Goal: Transaction & Acquisition: Obtain resource

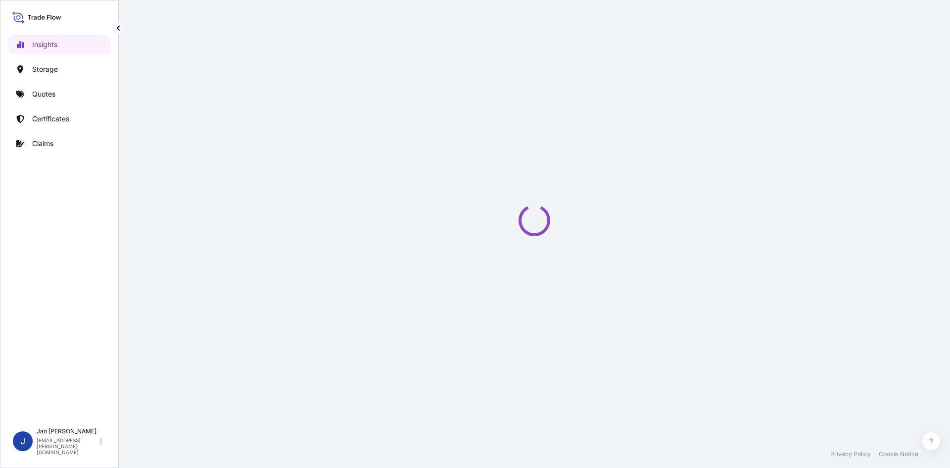
select select "2025"
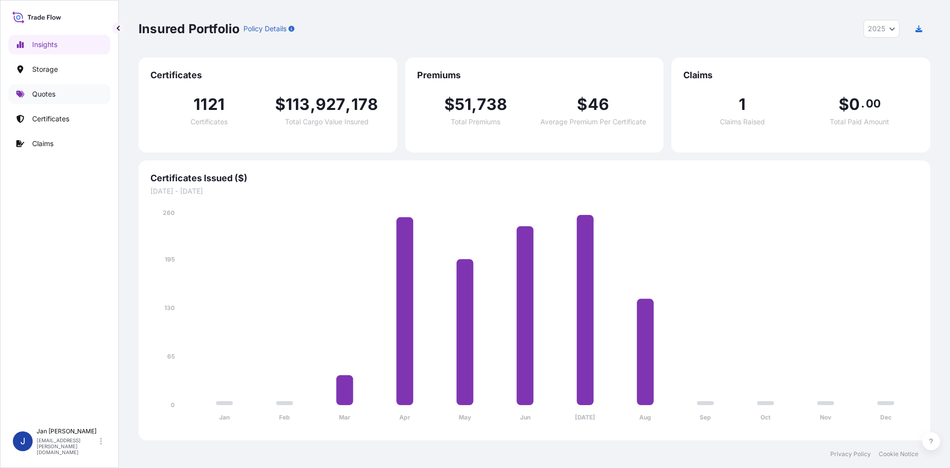
click at [72, 100] on link "Quotes" at bounding box center [59, 94] width 102 height 20
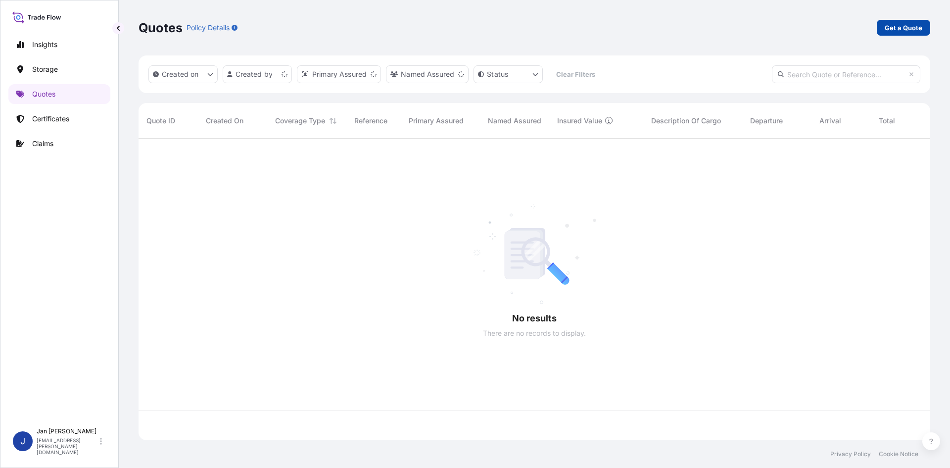
scroll to position [299, 784]
click at [909, 28] on p "Get a Quote" at bounding box center [904, 28] width 38 height 10
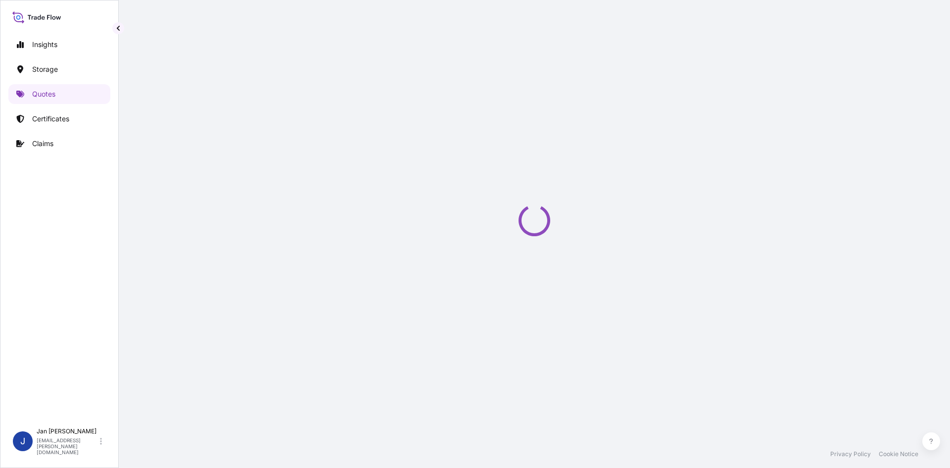
select select "Water"
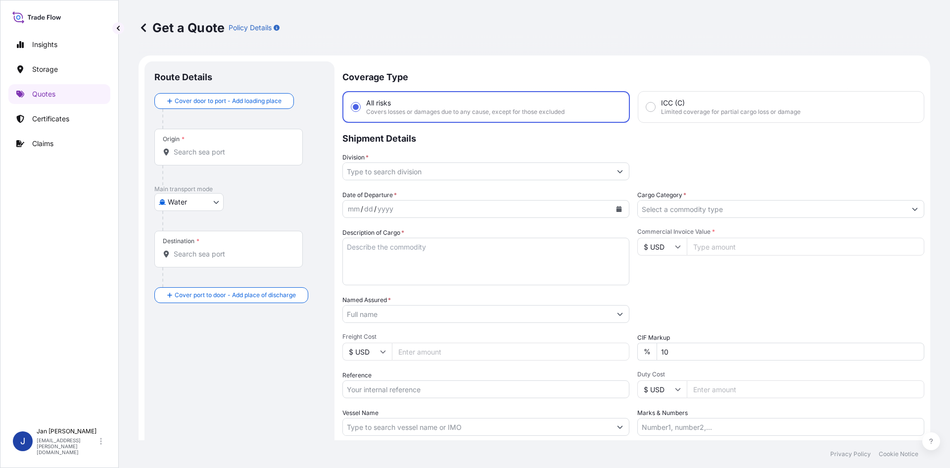
scroll to position [16, 0]
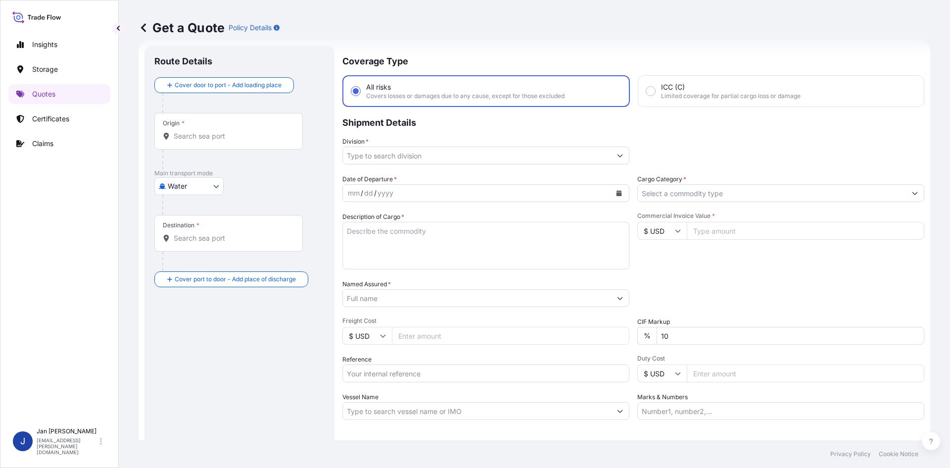
click at [407, 369] on input "Reference" at bounding box center [485, 373] width 287 height 18
paste input "1187423250"
click at [498, 378] on input "1187423250" at bounding box center [485, 373] width 287 height 18
paste input "5013087615"
click at [495, 368] on input "1187423250 5013087615" at bounding box center [485, 373] width 287 height 18
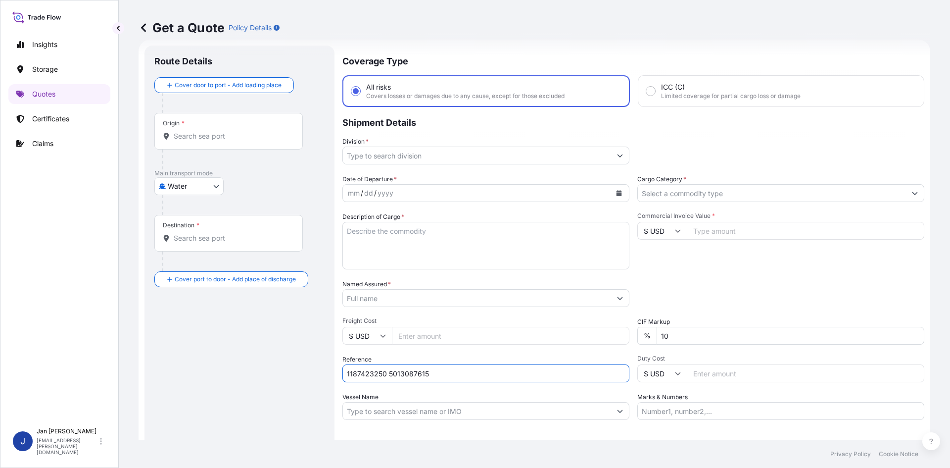
paste input "5013077983"
type input "1187423250 5013087615 5013077983"
click at [613, 196] on button "Calendar" at bounding box center [619, 193] width 16 height 16
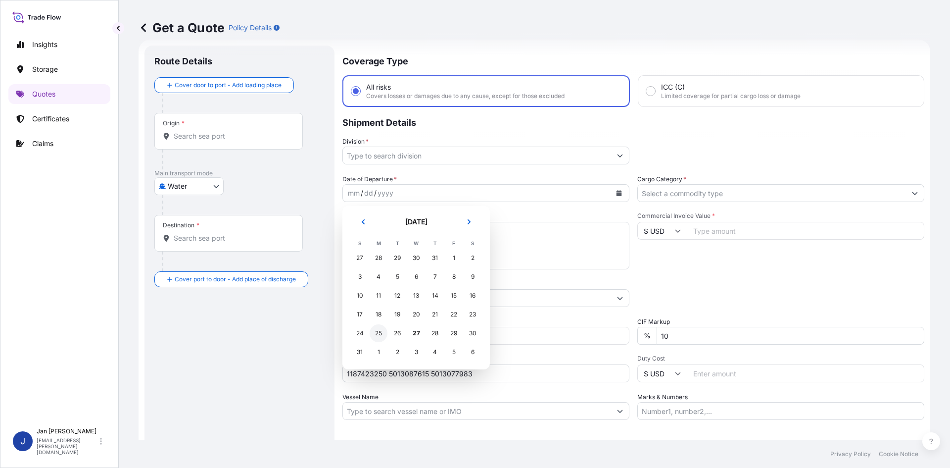
click at [382, 334] on div "25" at bounding box center [379, 333] width 18 height 18
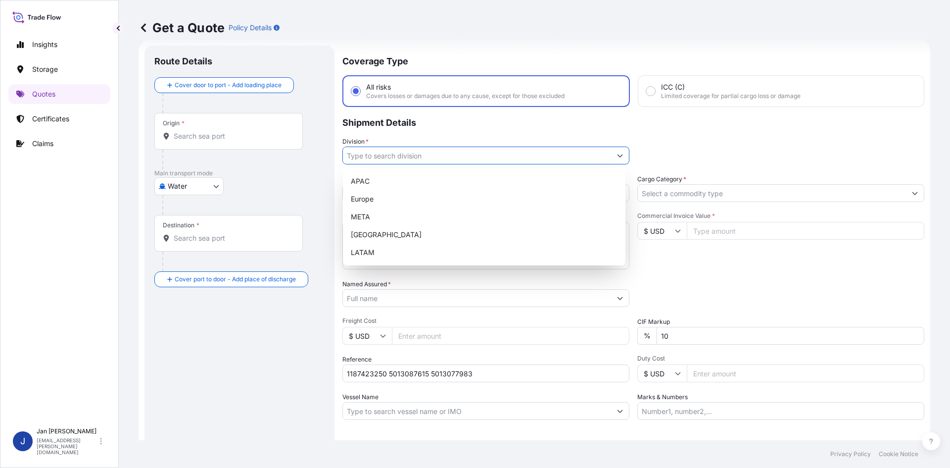
click at [507, 154] on input "Division *" at bounding box center [477, 155] width 268 height 18
click at [446, 200] on div "Europe" at bounding box center [484, 199] width 275 height 18
type input "Europe"
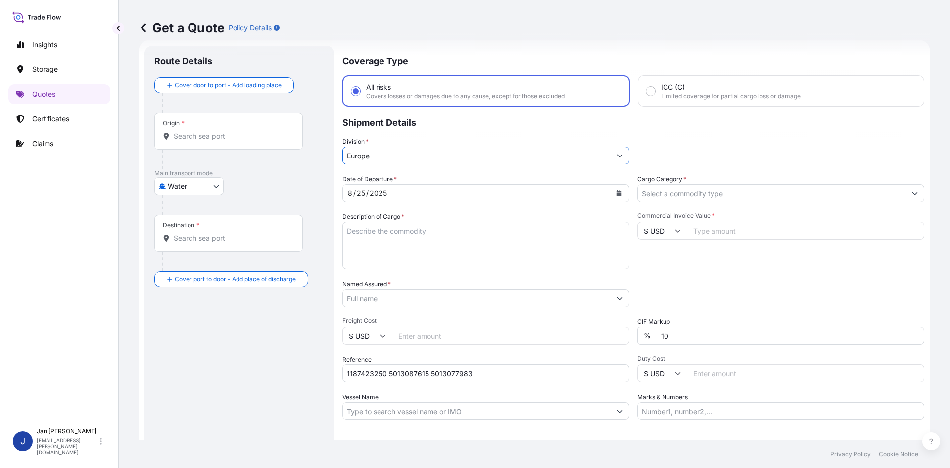
click at [760, 190] on input "Cargo Category *" at bounding box center [772, 193] width 268 height 18
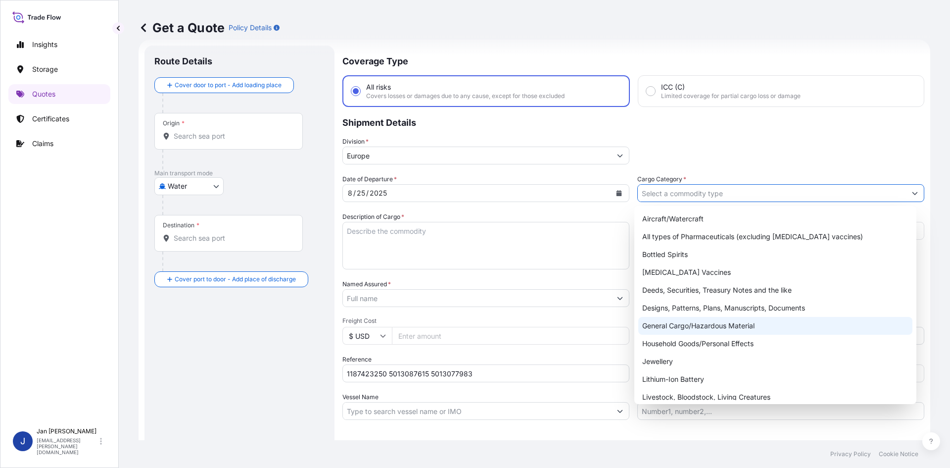
click at [702, 325] on div "General Cargo/Hazardous Material" at bounding box center [775, 326] width 275 height 18
type input "General Cargo/Hazardous Material"
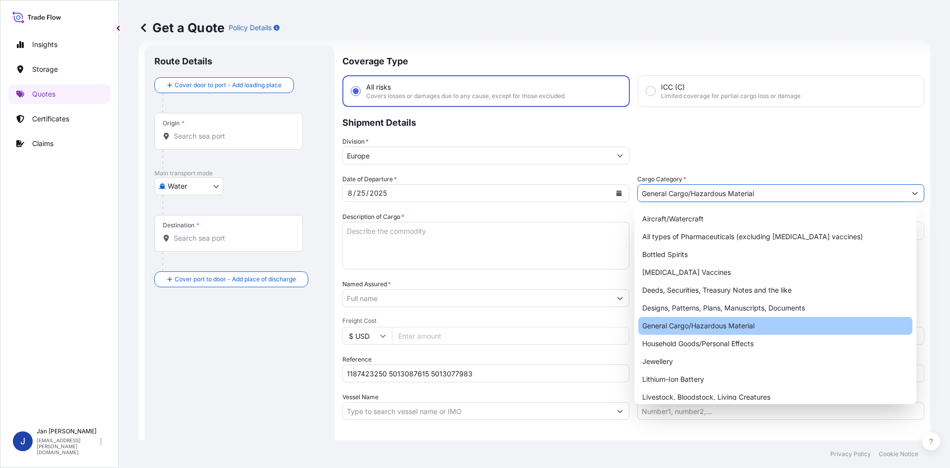
click at [696, 321] on div "CIF Markup % 10" at bounding box center [780, 331] width 287 height 28
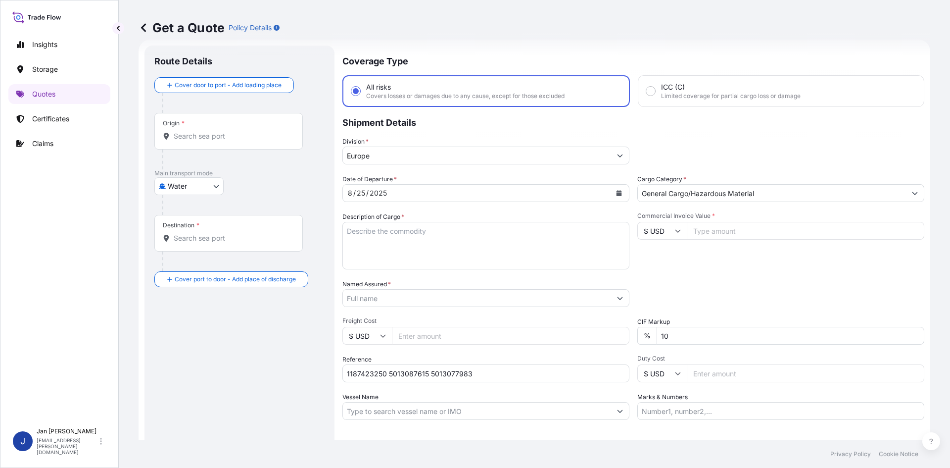
drag, startPoint x: 733, startPoint y: 226, endPoint x: 715, endPoint y: 230, distance: 18.1
click at [732, 226] on input "Commercial Invoice Value *" at bounding box center [806, 231] width 238 height 18
paste input "40564.19"
type input "40564.19"
click at [663, 234] on input "$ USD" at bounding box center [661, 231] width 49 height 18
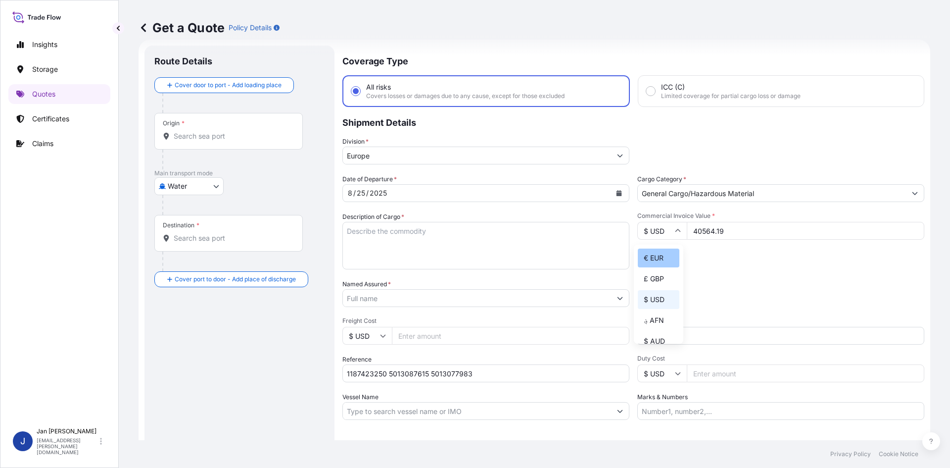
click at [659, 257] on div "€ EUR" at bounding box center [659, 257] width 42 height 19
type input "€ EUR"
click at [765, 274] on div "Date of Departure * [DATE] Cargo Category * General Cargo/Hazardous Material De…" at bounding box center [633, 296] width 582 height 245
drag, startPoint x: 488, startPoint y: 233, endPoint x: 319, endPoint y: 253, distance: 170.4
click at [488, 233] on textarea "Description of Cargo *" at bounding box center [485, 246] width 287 height 48
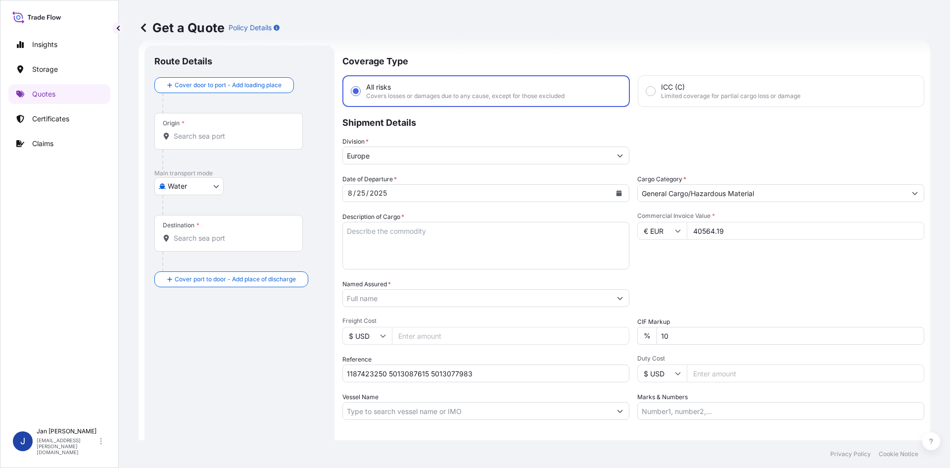
paste textarea "BAGS LOADED ONTO 18 PALLETS LOADED INTO 1 40' HIGH CUBE CONTAINER HOSTALEN PP H…"
click at [348, 225] on textarea "BAGS LOADED ONTO 18 PALLETS LOADED INTO 1 40' HIGH CUBE CONTAINER HOSTALEN PP H…" at bounding box center [485, 246] width 287 height 48
type textarea "990 BAGS LOADED ONTO 18 PALLETS LOADED INTO 1 40' HIGH CUBE CONTAINER HOSTALEN …"
click at [778, 406] on input "Marks & Numbers" at bounding box center [780, 411] width 287 height 18
paste input "ULTRA PLASTIK / [GEOGRAPHIC_DATA]"
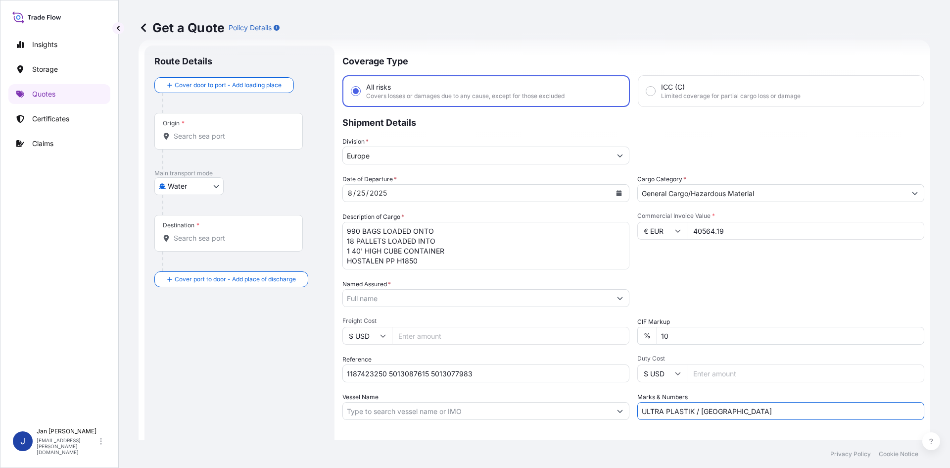
type input "ULTRA PLASTIK / [GEOGRAPHIC_DATA]"
click at [724, 433] on div "Letter of Credit This shipment has a letter of credit Letter of credit * Letter…" at bounding box center [633, 447] width 582 height 38
click at [482, 288] on div "Named Assured *" at bounding box center [485, 293] width 287 height 28
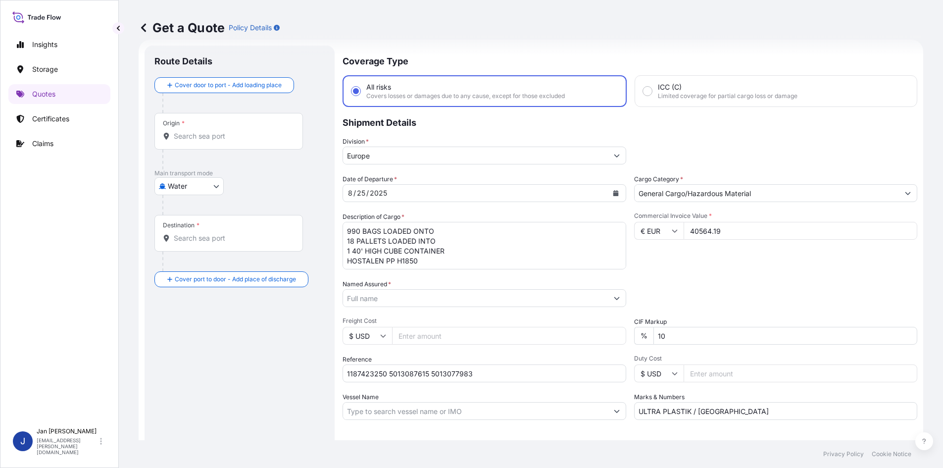
click at [481, 293] on input "Named Assured *" at bounding box center [475, 298] width 265 height 18
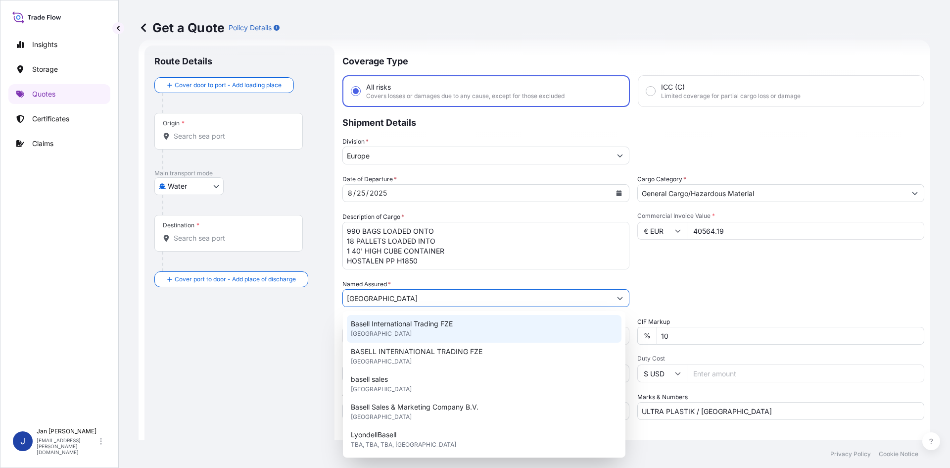
click at [415, 325] on span "Basell International Trading FZE" at bounding box center [402, 324] width 102 height 10
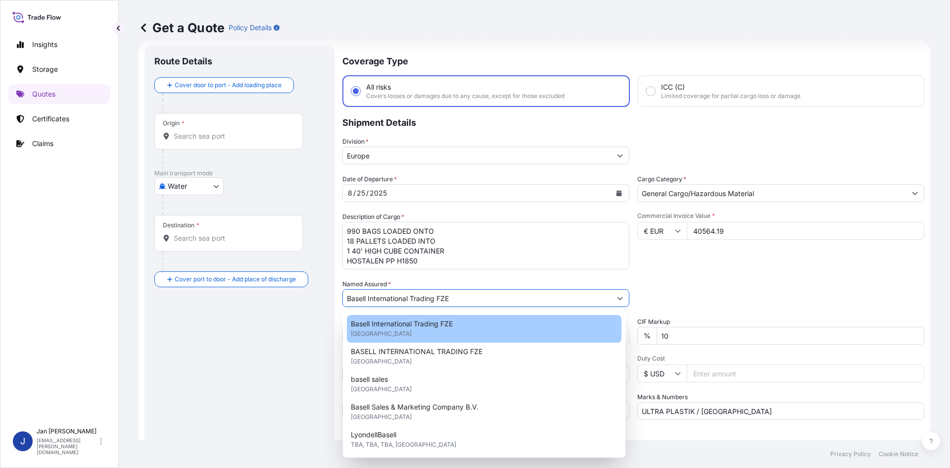
type input "Basell International Trading FZE"
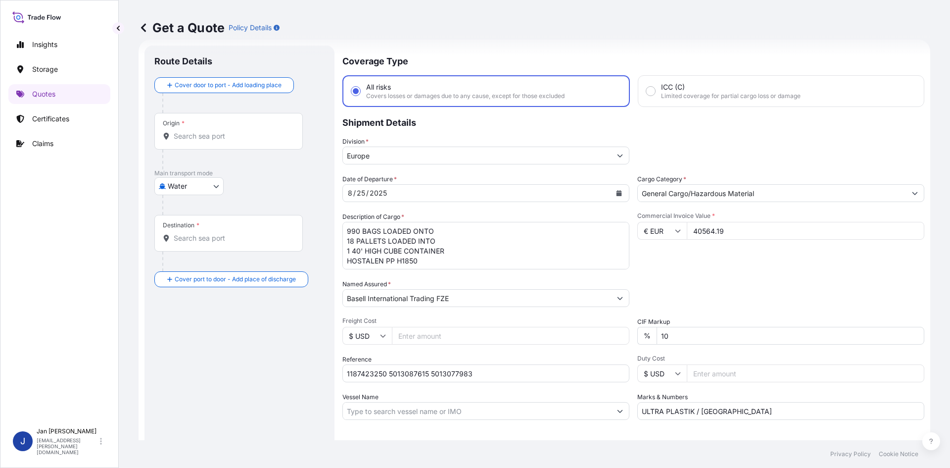
click at [776, 247] on div "Commercial Invoice Value * € EUR 40564.19" at bounding box center [780, 240] width 287 height 57
click at [239, 131] on div "Origin *" at bounding box center [228, 131] width 148 height 37
click at [239, 131] on input "Origin *" at bounding box center [232, 136] width 117 height 10
paste input "[GEOGRAPHIC_DATA]"
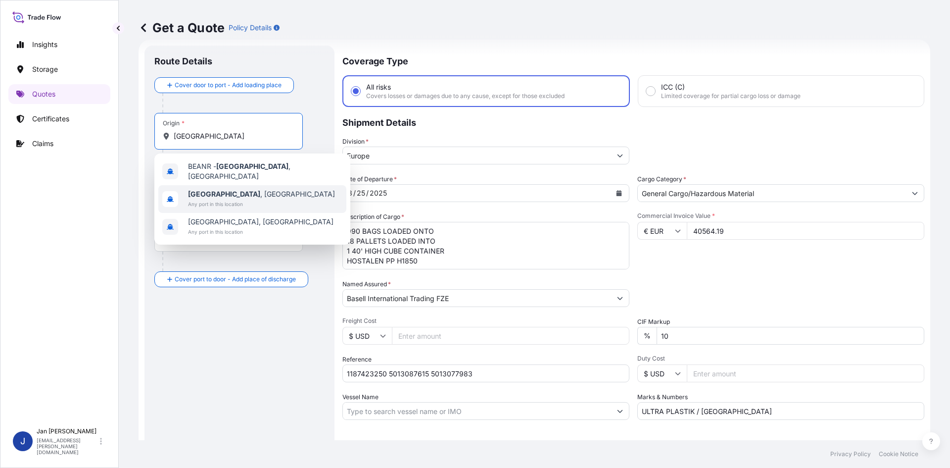
click at [241, 192] on span "[GEOGRAPHIC_DATA] , [GEOGRAPHIC_DATA]" at bounding box center [261, 194] width 147 height 10
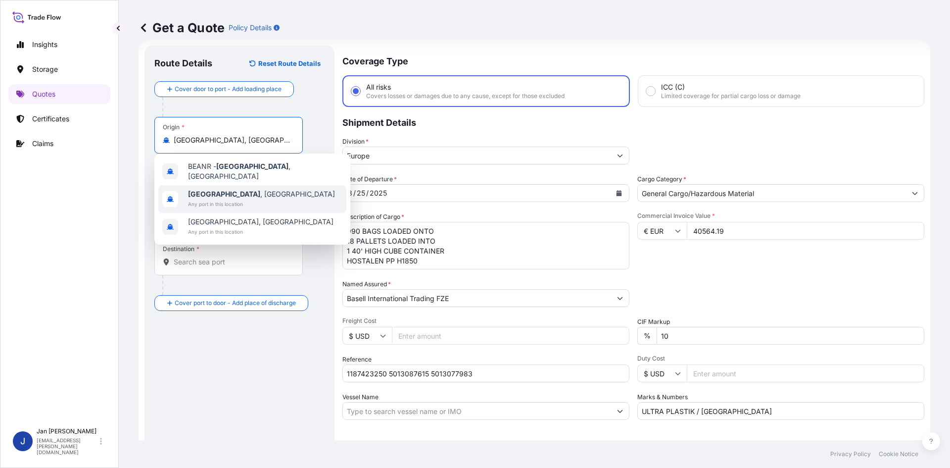
type input "[GEOGRAPHIC_DATA], [GEOGRAPHIC_DATA]"
click at [277, 196] on p "Main transport mode" at bounding box center [239, 197] width 170 height 8
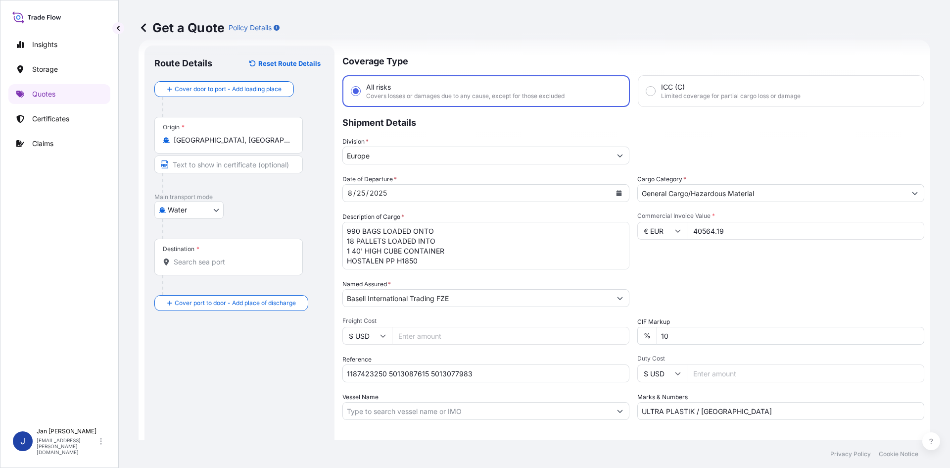
click at [258, 277] on div at bounding box center [232, 285] width 141 height 20
click at [260, 267] on div "Destination *" at bounding box center [228, 257] width 148 height 37
click at [260, 267] on input "Destination *" at bounding box center [232, 262] width 117 height 10
paste input "GEMLIK"
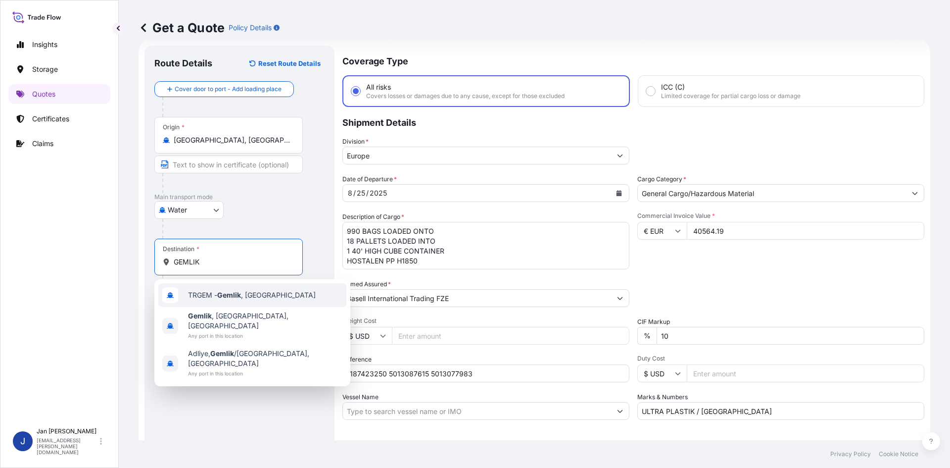
click at [268, 291] on span "TRGEM - Gemlik , [GEOGRAPHIC_DATA]" at bounding box center [252, 295] width 128 height 10
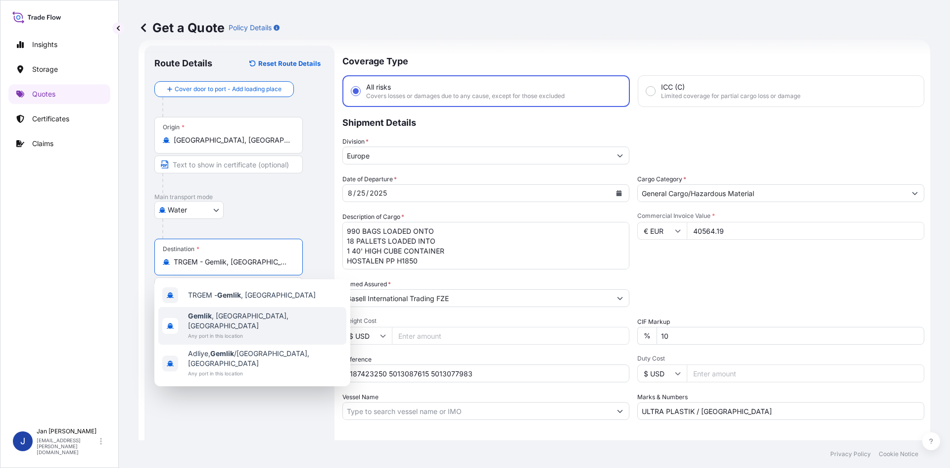
type input "TRGEM - Gemlik, [GEOGRAPHIC_DATA]"
click at [248, 396] on div "Route Details Reset Route Details Cover door to port - Add loading place Place …" at bounding box center [239, 269] width 170 height 428
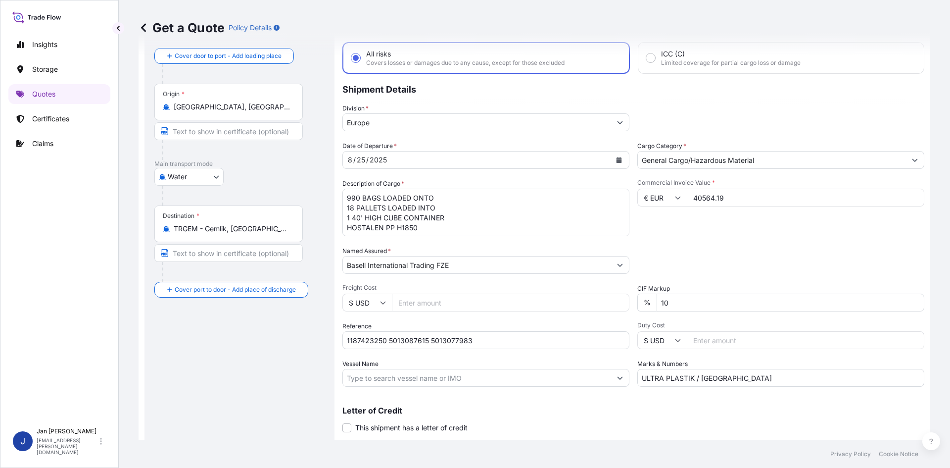
scroll to position [75, 0]
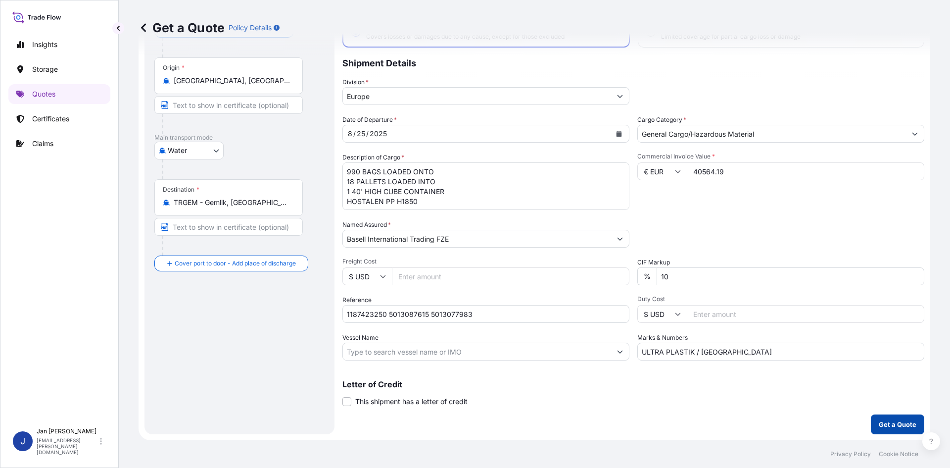
click at [884, 423] on p "Get a Quote" at bounding box center [898, 424] width 38 height 10
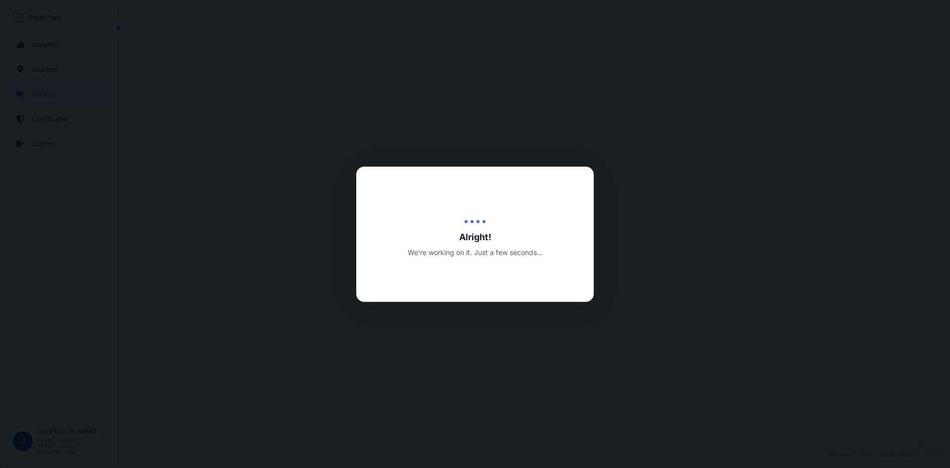
select select "Water"
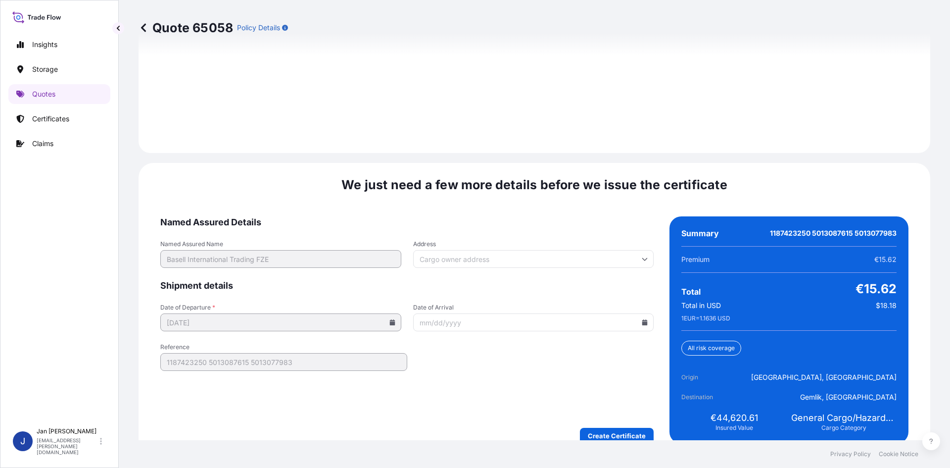
scroll to position [1420, 0]
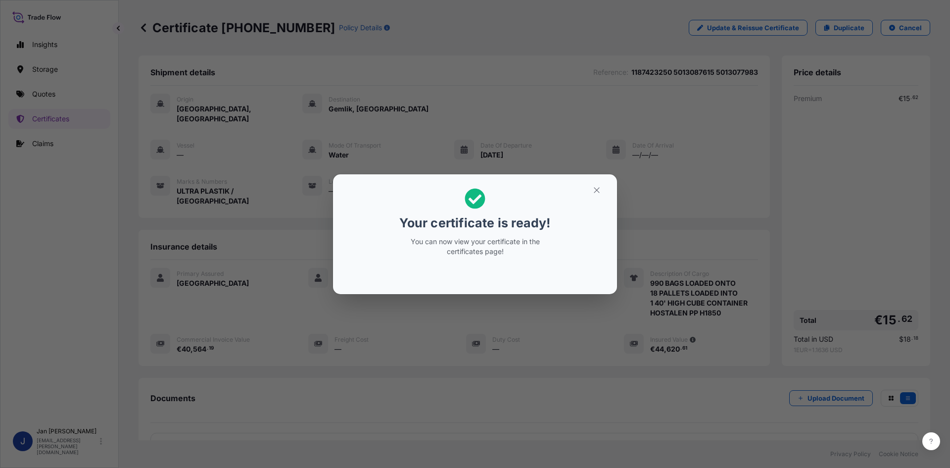
click at [399, 320] on div "Your certificate is ready! You can now view your certificate in the certificate…" at bounding box center [475, 234] width 950 height 468
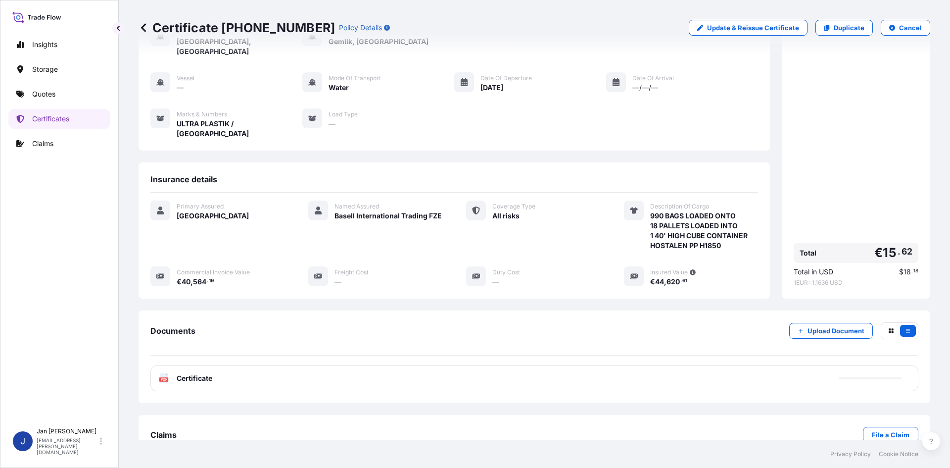
scroll to position [72, 0]
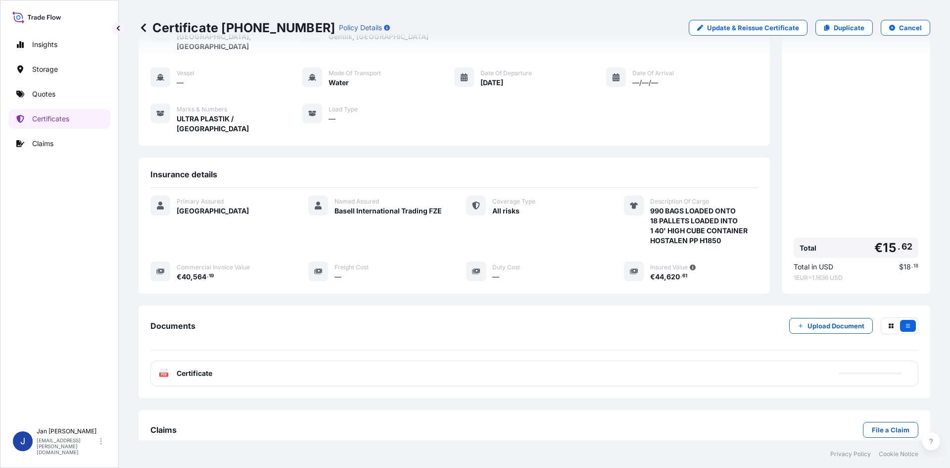
click at [349, 360] on div "PDF Certificate" at bounding box center [534, 373] width 768 height 26
click at [265, 360] on div "PDF Certificate" at bounding box center [534, 373] width 768 height 26
click at [265, 360] on link "PDF Certificate [DATE]" at bounding box center [534, 373] width 768 height 26
click at [57, 86] on link "Quotes" at bounding box center [59, 94] width 102 height 20
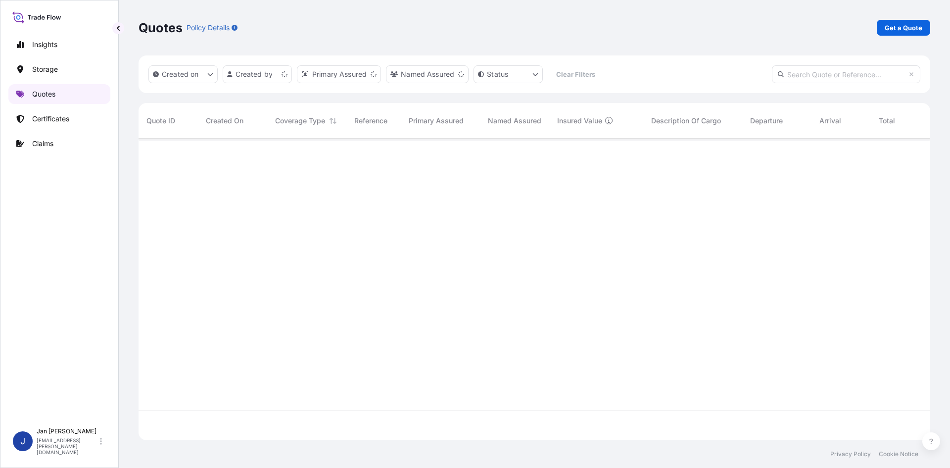
scroll to position [299, 784]
click at [902, 29] on p "Get a Quote" at bounding box center [904, 28] width 38 height 10
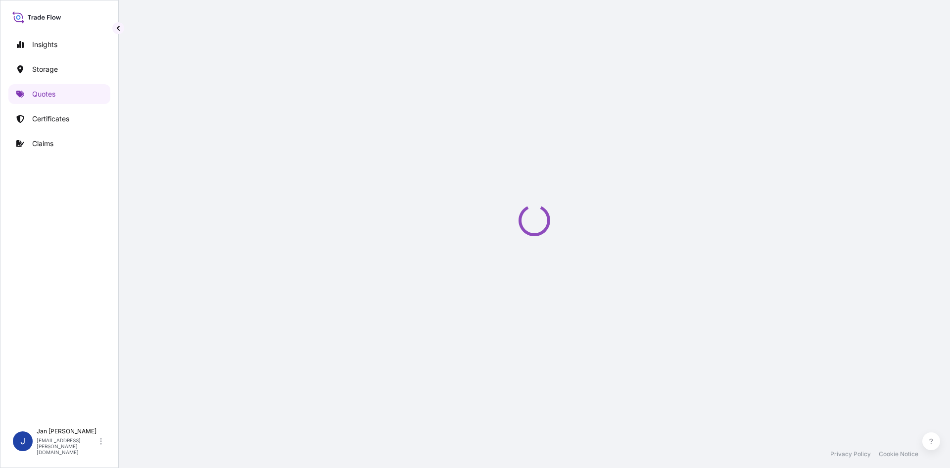
select select "Water"
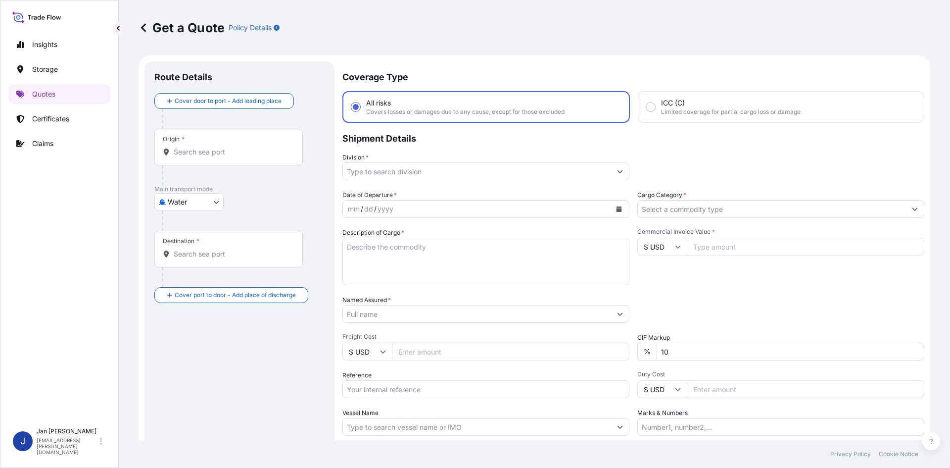
scroll to position [16, 0]
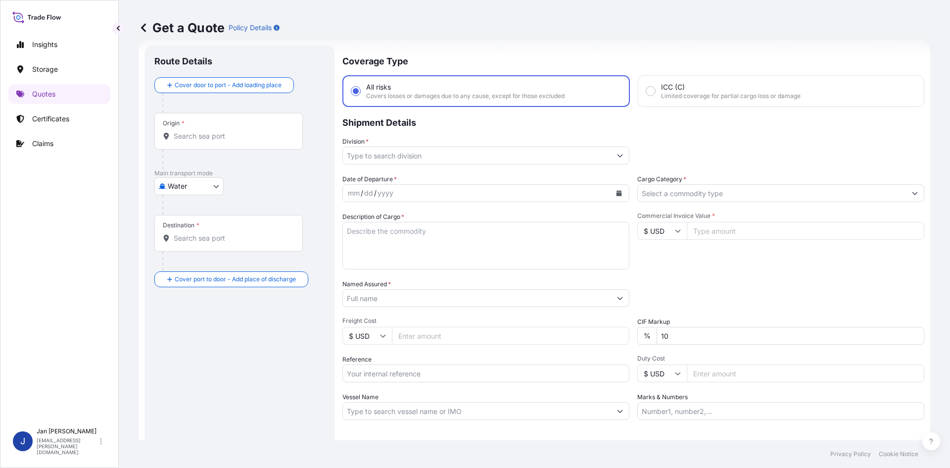
click at [730, 241] on div "Commercial Invoice Value * $ USD" at bounding box center [780, 240] width 287 height 57
click at [736, 227] on input "Commercial Invoice Value *" at bounding box center [806, 231] width 238 height 18
paste input "47.19"
type input "47.19"
click at [731, 418] on input "Marks & Numbers" at bounding box center [780, 411] width 287 height 18
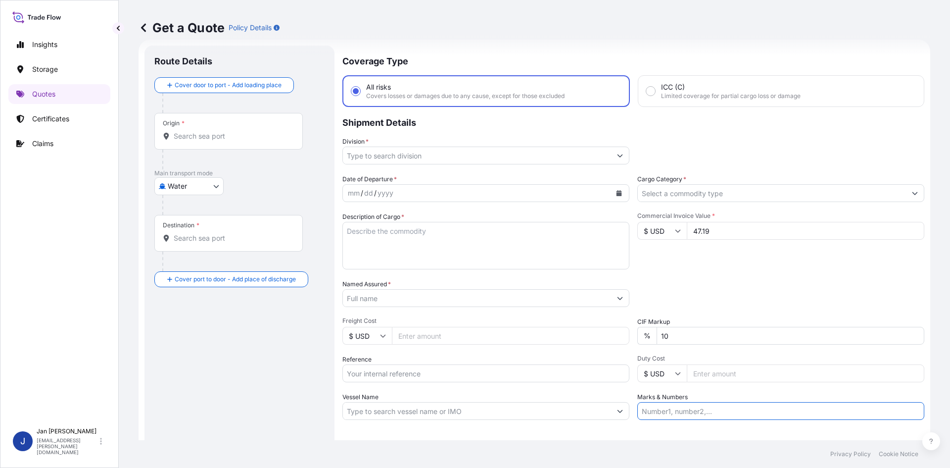
paste input "ULTRA PLASTIK / [GEOGRAPHIC_DATA]"
type input "ULTRA PLASTIK / [GEOGRAPHIC_DATA]"
click at [525, 251] on textarea "Description of Cargo *" at bounding box center [485, 246] width 287 height 48
paste textarea "OCTABINS LOADED ONTO 20 PALLETS LOADED INTO 1 40' HIGH CUBE CONTAINER HIFAX TRC…"
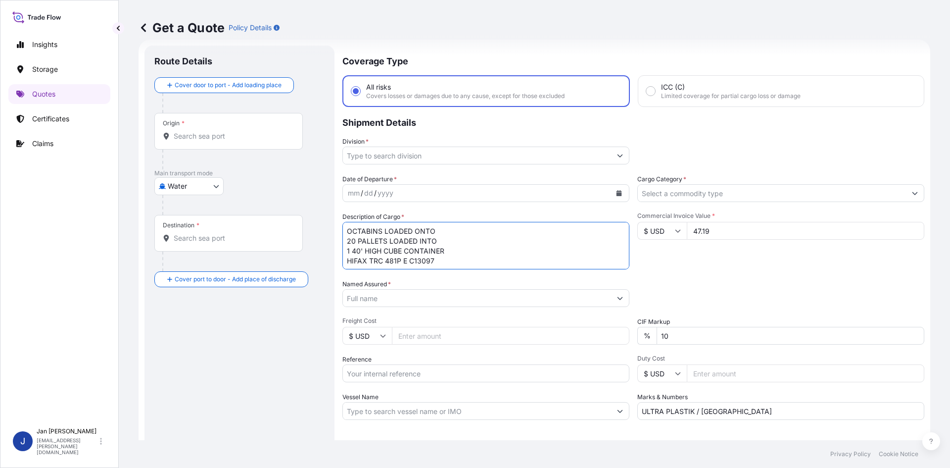
click at [349, 228] on textarea "OCTABINS LOADED ONTO 20 PALLETS LOADED INTO 1 40' HIGH CUBE CONTAINER HIFAX TRC…" at bounding box center [485, 246] width 287 height 48
type textarea "20 OCTABINS LOADED ONTO 20 PALLETS LOADED INTO 1 40' HIGH CUBE CONTAINER HIFAX …"
click at [611, 192] on button "Calendar" at bounding box center [619, 193] width 16 height 16
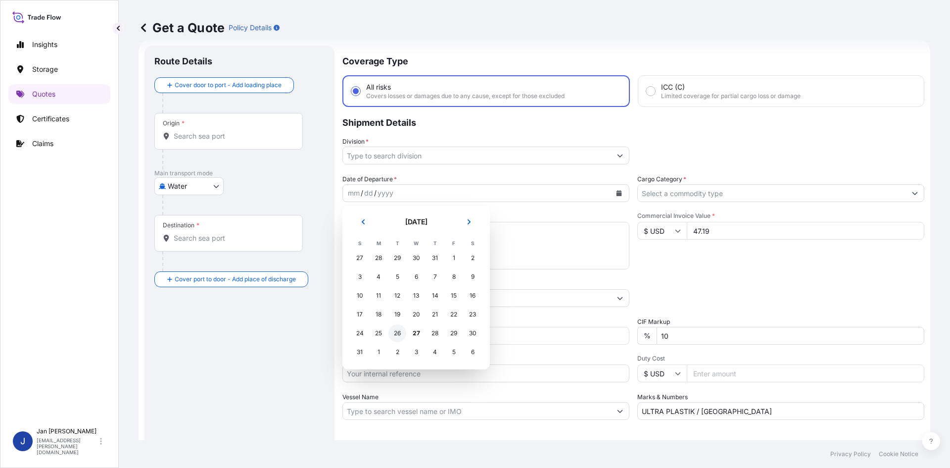
click at [401, 330] on div "26" at bounding box center [397, 333] width 18 height 18
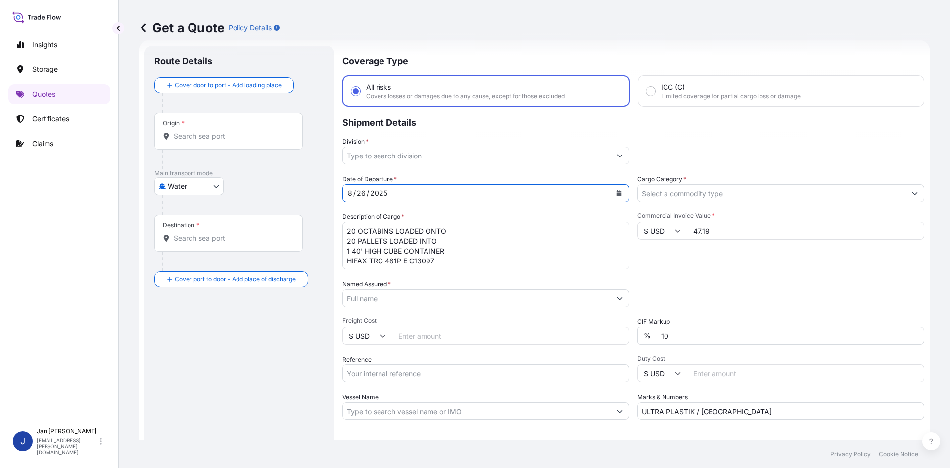
click at [605, 152] on input "Division *" at bounding box center [477, 155] width 268 height 18
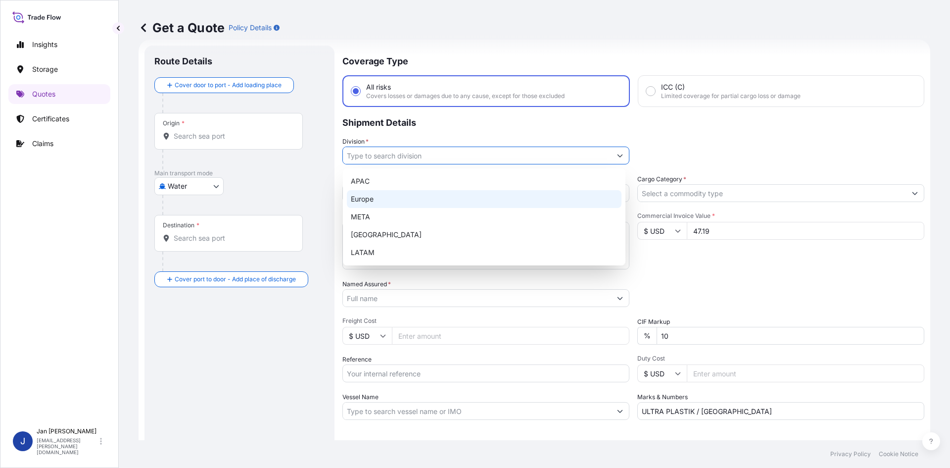
click at [466, 195] on div "Europe" at bounding box center [484, 199] width 275 height 18
type input "Europe"
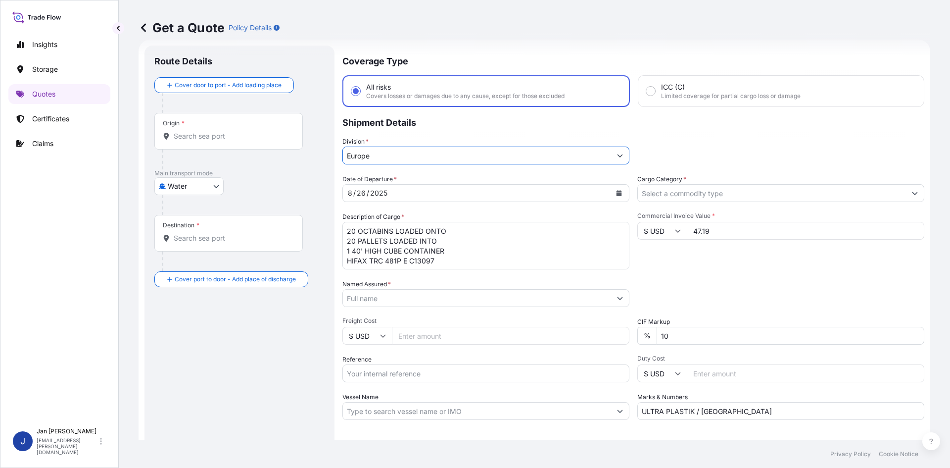
click at [680, 190] on input "Cargo Category *" at bounding box center [772, 193] width 268 height 18
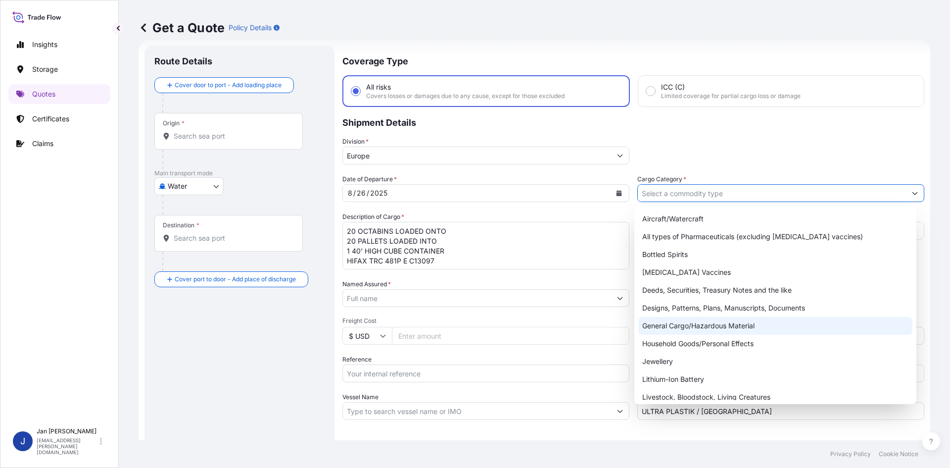
click at [691, 327] on div "General Cargo/Hazardous Material" at bounding box center [775, 326] width 275 height 18
type input "General Cargo/Hazardous Material"
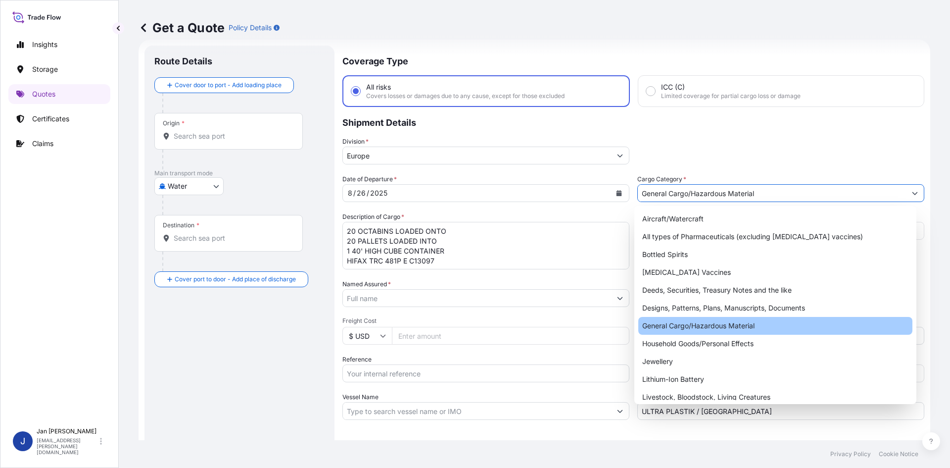
click at [679, 296] on div "Packing Category Type to search a container mode Please select a primary mode o…" at bounding box center [780, 293] width 287 height 28
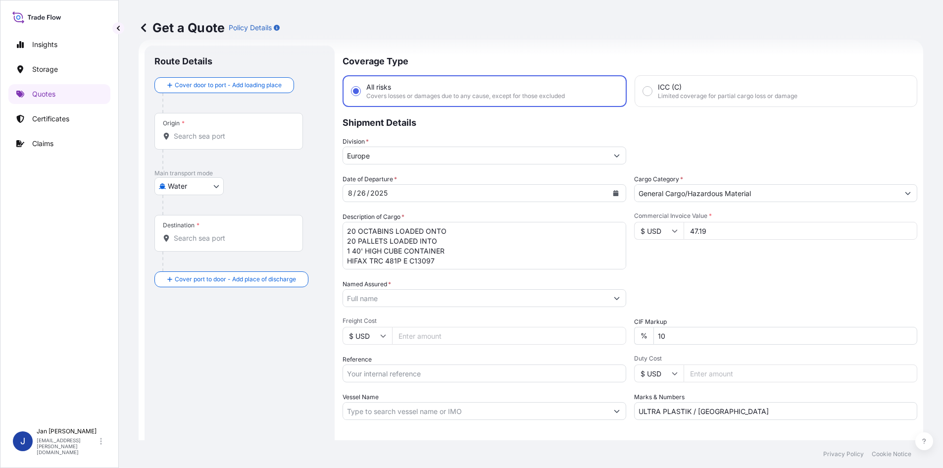
click at [434, 304] on input "Named Assured *" at bounding box center [475, 298] width 265 height 18
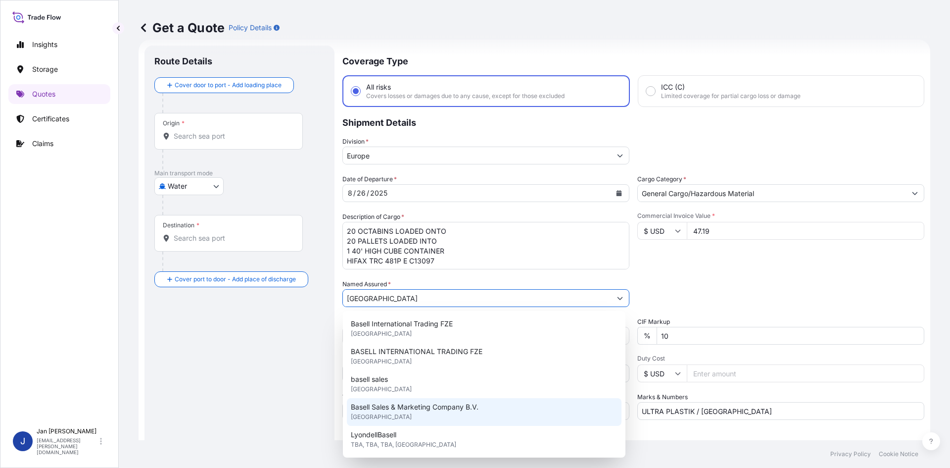
click at [425, 400] on div "Basell Sales & Marketing Company B.V. [GEOGRAPHIC_DATA]" at bounding box center [484, 412] width 275 height 28
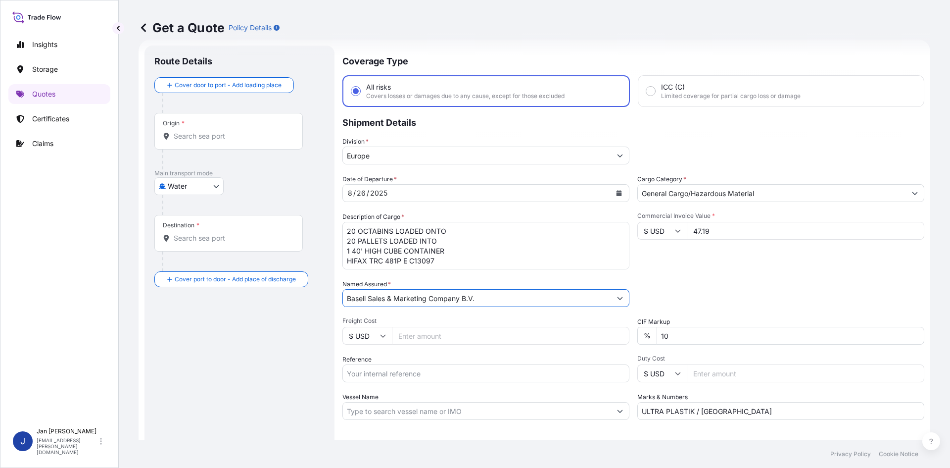
type input "Basell Sales & Marketing Company B.V."
click at [664, 233] on input "$ USD" at bounding box center [661, 231] width 49 height 18
click at [671, 258] on div "€ EUR" at bounding box center [659, 257] width 42 height 19
type input "€ EUR"
drag, startPoint x: 733, startPoint y: 225, endPoint x: 664, endPoint y: 242, distance: 71.1
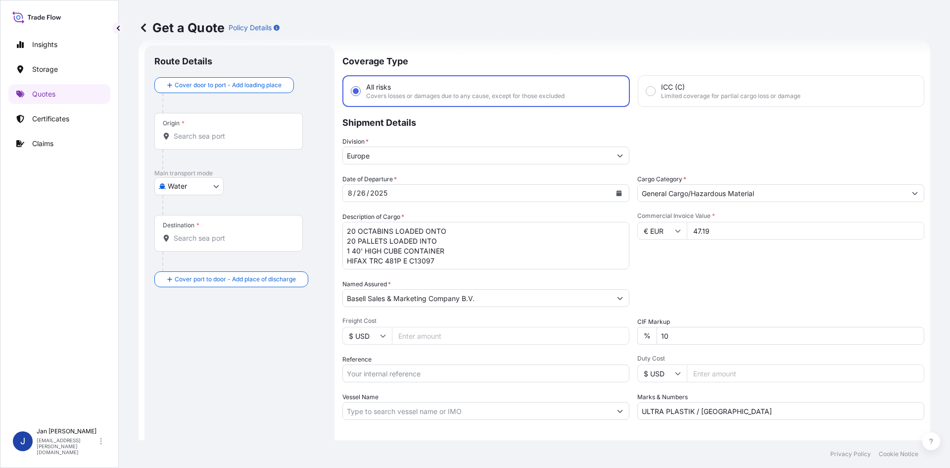
click at [664, 242] on div "Commercial Invoice Value * € EUR 47.19" at bounding box center [780, 240] width 287 height 57
type input "47194.14"
click at [664, 243] on div "Commercial Invoice Value * € EUR 47194.14" at bounding box center [780, 240] width 287 height 57
click at [262, 124] on div "Origin *" at bounding box center [228, 131] width 148 height 37
click at [262, 131] on input "Origin *" at bounding box center [232, 136] width 117 height 10
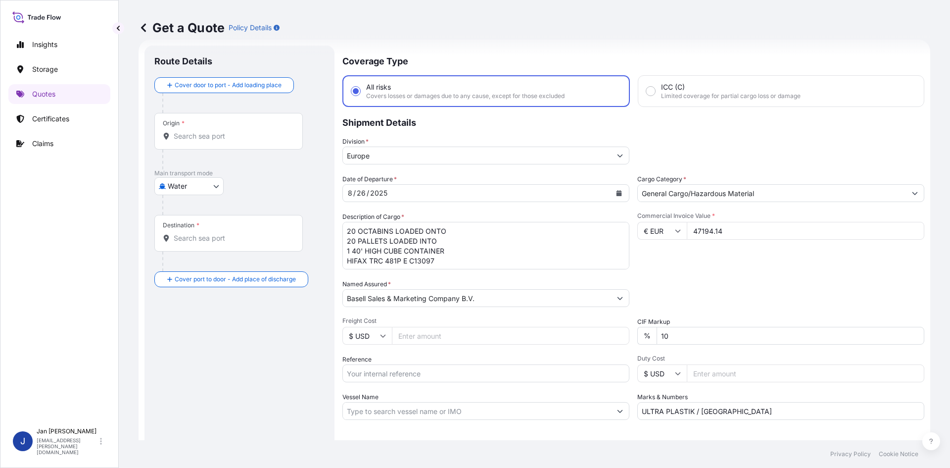
paste input "[GEOGRAPHIC_DATA]"
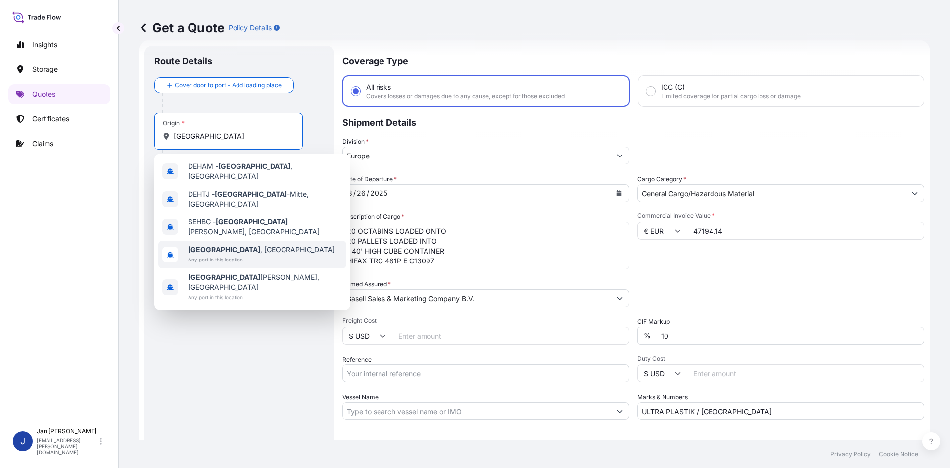
click at [243, 244] on span "[GEOGRAPHIC_DATA] , [GEOGRAPHIC_DATA]" at bounding box center [261, 249] width 147 height 10
type input "[GEOGRAPHIC_DATA], [GEOGRAPHIC_DATA]"
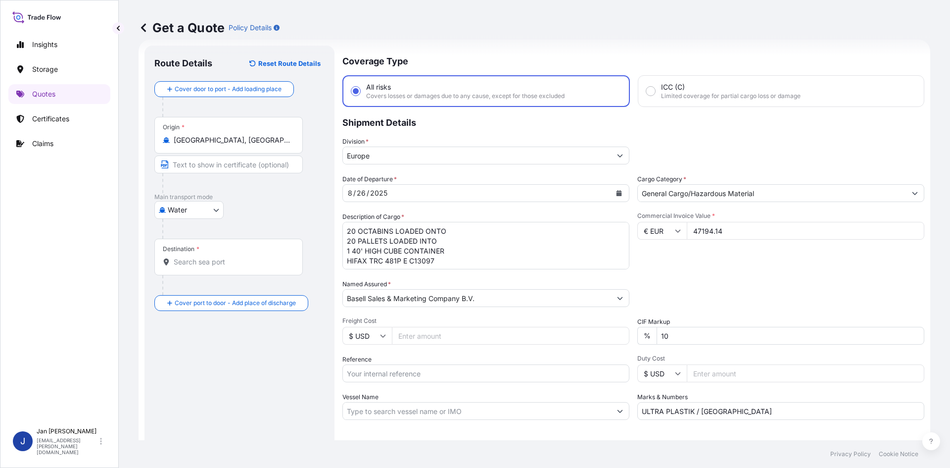
click at [252, 363] on div "Route Details Reset Route Details Cover door to port - Add loading place Place …" at bounding box center [239, 269] width 170 height 428
click at [197, 263] on input "Destination *" at bounding box center [232, 262] width 117 height 10
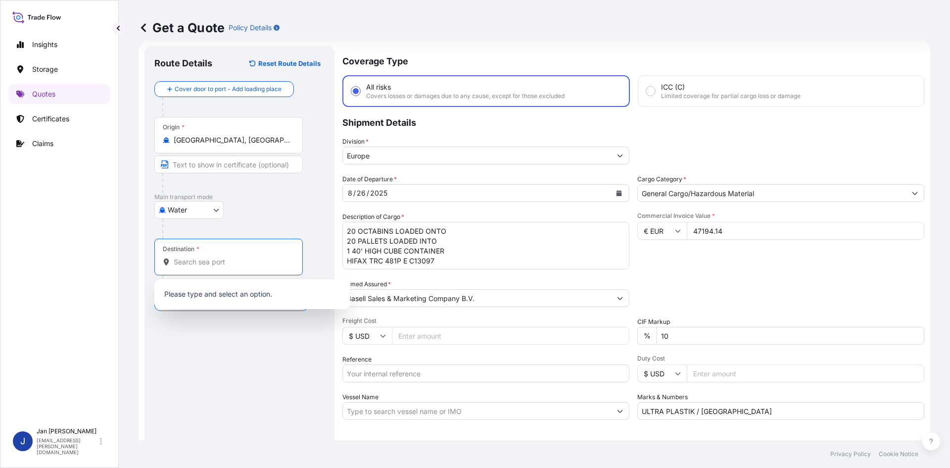
paste input "IZMIT"
click at [268, 394] on div "Route Details Reset Route Details Cover door to port - Add loading place Place …" at bounding box center [239, 269] width 170 height 428
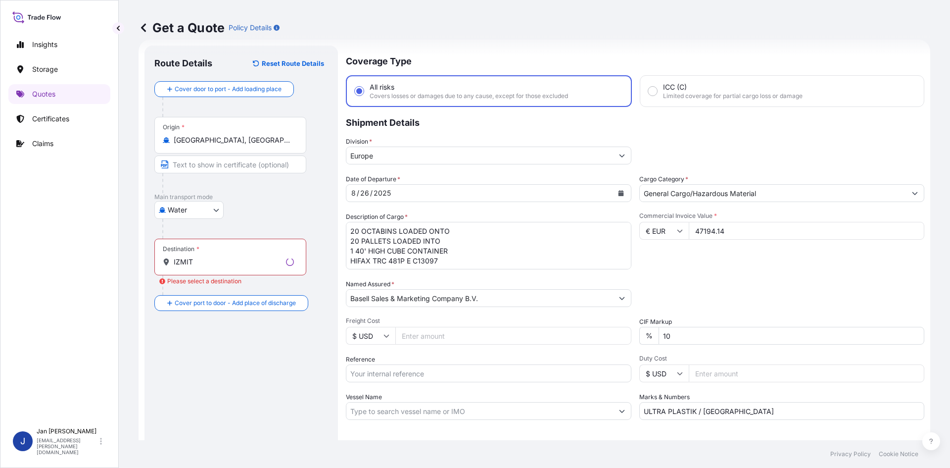
click at [257, 274] on div "Destination * IZMIT" at bounding box center [230, 257] width 152 height 37
click at [257, 267] on input "IZMIT" at bounding box center [228, 262] width 108 height 10
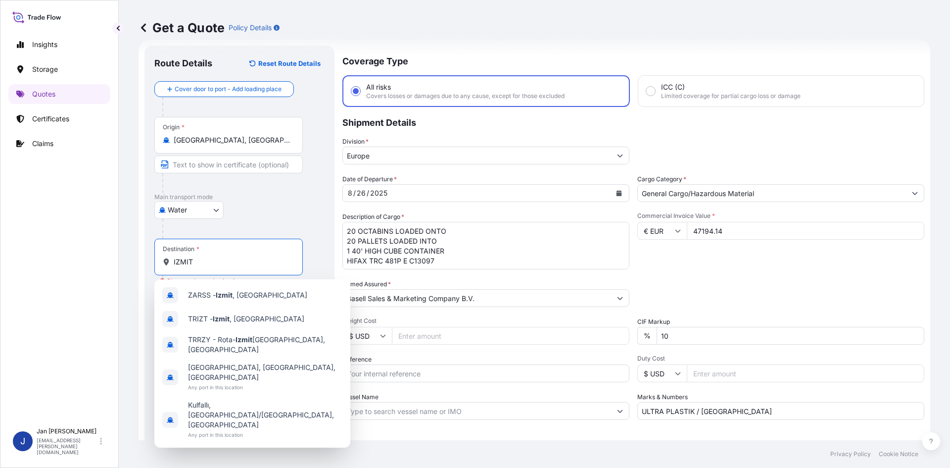
click at [252, 262] on input "IZMIT" at bounding box center [232, 262] width 117 height 10
click at [237, 323] on span "TRIZT - [GEOGRAPHIC_DATA] , [GEOGRAPHIC_DATA]" at bounding box center [246, 319] width 116 height 10
type input "TRIZT - [GEOGRAPHIC_DATA], [GEOGRAPHIC_DATA]"
click at [243, 372] on div "Route Details Reset Route Details Cover door to port - Add loading place Place …" at bounding box center [239, 269] width 170 height 428
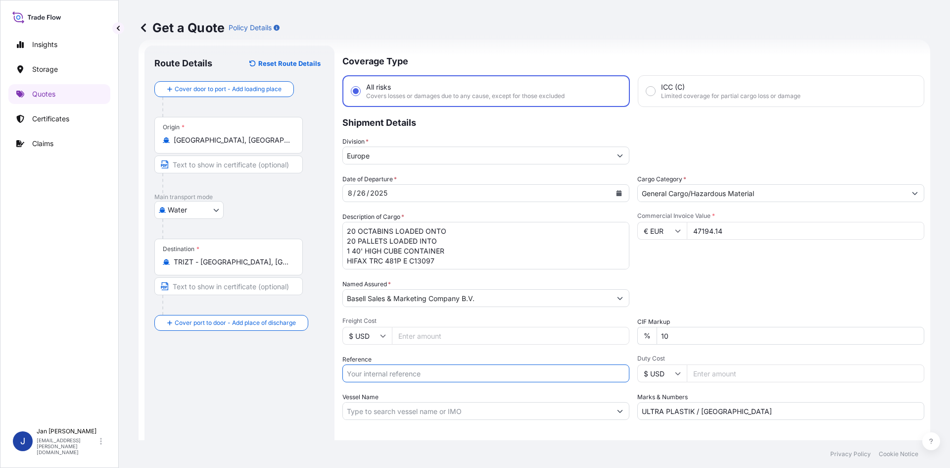
drag, startPoint x: 378, startPoint y: 380, endPoint x: 383, endPoint y: 380, distance: 5.0
click at [378, 380] on input "Reference" at bounding box center [485, 373] width 287 height 18
paste input "1187420417"
click at [432, 367] on input "1187420417" at bounding box center [485, 373] width 287 height 18
paste input "5013051068"
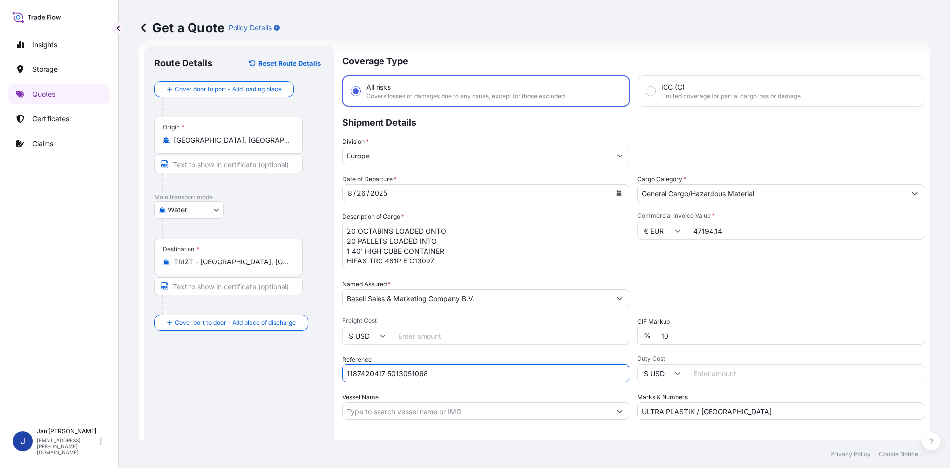
type input "1187420417 5013051068"
click at [520, 363] on div "Reference 1187420417 5013051068" at bounding box center [485, 368] width 287 height 28
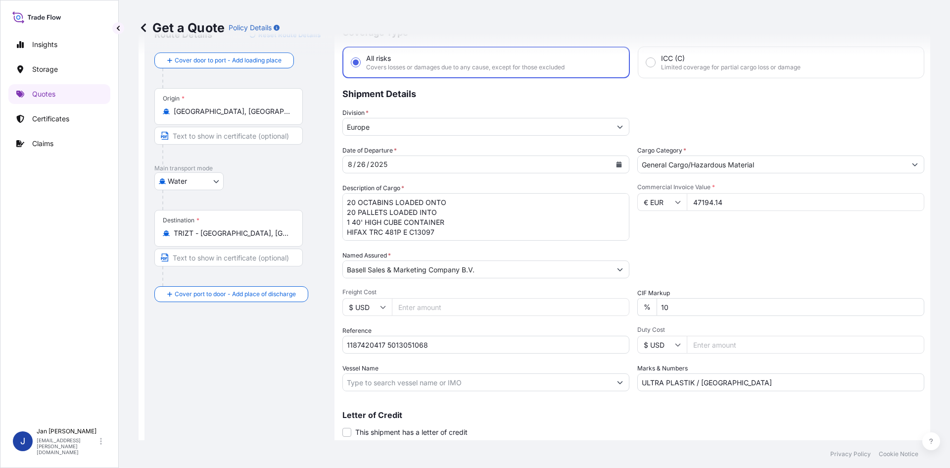
scroll to position [75, 0]
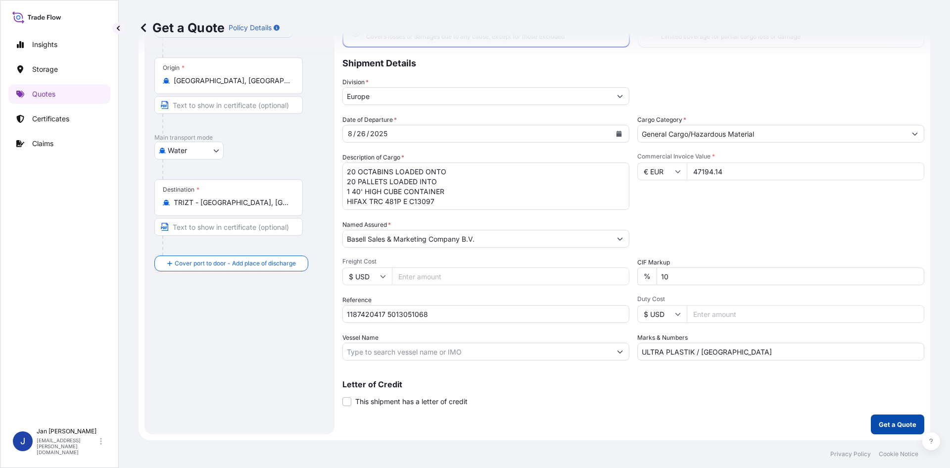
click at [879, 423] on p "Get a Quote" at bounding box center [898, 424] width 38 height 10
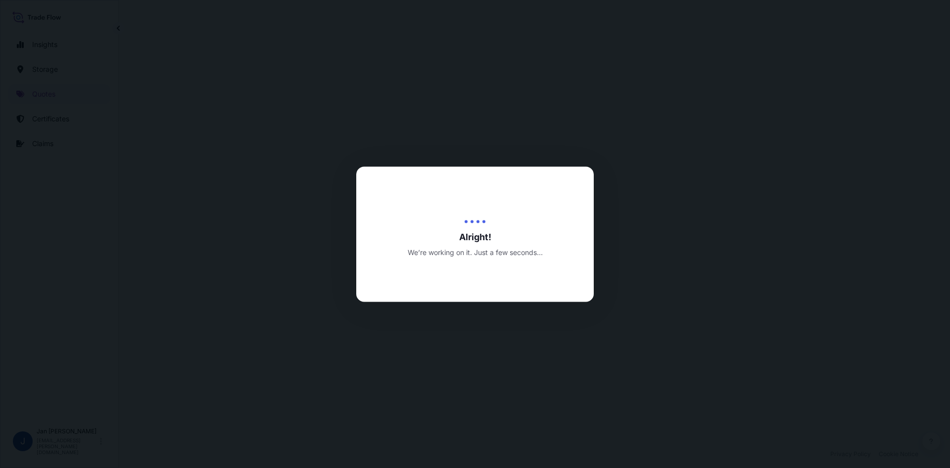
select select "Water"
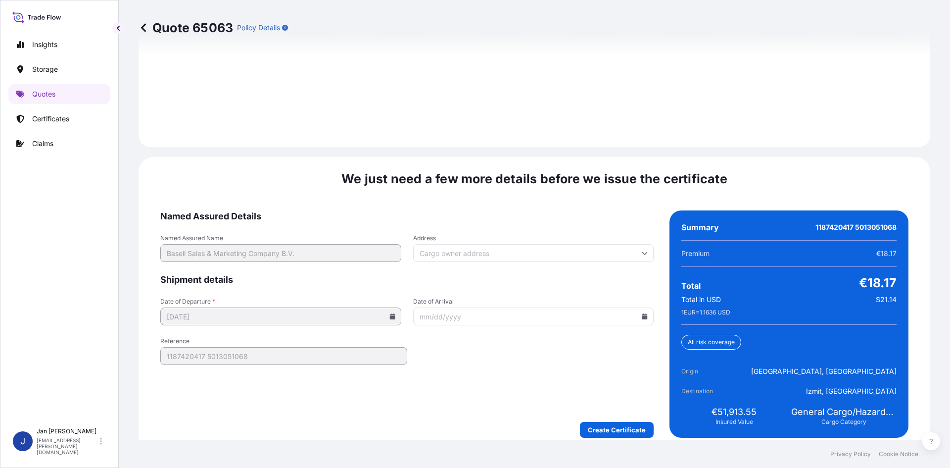
scroll to position [1420, 0]
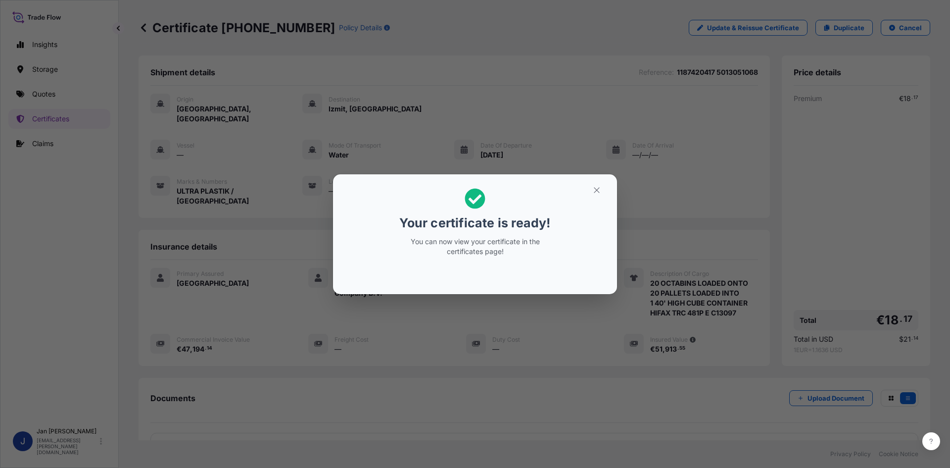
click at [339, 170] on div "Your certificate is ready! You can now view your certificate in the certificate…" at bounding box center [475, 234] width 950 height 468
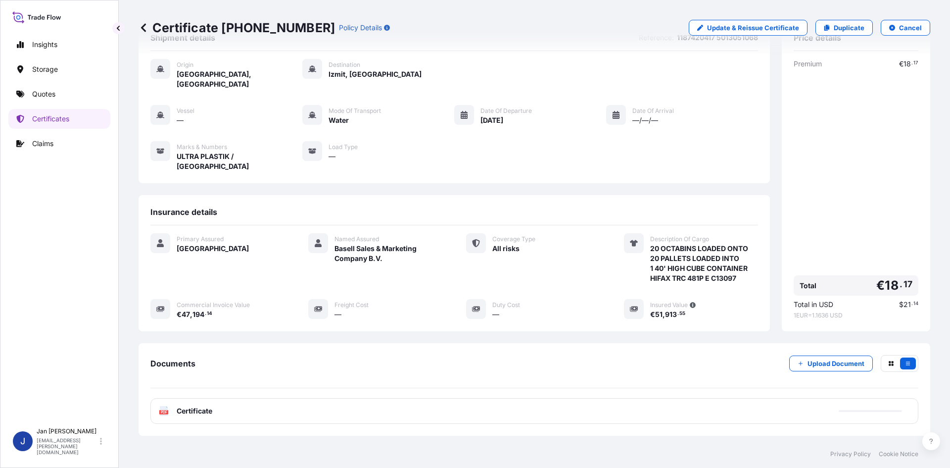
scroll to position [72, 0]
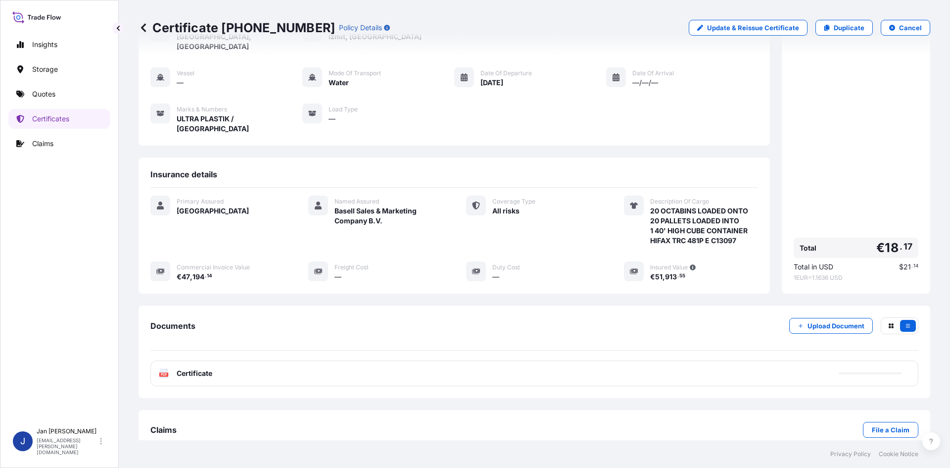
click at [227, 360] on div "PDF Certificate" at bounding box center [534, 373] width 768 height 26
click at [228, 360] on div "PDF Certificate" at bounding box center [534, 373] width 768 height 26
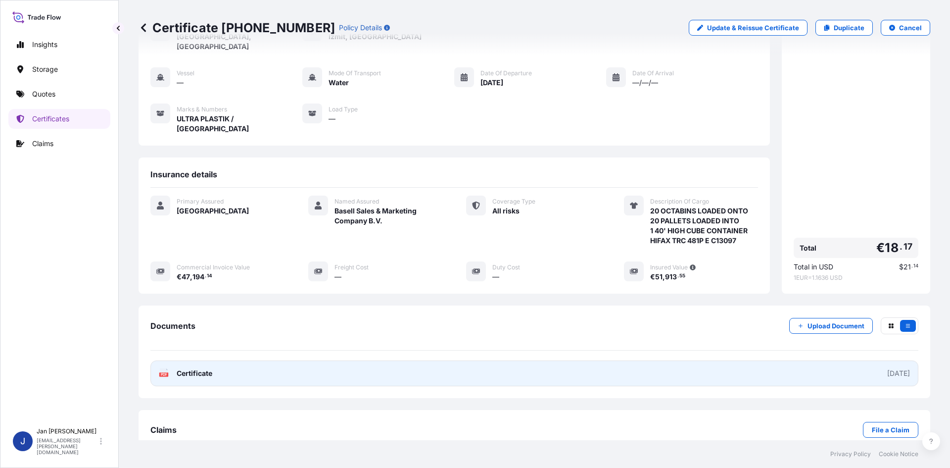
click at [228, 360] on link "PDF Certificate [DATE]" at bounding box center [534, 373] width 768 height 26
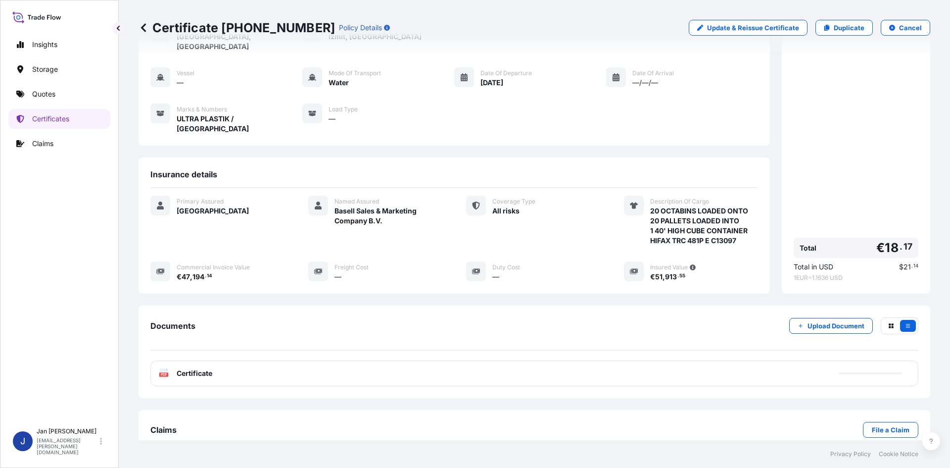
click at [64, 105] on div "Insights Storage Quotes Certificates Claims" at bounding box center [59, 224] width 102 height 397
click at [67, 100] on link "Quotes" at bounding box center [59, 94] width 102 height 20
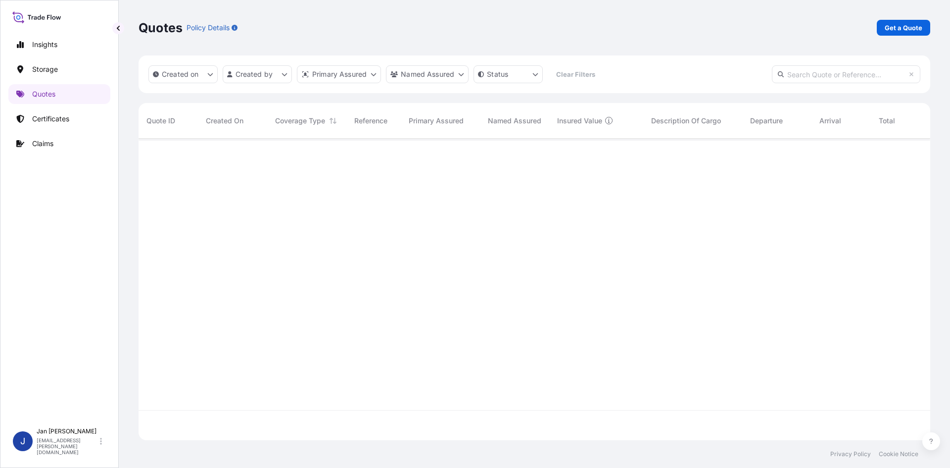
scroll to position [299, 784]
click at [916, 29] on p "Get a Quote" at bounding box center [904, 28] width 38 height 10
select select "Water"
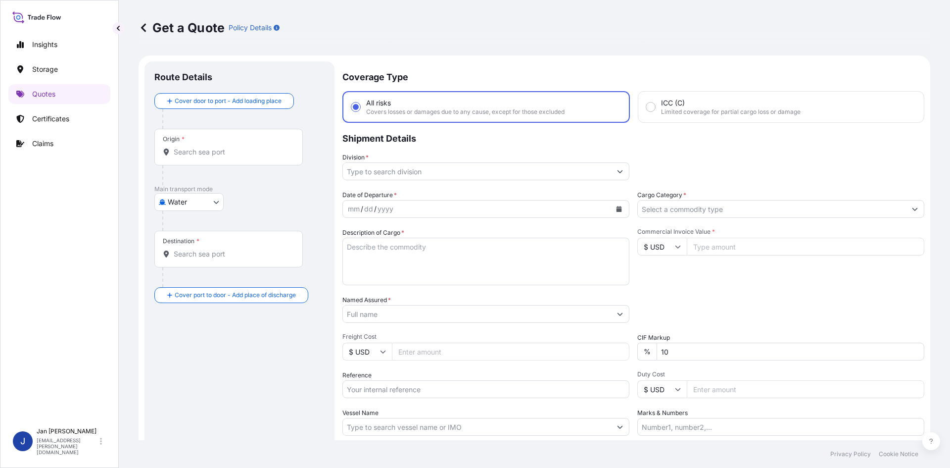
scroll to position [16, 0]
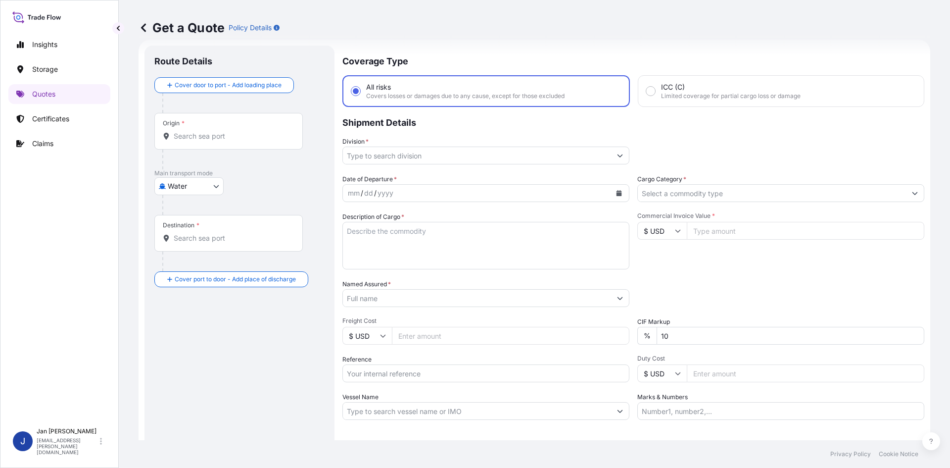
drag, startPoint x: 604, startPoint y: 156, endPoint x: 584, endPoint y: 163, distance: 20.5
click at [601, 153] on input "Division *" at bounding box center [477, 155] width 268 height 18
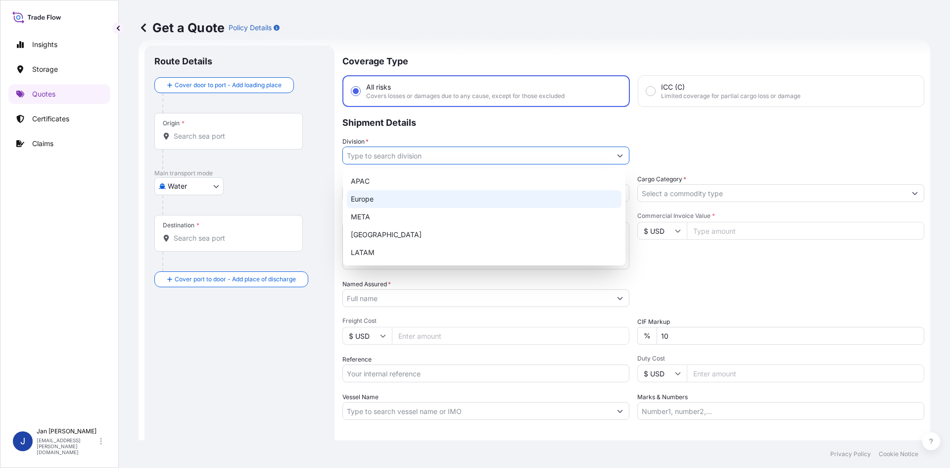
click at [437, 201] on div "Europe" at bounding box center [484, 199] width 275 height 18
type input "Europe"
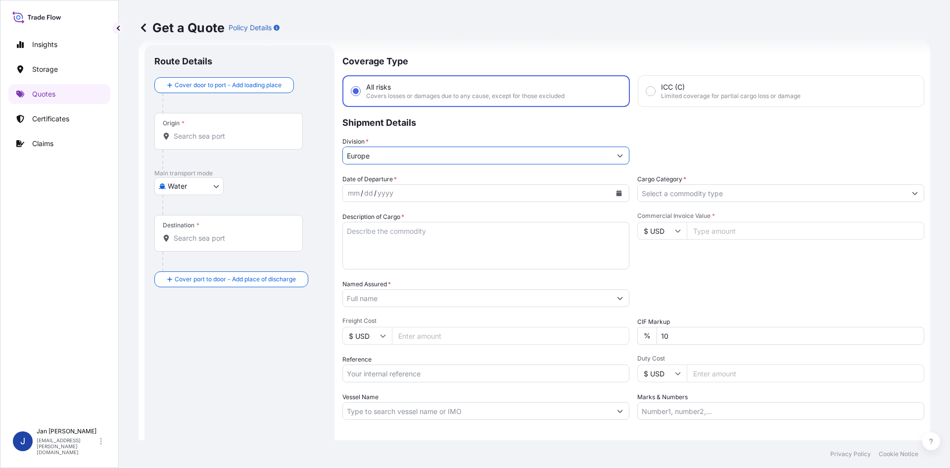
click at [758, 191] on input "Cargo Category *" at bounding box center [772, 193] width 268 height 18
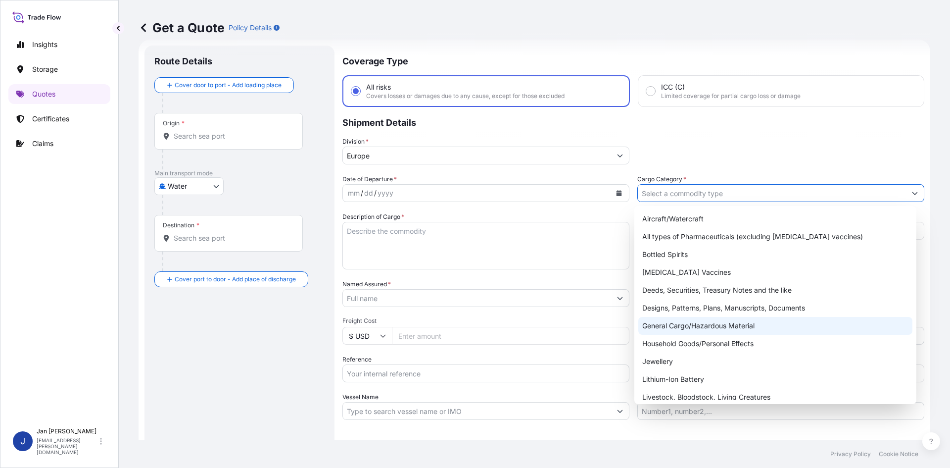
click at [696, 321] on div "General Cargo/Hazardous Material" at bounding box center [775, 326] width 275 height 18
type input "General Cargo/Hazardous Material"
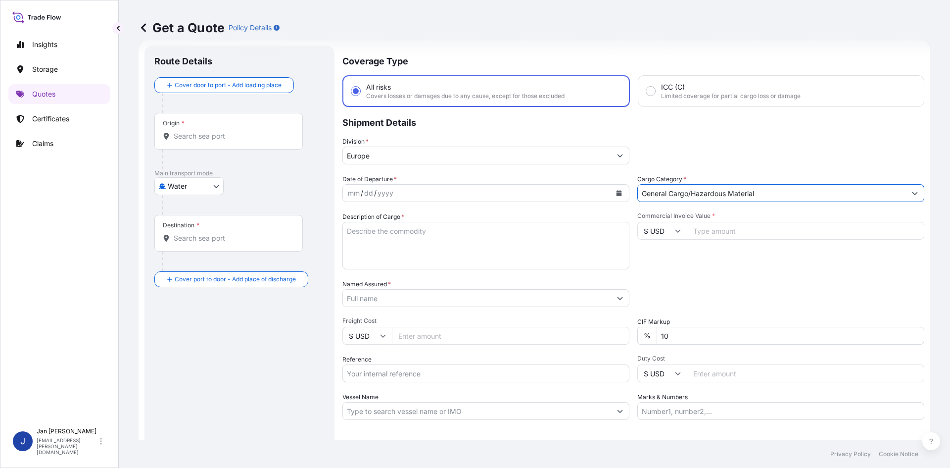
click at [618, 186] on button "Calendar" at bounding box center [619, 193] width 16 height 16
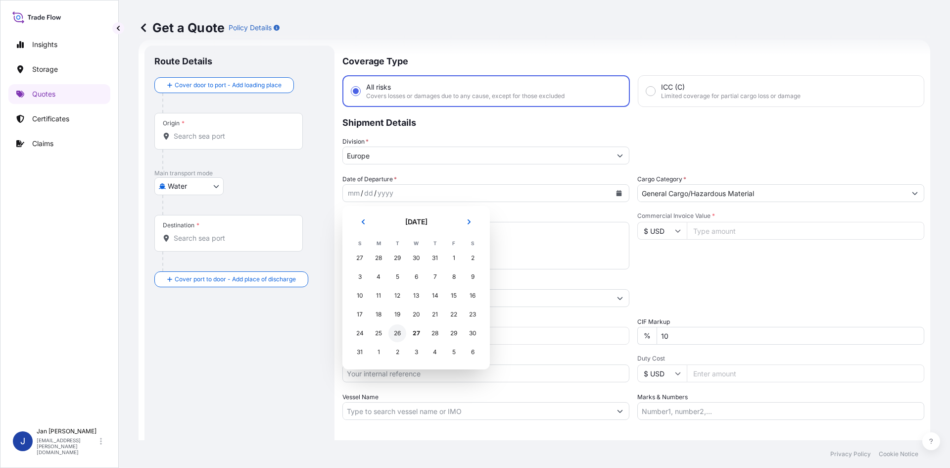
click at [401, 329] on div "26" at bounding box center [397, 333] width 18 height 18
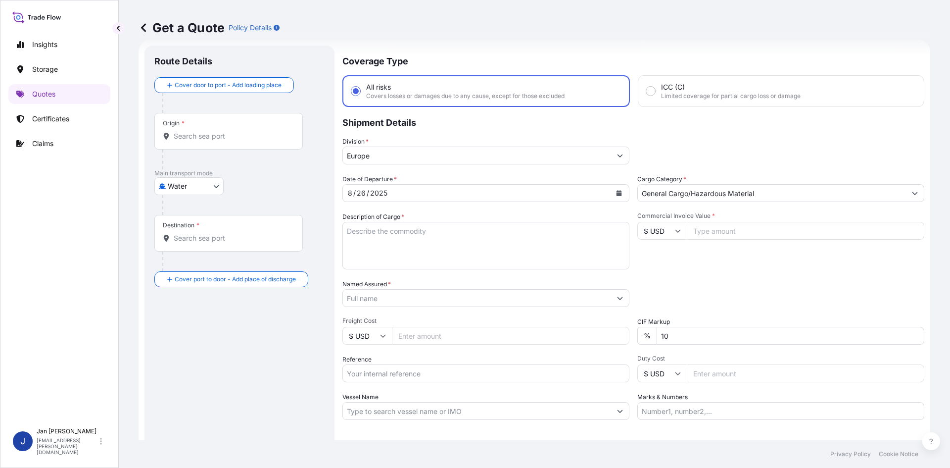
click at [452, 311] on div "Date of Departure * [DATE] Cargo Category * General Cargo/Hazardous Material De…" at bounding box center [633, 296] width 582 height 245
click at [455, 304] on input "Named Assured *" at bounding box center [477, 298] width 268 height 18
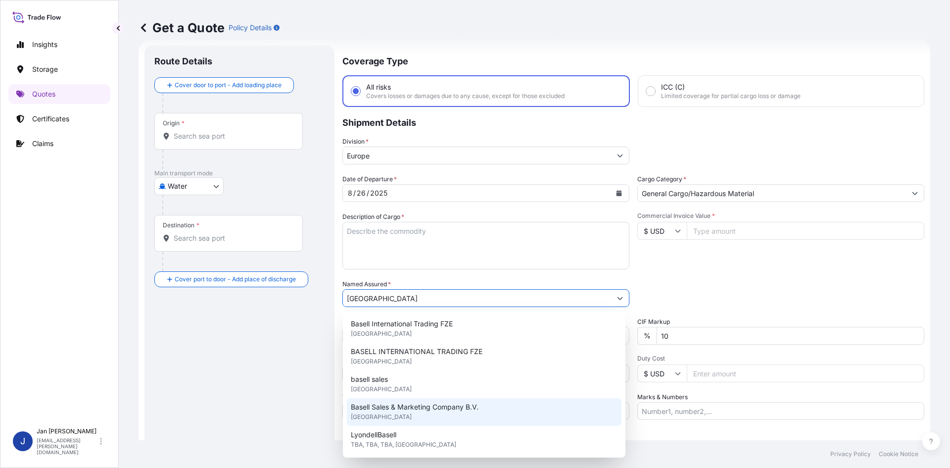
click at [438, 410] on span "Basell Sales & Marketing Company B.V." at bounding box center [415, 407] width 128 height 10
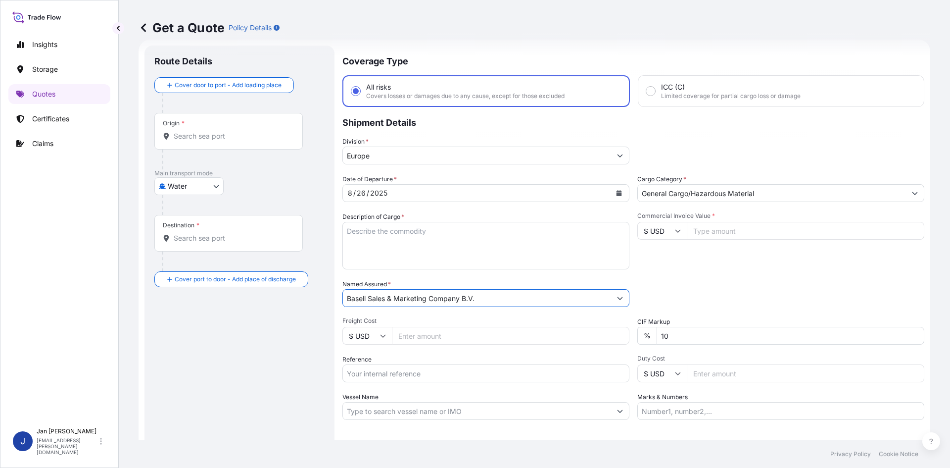
type input "Basell Sales & Marketing Company B.V."
click at [433, 256] on textarea "Description of Cargo *" at bounding box center [485, 246] width 287 height 48
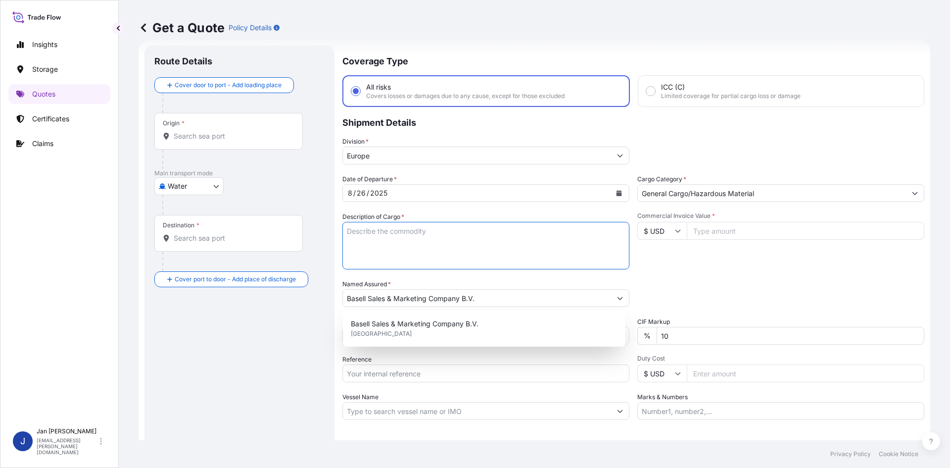
paste textarea "OCTABIN LOADED ONTO 10 PALLETS LOADED INTO 1 20' CONTAINER(S) HIFAX TRC 277P S7…"
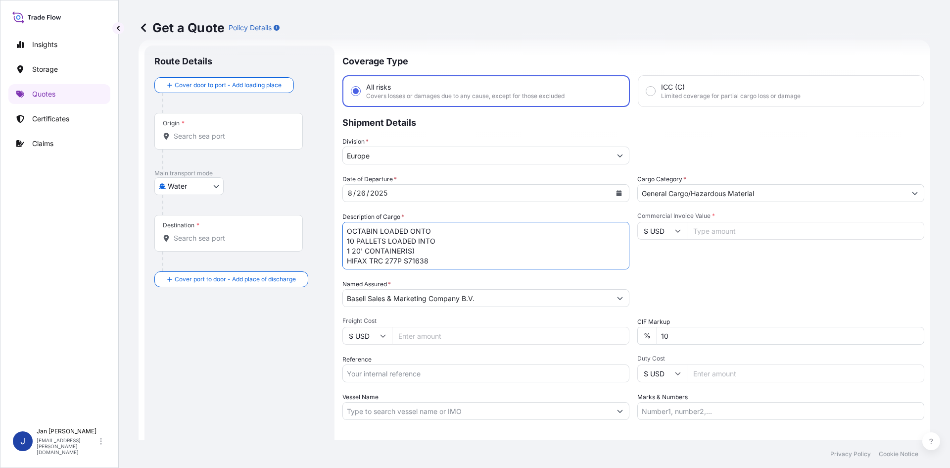
click at [347, 232] on textarea "OCTABIN LOADED ONTO 10 PALLETS LOADED INTO 1 20' CONTAINER(S) HIFAX TRC 277P S7…" at bounding box center [485, 246] width 287 height 48
type textarea "10 OCTABIN LOADED ONTO 10 PALLETS LOADED INTO 1 20' CONTAINER(S) HIFAX TRC 277P…"
click at [734, 272] on div "Date of Departure * [DATE] Cargo Category * General Cargo/Hazardous Material De…" at bounding box center [633, 296] width 582 height 245
drag, startPoint x: 393, startPoint y: 371, endPoint x: 415, endPoint y: 370, distance: 22.3
click at [393, 371] on input "Reference" at bounding box center [485, 373] width 287 height 18
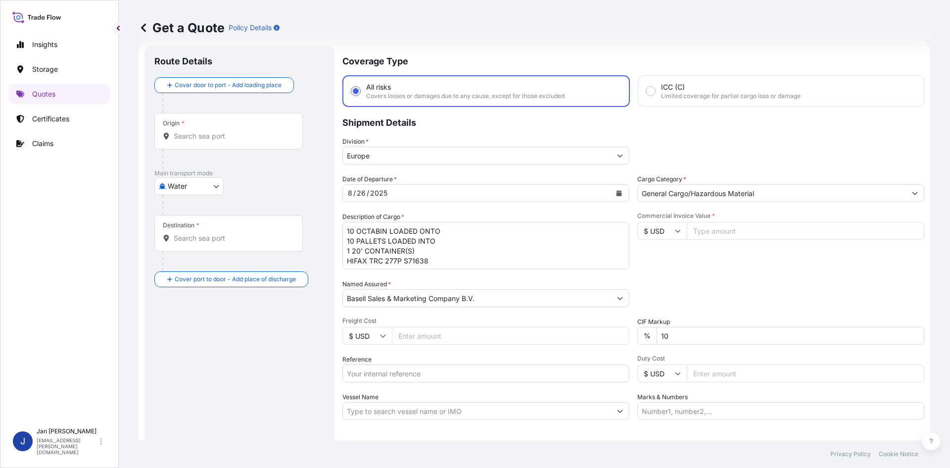
paste input "1187412684"
click at [531, 370] on input "1187412684" at bounding box center [485, 373] width 287 height 18
paste input "5013133680"
type input "1187412684 5013133680"
drag, startPoint x: 671, startPoint y: 243, endPoint x: 671, endPoint y: 235, distance: 8.4
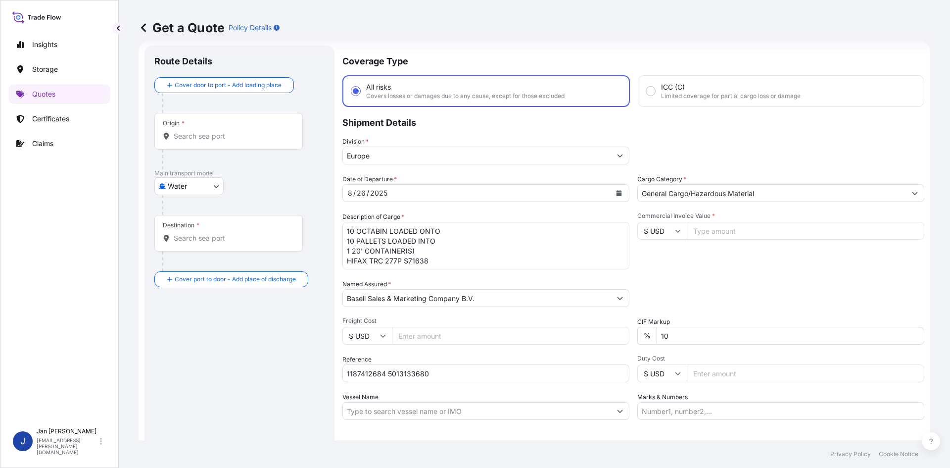
click at [671, 243] on div "Commercial Invoice Value * $ USD" at bounding box center [780, 240] width 287 height 57
click at [671, 235] on input "$ USD" at bounding box center [661, 231] width 49 height 18
click at [671, 250] on div "€ EUR" at bounding box center [659, 257] width 42 height 19
type input "€ EUR"
click at [716, 233] on input "Commercial Invoice Value *" at bounding box center [806, 231] width 238 height 18
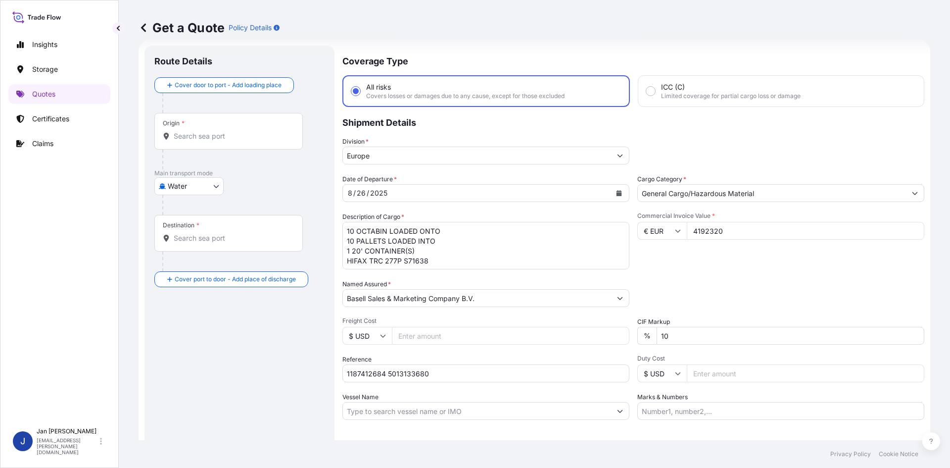
click at [711, 226] on input "4192320" at bounding box center [806, 231] width 238 height 18
type input "41923.20"
click at [741, 272] on div "Date of Departure * [DATE] Cargo Category * General Cargo/Hazardous Material De…" at bounding box center [633, 296] width 582 height 245
click at [273, 143] on div "Origin *" at bounding box center [228, 131] width 148 height 37
click at [273, 141] on input "Origin *" at bounding box center [232, 136] width 117 height 10
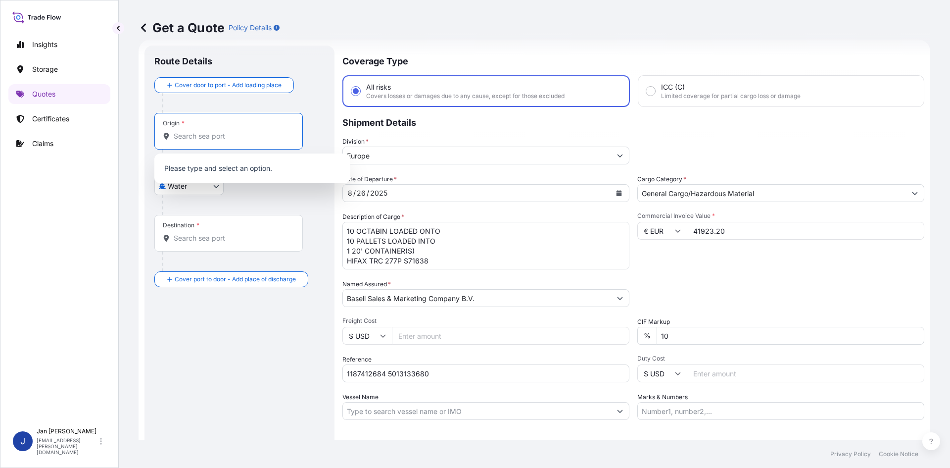
paste input "[GEOGRAPHIC_DATA]"
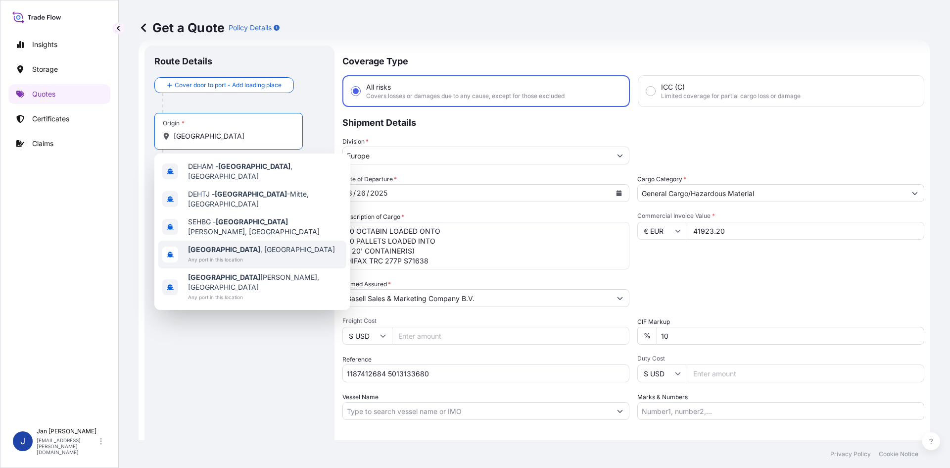
click at [250, 244] on span "[GEOGRAPHIC_DATA] , [GEOGRAPHIC_DATA]" at bounding box center [261, 249] width 147 height 10
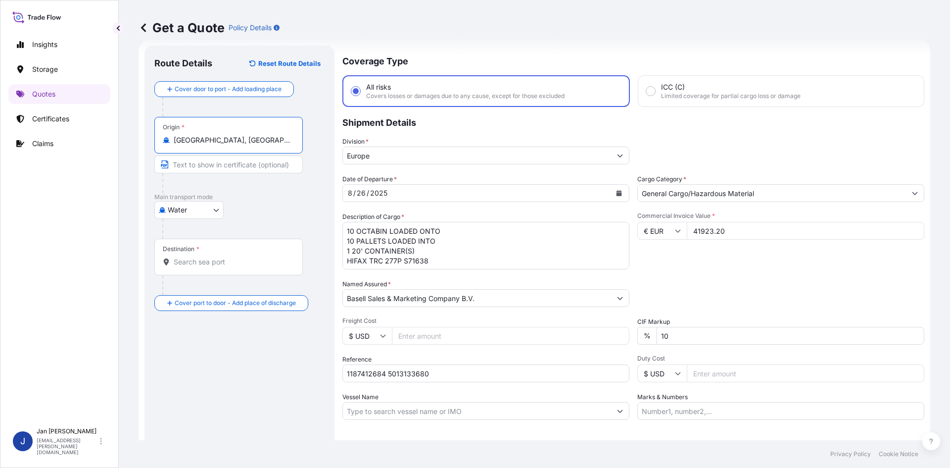
type input "[GEOGRAPHIC_DATA], [GEOGRAPHIC_DATA]"
click at [272, 226] on div at bounding box center [243, 229] width 162 height 20
click at [207, 275] on div at bounding box center [232, 285] width 141 height 20
click at [215, 273] on div "Destination *" at bounding box center [228, 257] width 148 height 37
click at [215, 267] on input "Destination *" at bounding box center [232, 262] width 117 height 10
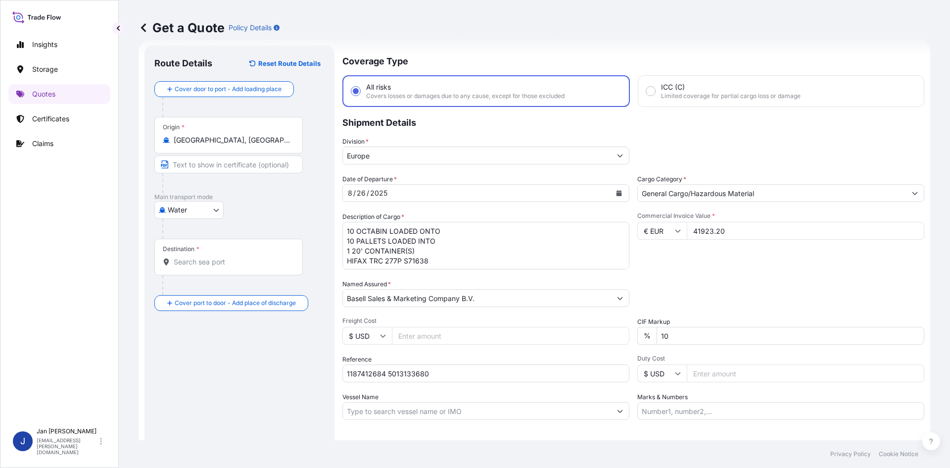
paste input "GEMLIK"
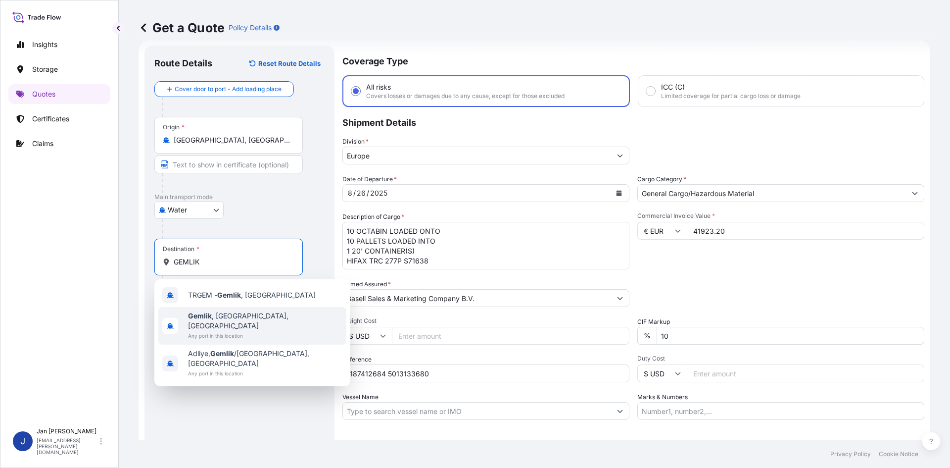
click at [255, 295] on span "TRGEM - Gemlik , [GEOGRAPHIC_DATA]" at bounding box center [252, 295] width 128 height 10
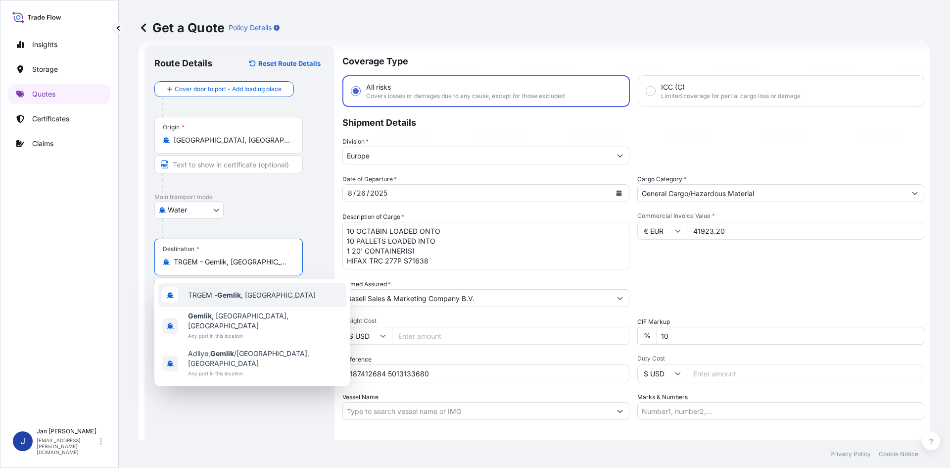
type input "TRGEM - Gemlik, [GEOGRAPHIC_DATA]"
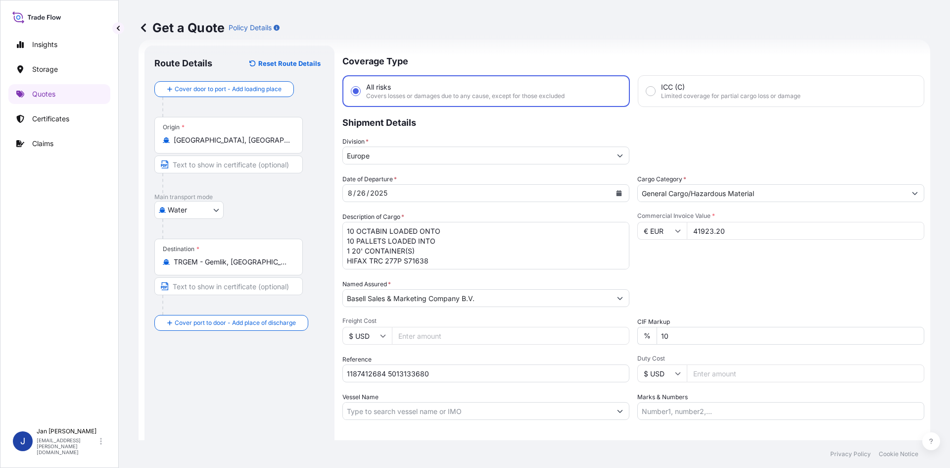
click at [220, 407] on div "Route Details Reset Route Details Cover door to port - Add loading place Place …" at bounding box center [239, 269] width 170 height 428
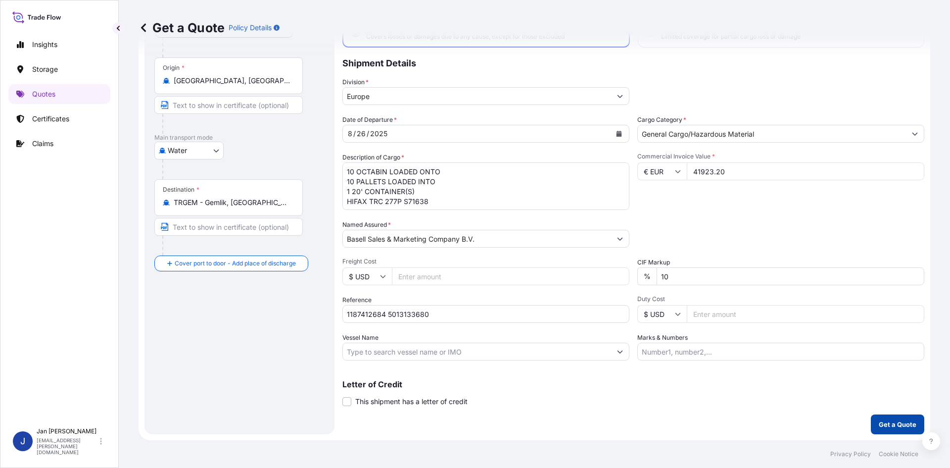
click at [882, 426] on p "Get a Quote" at bounding box center [898, 424] width 38 height 10
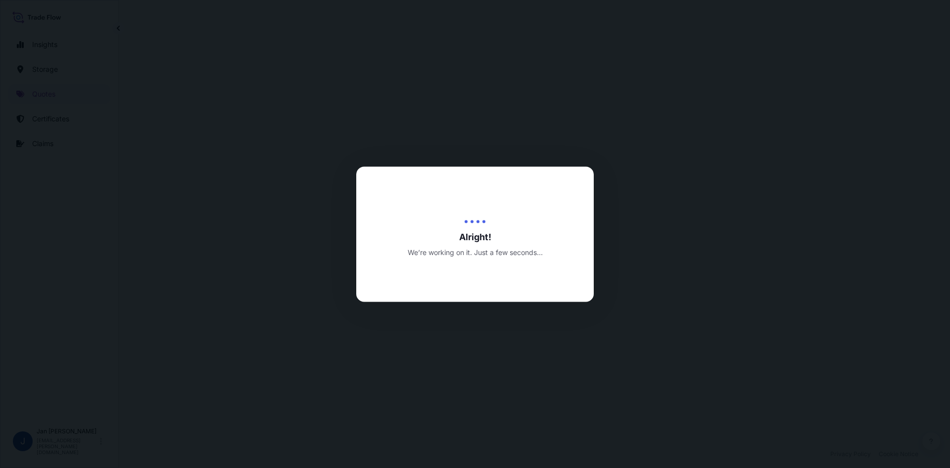
select select "Water"
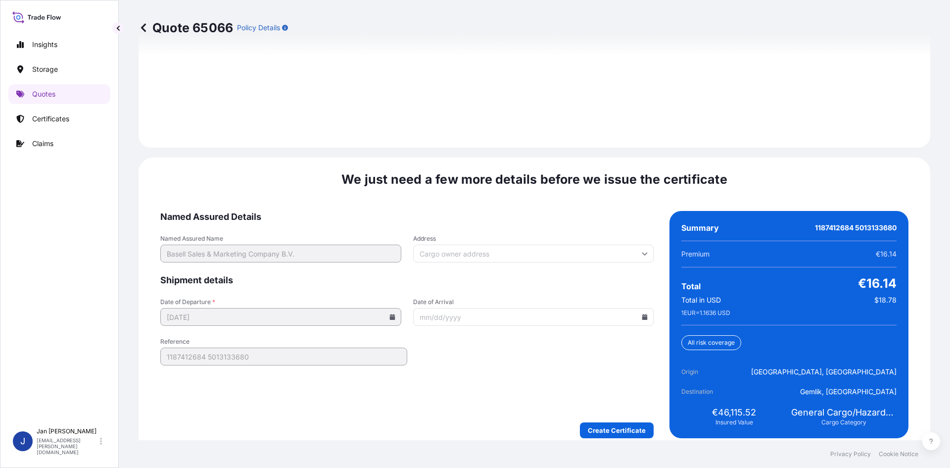
scroll to position [1420, 0]
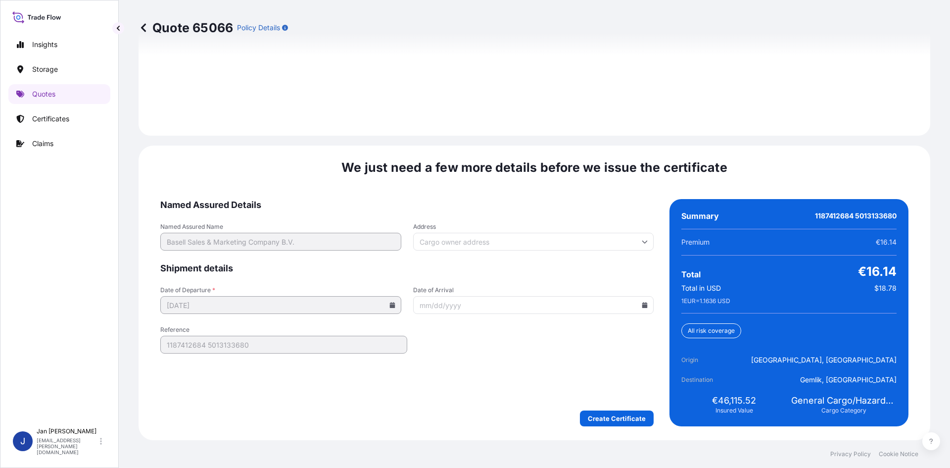
drag, startPoint x: 658, startPoint y: 418, endPoint x: 651, endPoint y: 421, distance: 8.0
click at [655, 419] on div "Named Assured Details Named Assured Name Basell Sales & Marketing Company B.V. …" at bounding box center [534, 312] width 748 height 227
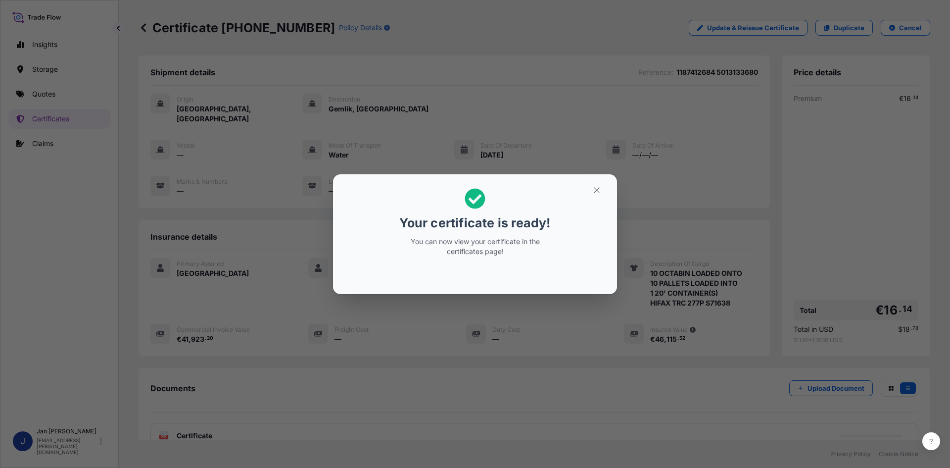
click at [530, 132] on div "Your certificate is ready! You can now view your certificate in the certificate…" at bounding box center [475, 234] width 950 height 468
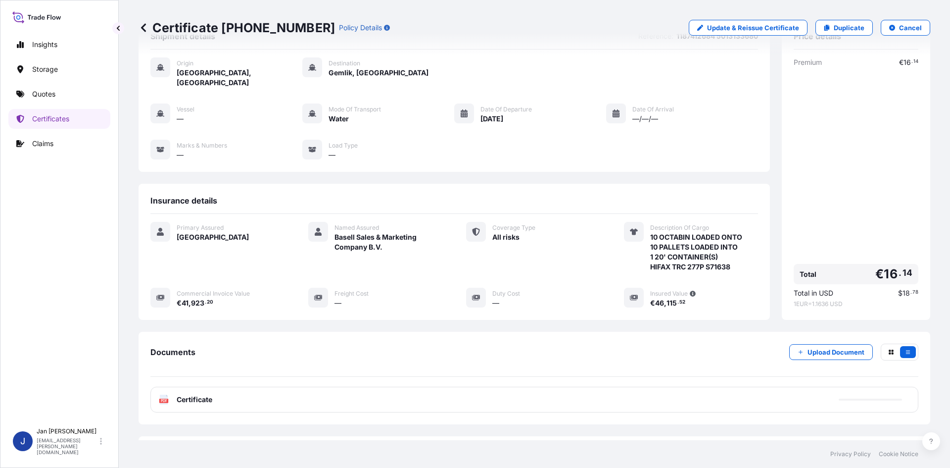
scroll to position [72, 0]
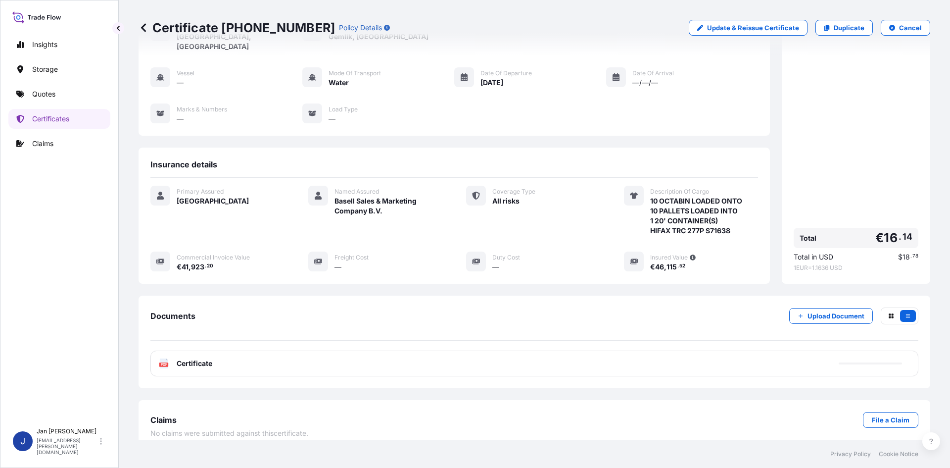
click at [231, 353] on div "PDF Certificate" at bounding box center [534, 363] width 768 height 26
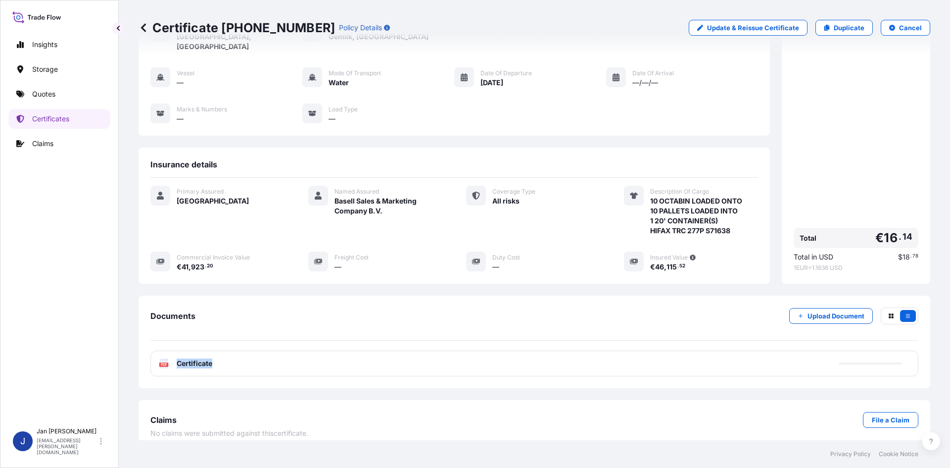
click at [231, 353] on div "PDF Certificate" at bounding box center [534, 363] width 768 height 26
click at [238, 354] on div "PDF Certificate" at bounding box center [534, 363] width 768 height 26
click at [245, 378] on div "Documents Upload Document PDF Certificate" at bounding box center [535, 341] width 792 height 93
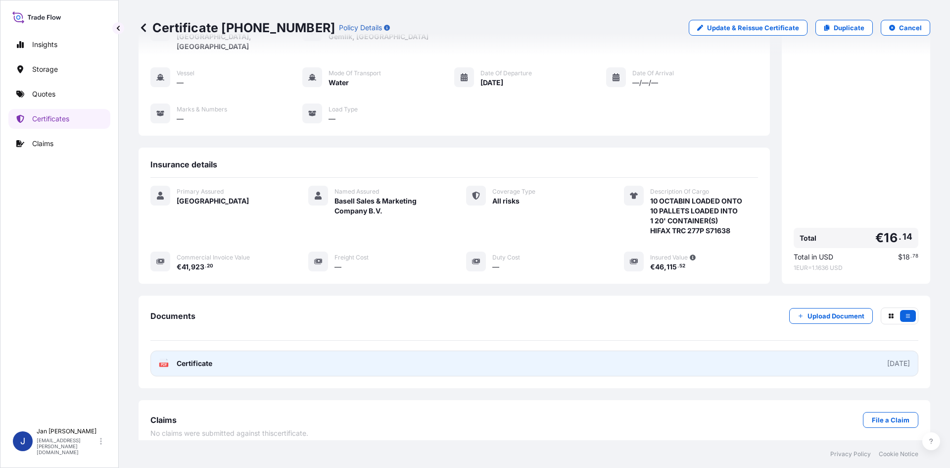
click at [245, 352] on link "PDF Certificate [DATE]" at bounding box center [534, 363] width 768 height 26
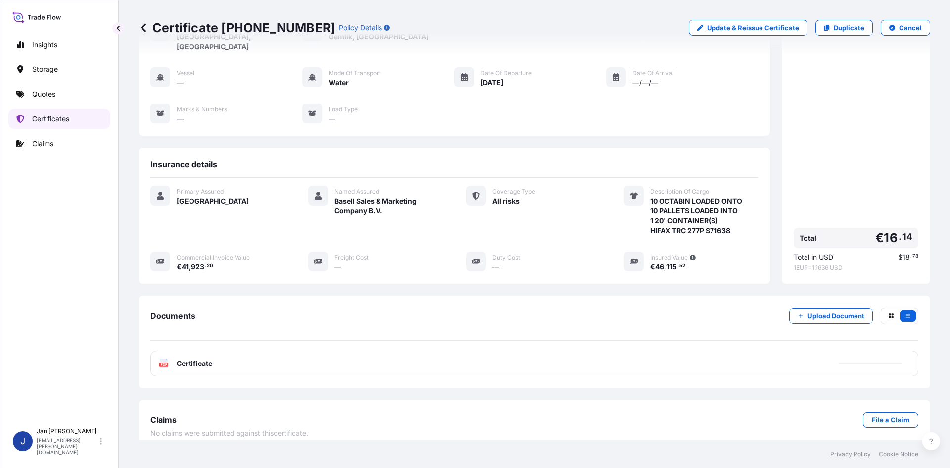
click at [76, 98] on link "Quotes" at bounding box center [59, 94] width 102 height 20
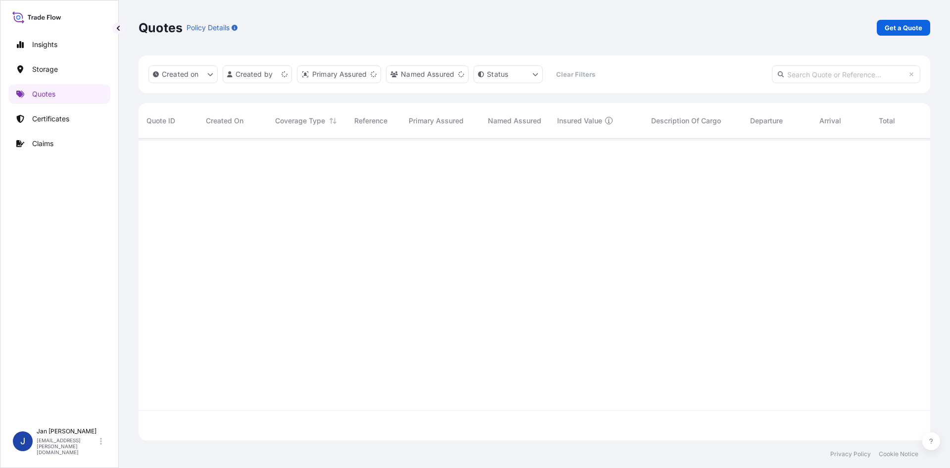
scroll to position [299, 784]
click at [890, 27] on p "Get a Quote" at bounding box center [904, 28] width 38 height 10
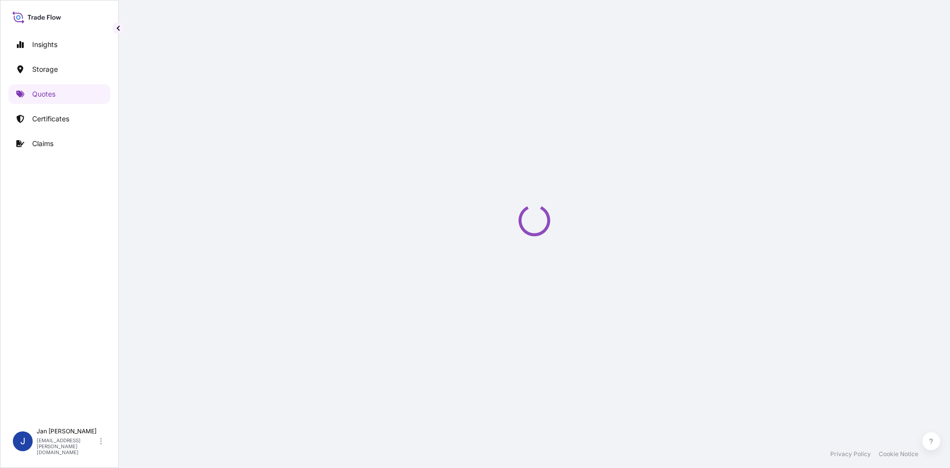
select select "Water"
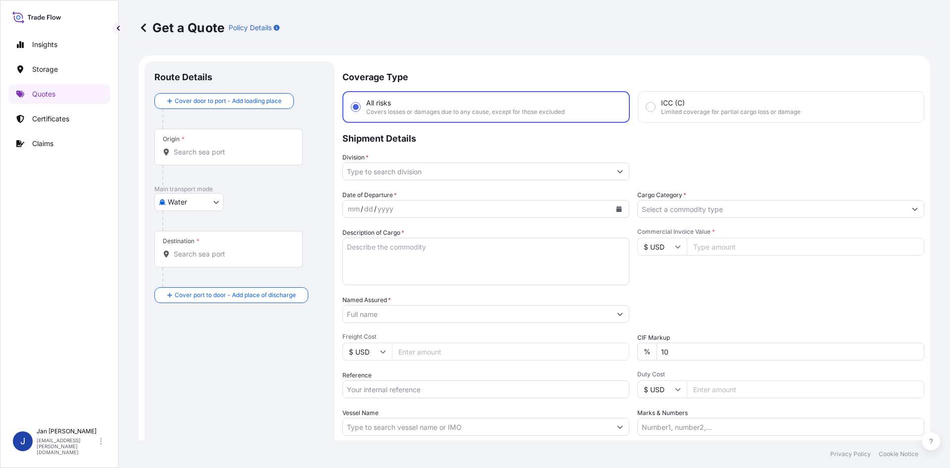
scroll to position [16, 0]
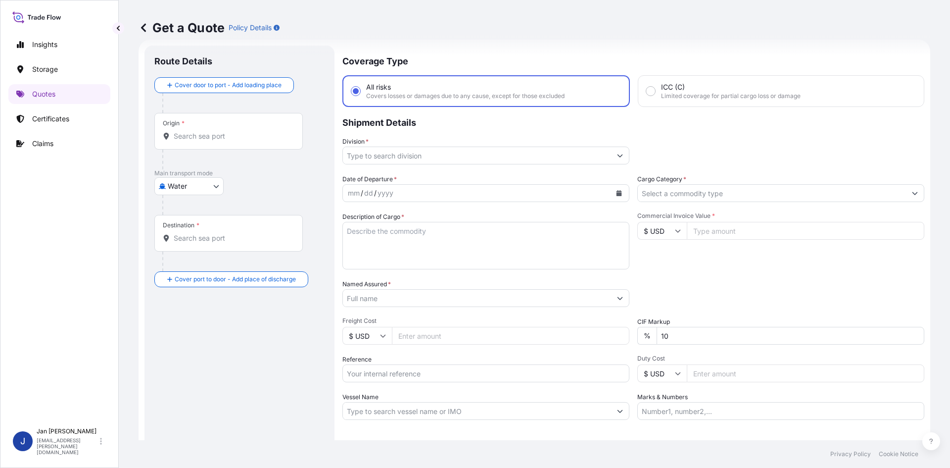
click at [391, 377] on input "Reference" at bounding box center [485, 373] width 287 height 18
paste input "1187424303"
click at [463, 373] on input "1187424303" at bounding box center [485, 373] width 287 height 18
paste input "5013186407"
click at [558, 364] on input "1187424303 5013186407" at bounding box center [485, 373] width 287 height 18
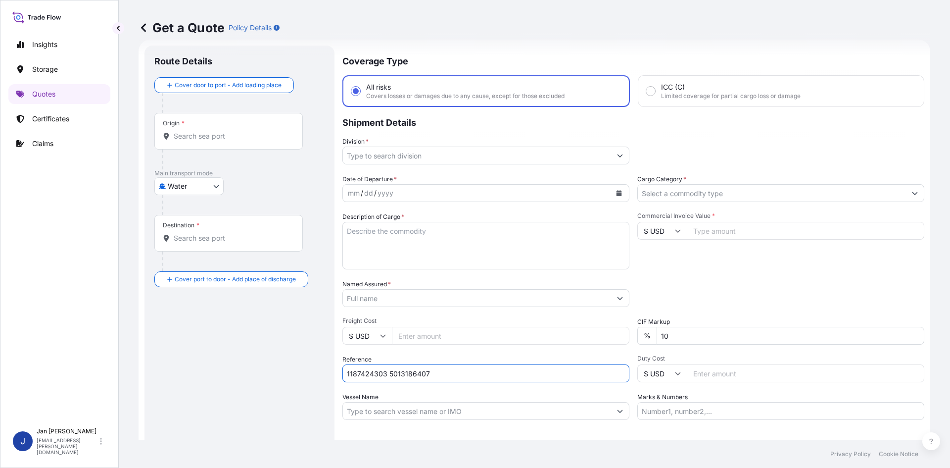
paste input "5013192233"
type input "1187424303 5013186407 5013192233"
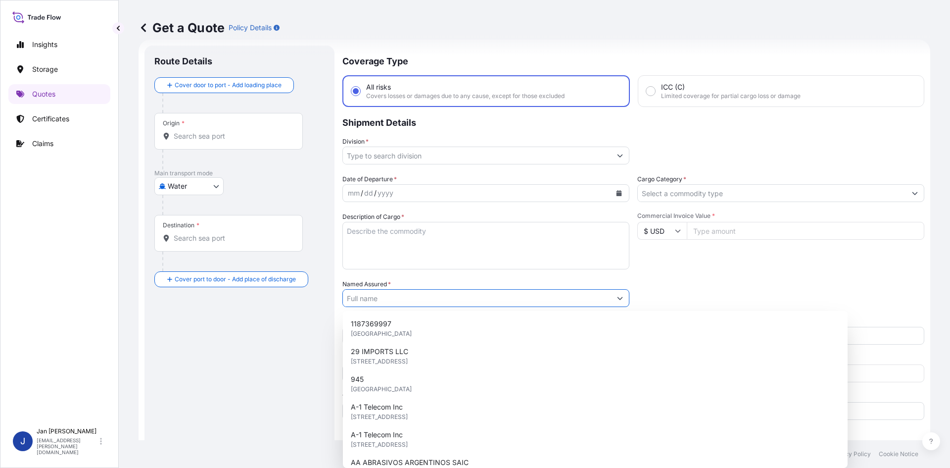
click at [513, 295] on input "Named Assured *" at bounding box center [477, 298] width 268 height 18
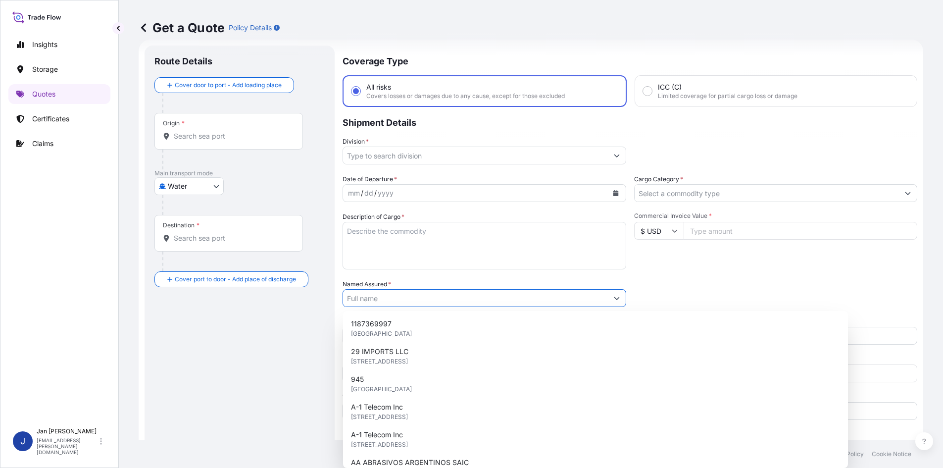
type input "v"
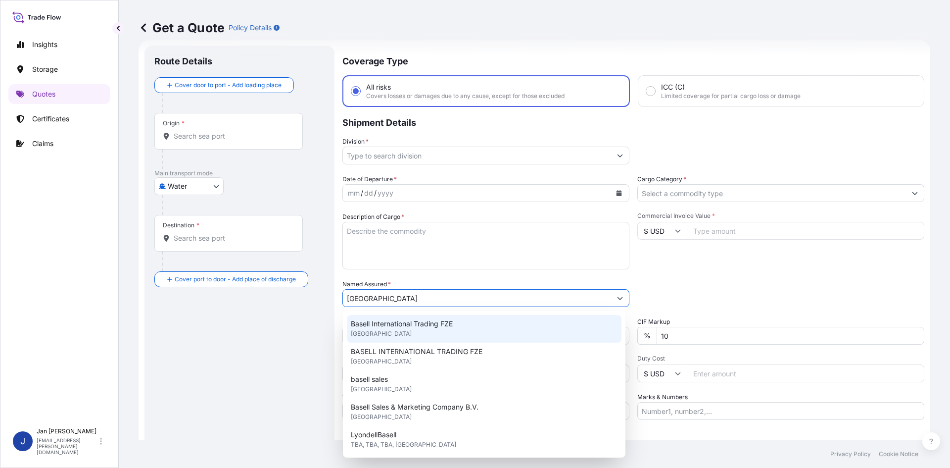
click at [442, 334] on div "Basell International Trading FZE [GEOGRAPHIC_DATA]" at bounding box center [484, 329] width 275 height 28
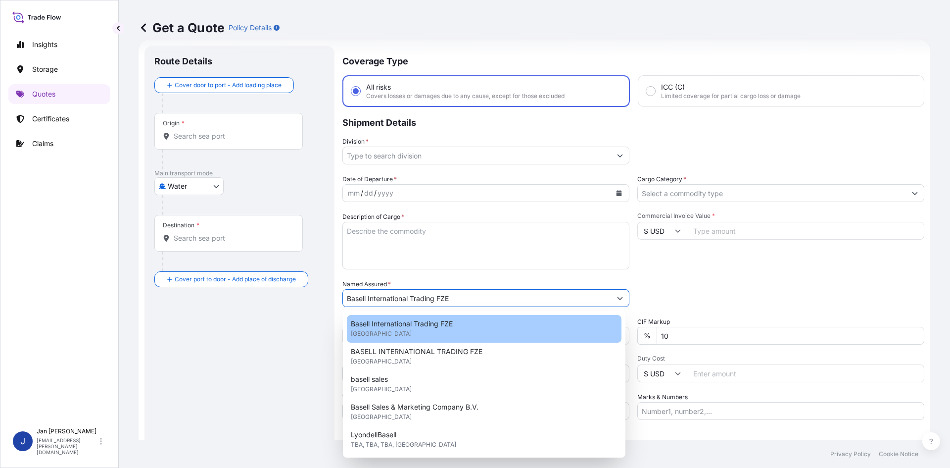
type input "Basell International Trading FZE"
click at [722, 260] on div "Commercial Invoice Value * $ USD" at bounding box center [780, 240] width 287 height 57
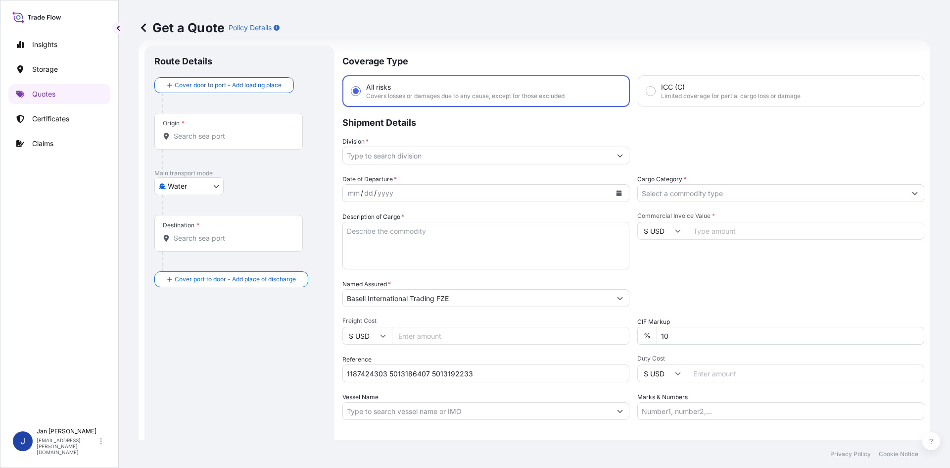
click at [616, 195] on icon "Calendar" at bounding box center [619, 193] width 6 height 6
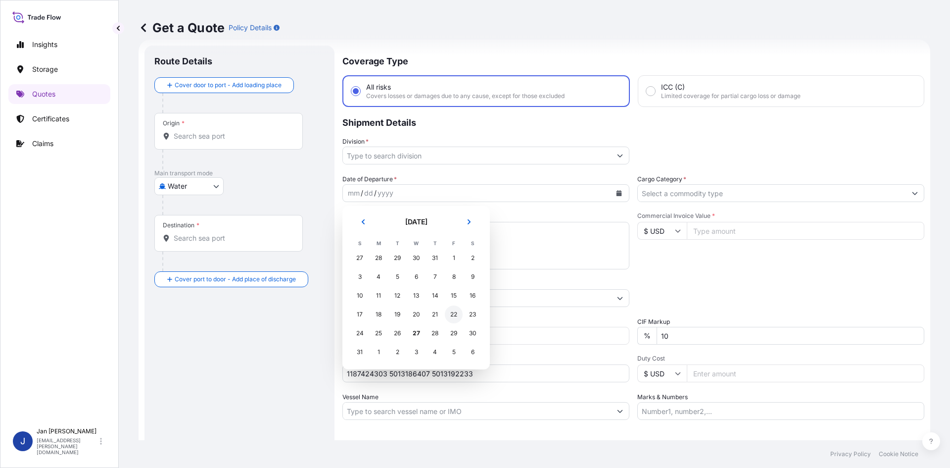
click at [453, 313] on div "22" at bounding box center [454, 314] width 18 height 18
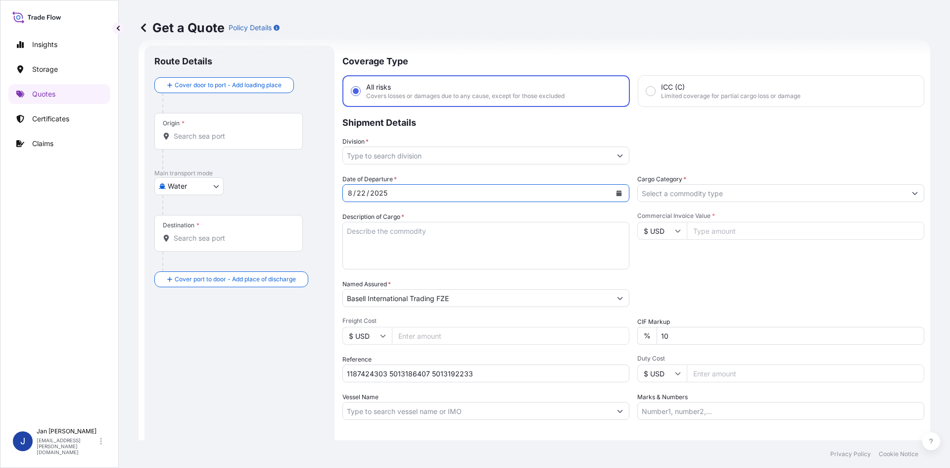
click at [564, 160] on input "Division *" at bounding box center [477, 155] width 268 height 18
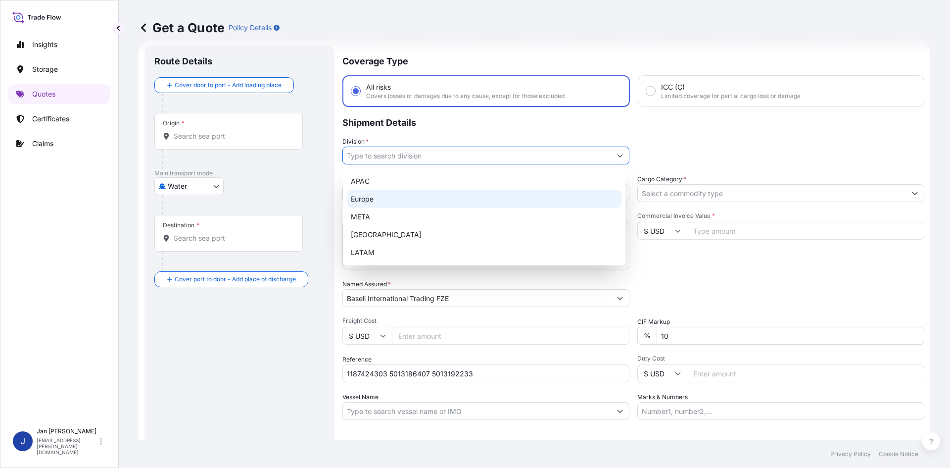
click at [430, 205] on div "Europe" at bounding box center [484, 199] width 275 height 18
type input "Europe"
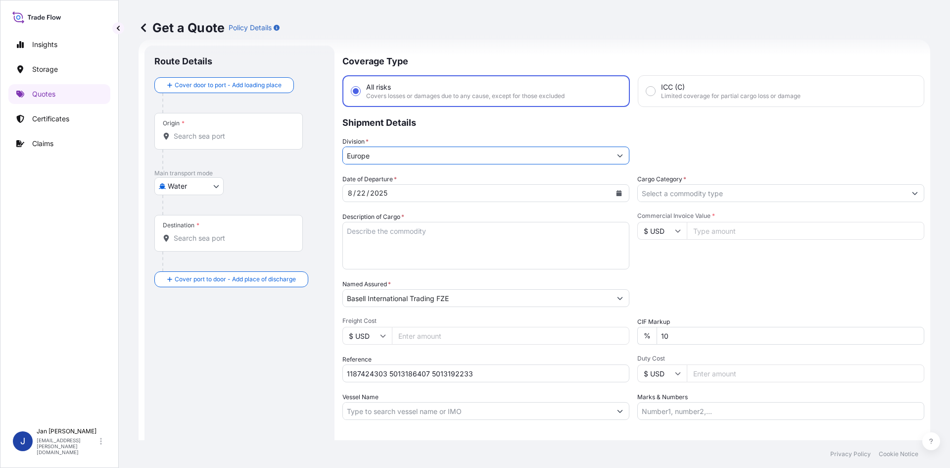
click at [707, 187] on input "Cargo Category *" at bounding box center [772, 193] width 268 height 18
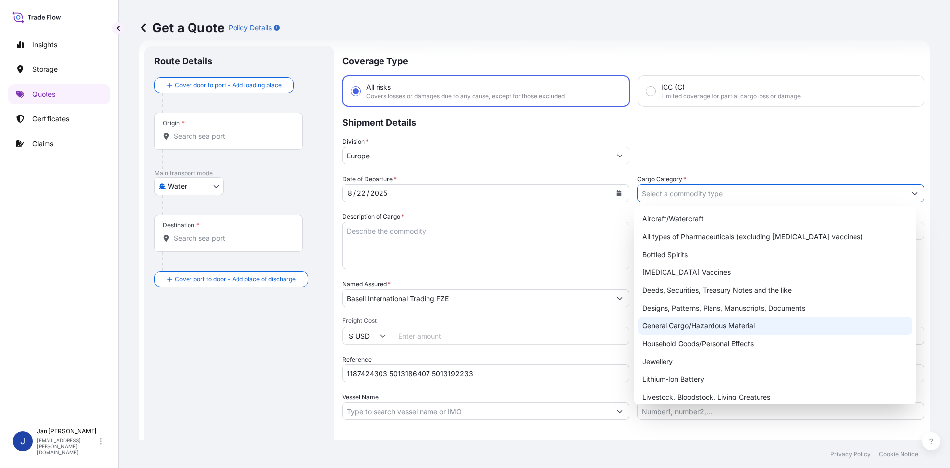
click at [704, 324] on div "General Cargo/Hazardous Material" at bounding box center [775, 326] width 275 height 18
type input "General Cargo/Hazardous Material"
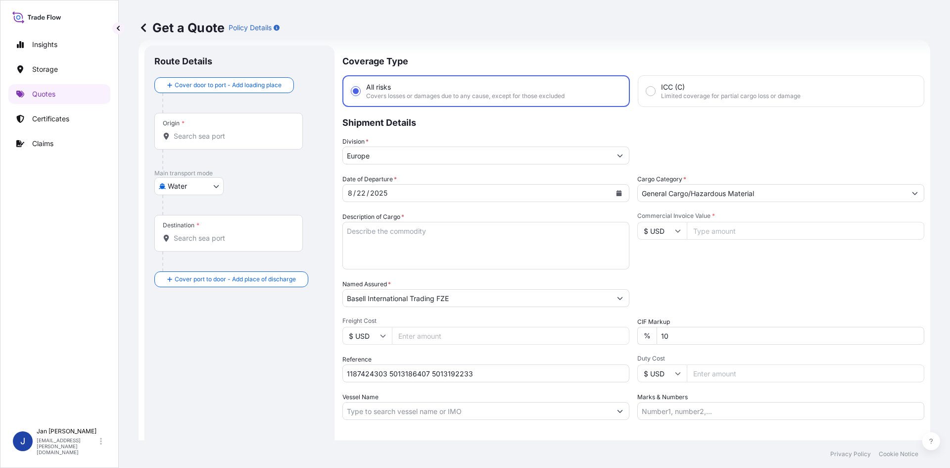
click at [397, 264] on textarea "Description of Cargo *" at bounding box center [485, 246] width 287 height 48
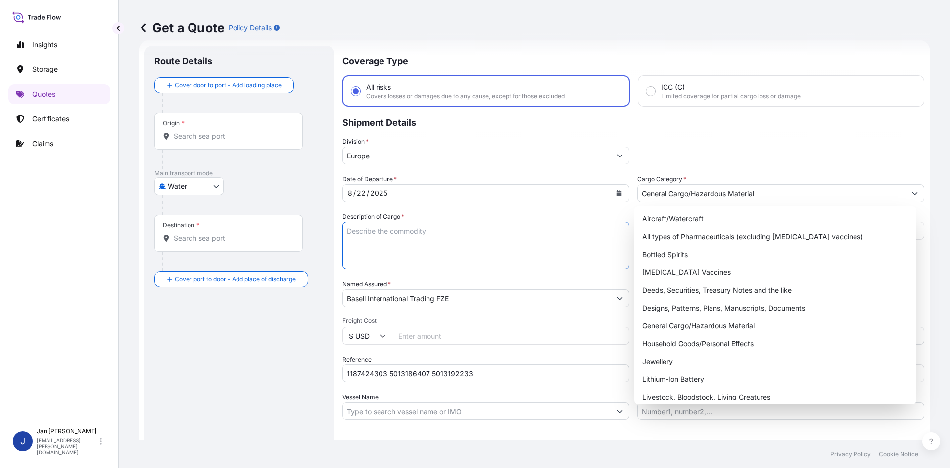
paste textarea "BAGS LOADED ONTO 18 PALLETS LOADED INTO 1 40' HIGH CUBE CONTAINER HOSTALEN GD 4…"
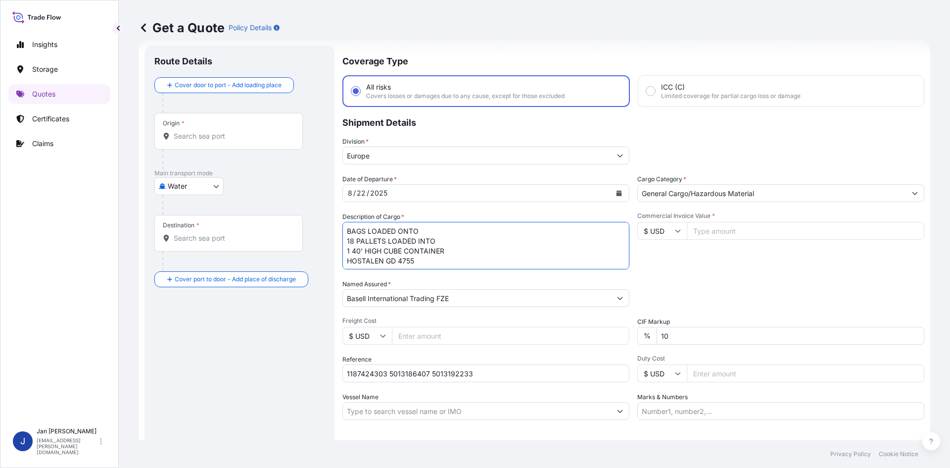
click at [345, 230] on textarea "BAGS LOADED ONTO 18 PALLETS LOADED INTO 1 40' HIGH CUBE CONTAINER HOSTALEN GD 4…" at bounding box center [485, 246] width 287 height 48
type textarea "990 BAGS LOADED ONTO 18 PALLETS LOADED INTO 1 40' HIGH CUBE CONTAINER HOSTALEN …"
click at [747, 417] on input "Marks & Numbers" at bounding box center [780, 411] width 287 height 18
paste input "ACID: 4316142102025070070 EGYPTIAN IMPORTER TAX ID: 431614210 FOREIGN EXPORTER …"
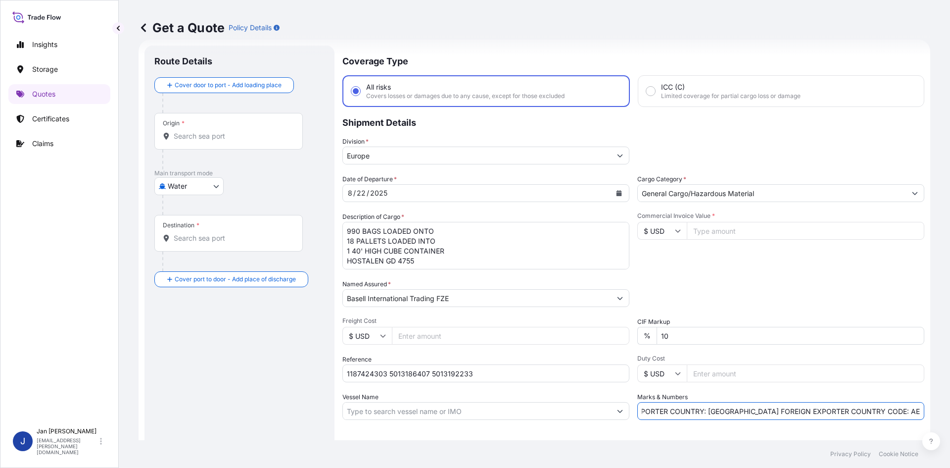
type input "ACID: 4316142102025070070 EGYPTIAN IMPORTER TAX ID: 431614210 FOREIGN EXPORTER …"
click at [272, 145] on div "Origin *" at bounding box center [228, 131] width 148 height 37
click at [272, 141] on input "Origin *" at bounding box center [232, 136] width 117 height 10
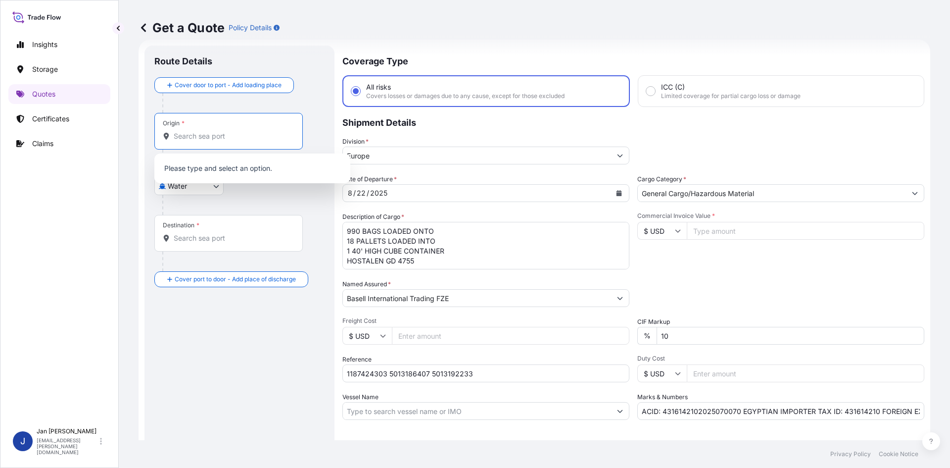
paste input "[GEOGRAPHIC_DATA]"
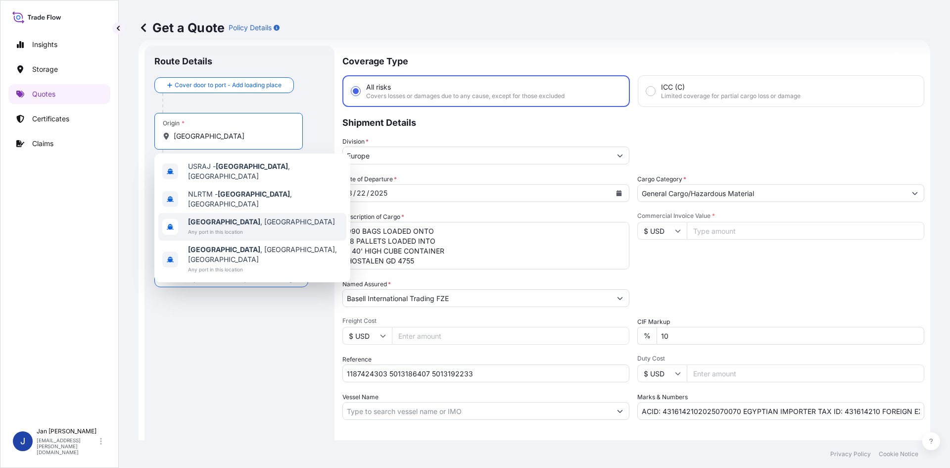
click at [239, 217] on span "[GEOGRAPHIC_DATA] , [GEOGRAPHIC_DATA]" at bounding box center [261, 222] width 147 height 10
type input "[GEOGRAPHIC_DATA], [GEOGRAPHIC_DATA]"
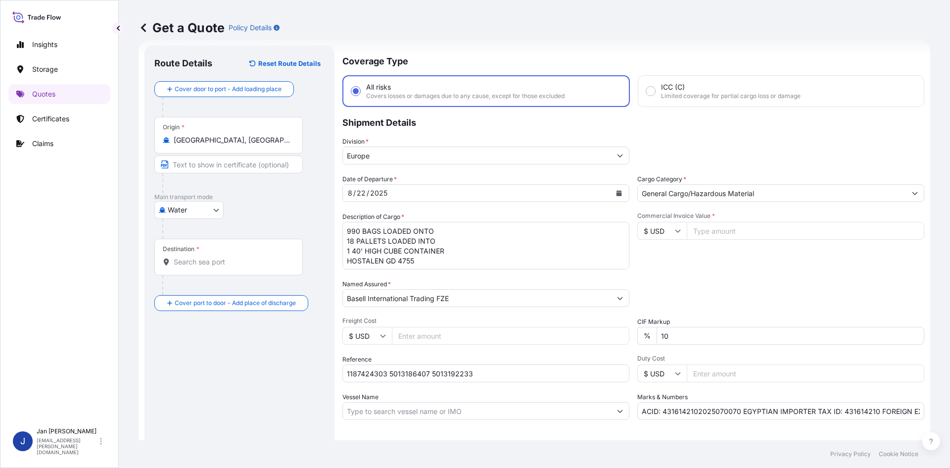
click at [265, 199] on p "Main transport mode" at bounding box center [239, 197] width 170 height 8
click at [223, 266] on input "Destination *" at bounding box center [232, 262] width 117 height 10
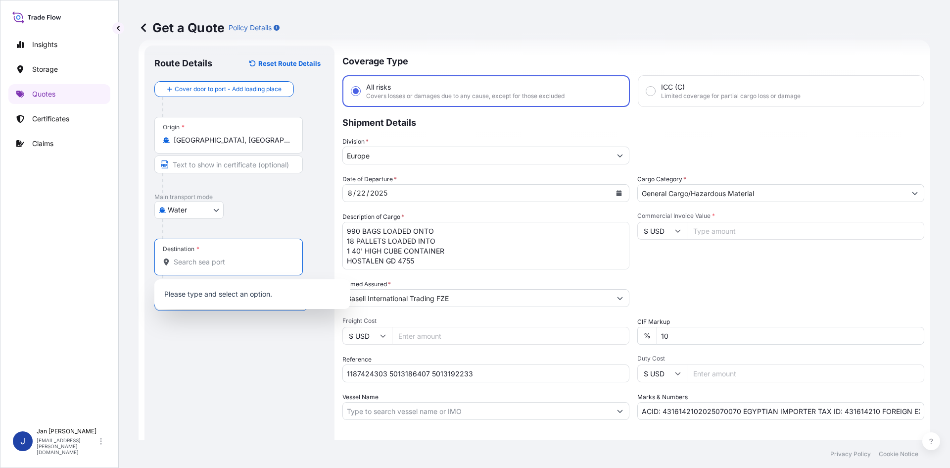
paste input "[GEOGRAPHIC_DATA]"
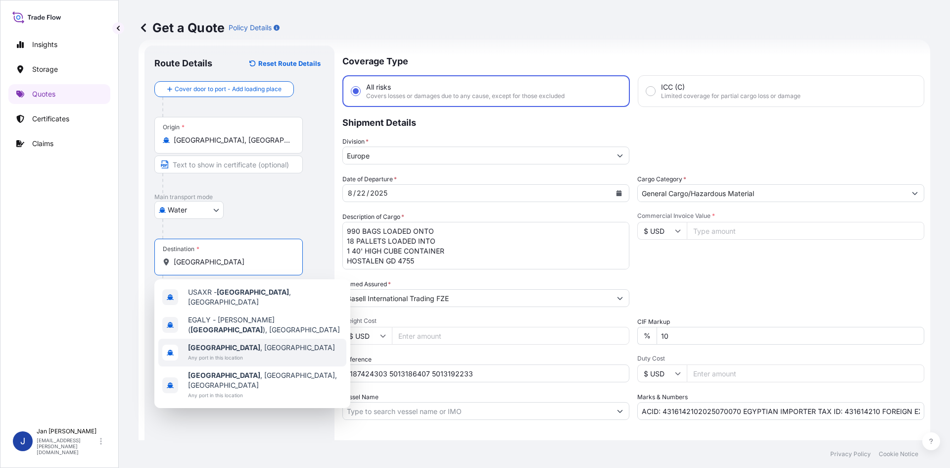
click at [237, 352] on span "Any port in this location" at bounding box center [261, 357] width 147 height 10
type input "[GEOGRAPHIC_DATA], [GEOGRAPHIC_DATA]"
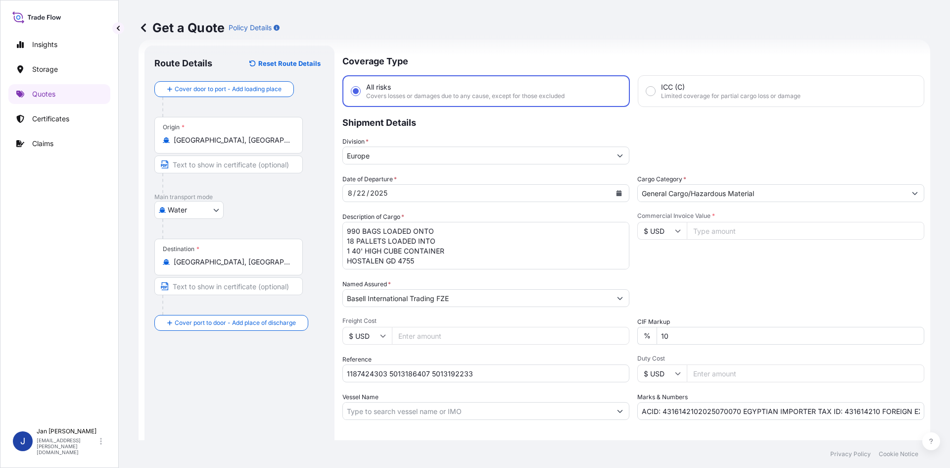
click at [234, 407] on div "Route Details Reset Route Details Cover door to port - Add loading place Place …" at bounding box center [239, 269] width 170 height 428
click at [704, 230] on input "Commercial Invoice Value *" at bounding box center [806, 231] width 238 height 18
paste input "37193.53"
type input "37193.53"
drag, startPoint x: 665, startPoint y: 233, endPoint x: 665, endPoint y: 239, distance: 5.9
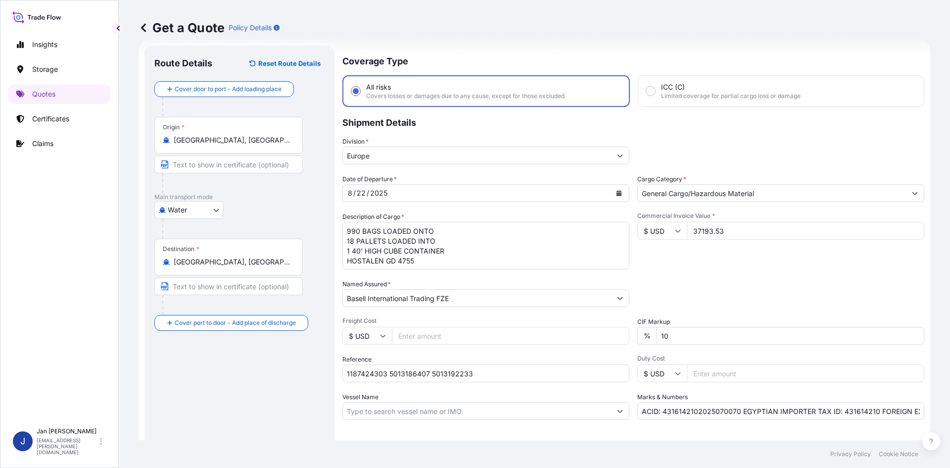
click at [665, 233] on input "$ USD" at bounding box center [661, 231] width 49 height 18
click at [664, 251] on div "€ EUR" at bounding box center [659, 257] width 42 height 19
type input "€ EUR"
drag, startPoint x: 722, startPoint y: 270, endPoint x: 733, endPoint y: 277, distance: 12.8
click at [723, 270] on div "Date of Departure * [DATE] Cargo Category * General Cargo/Hazardous Material De…" at bounding box center [633, 296] width 582 height 245
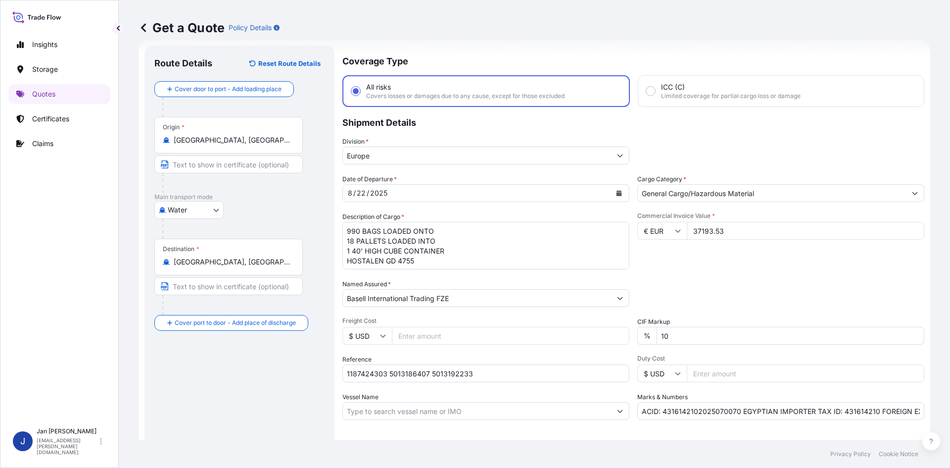
scroll to position [75, 0]
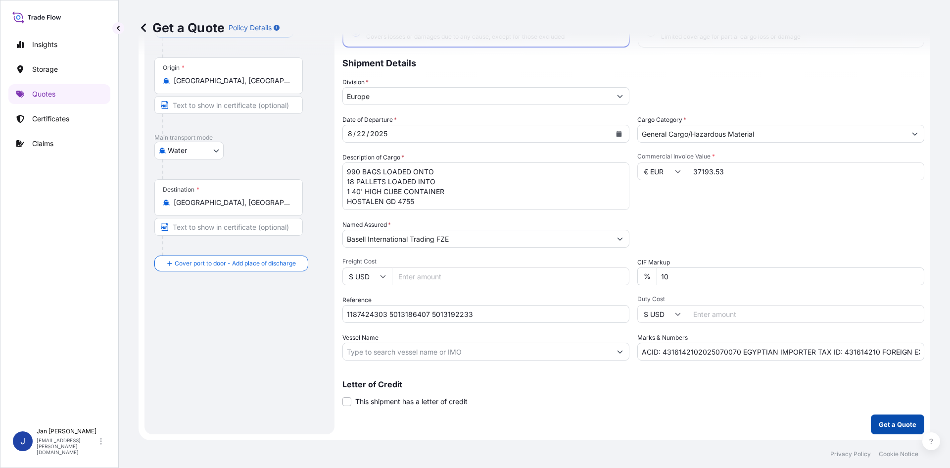
click at [893, 422] on p "Get a Quote" at bounding box center [898, 424] width 38 height 10
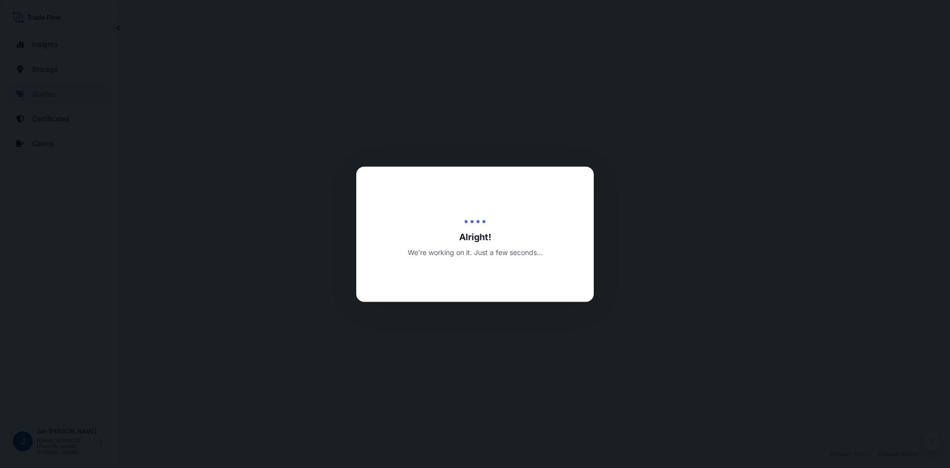
select select "Water"
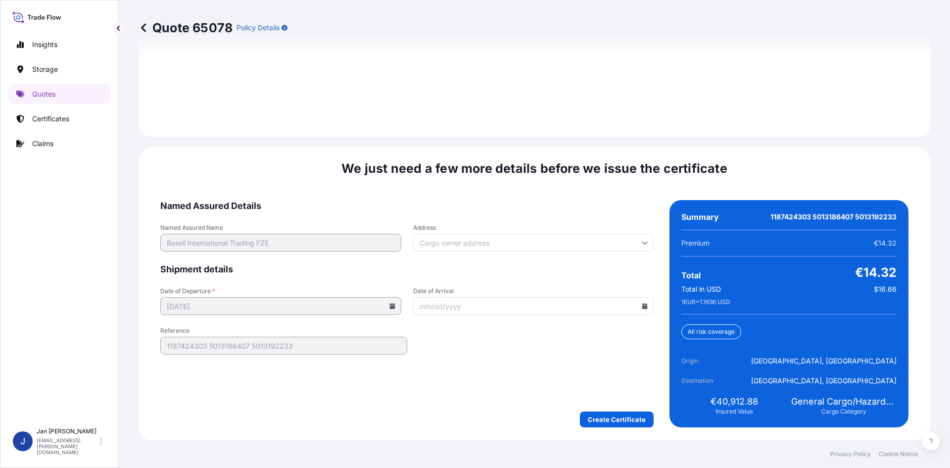
scroll to position [1420, 0]
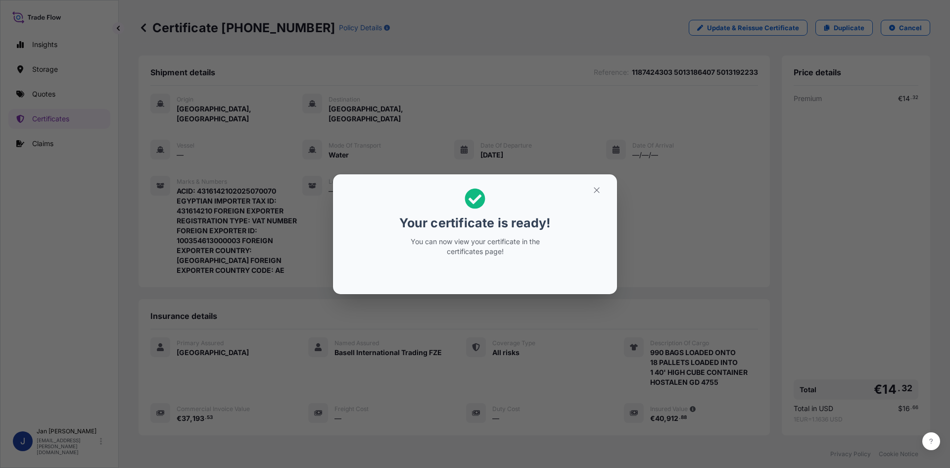
click at [349, 141] on div "Your certificate is ready! You can now view your certificate in the certificate…" at bounding box center [475, 234] width 950 height 468
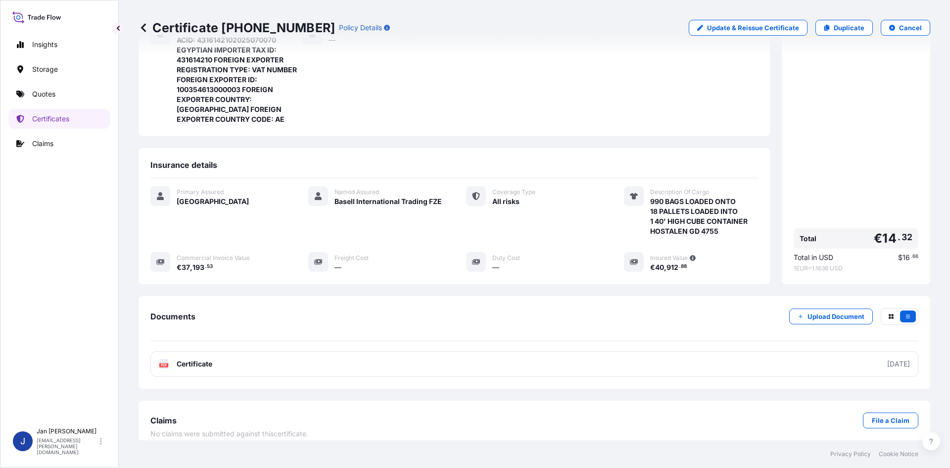
scroll to position [151, 0]
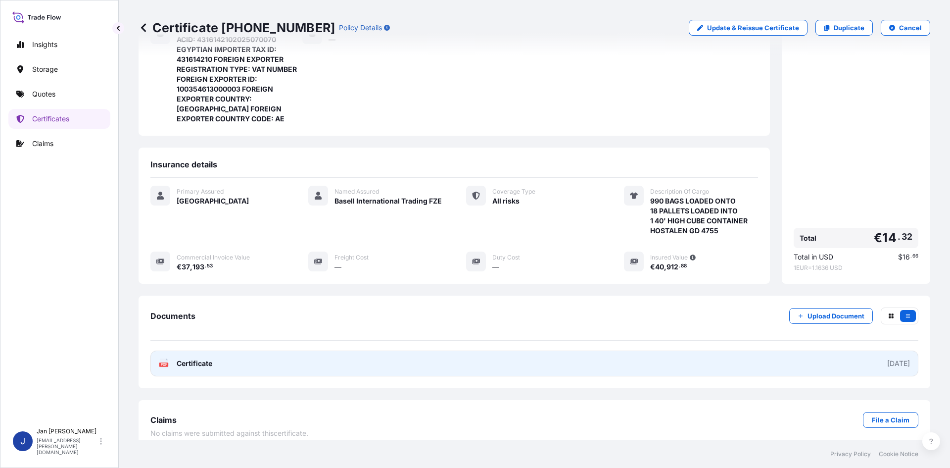
click at [314, 350] on link "PDF Certificate [DATE]" at bounding box center [534, 363] width 768 height 26
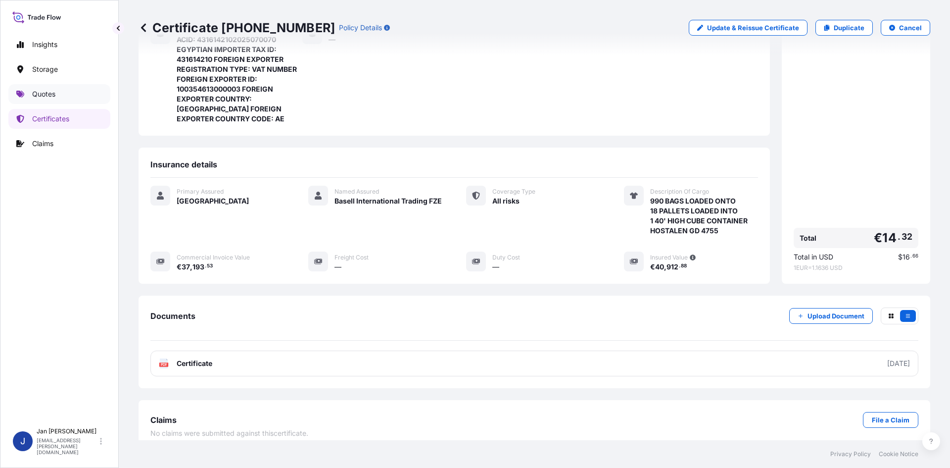
click at [27, 103] on link "Quotes" at bounding box center [59, 94] width 102 height 20
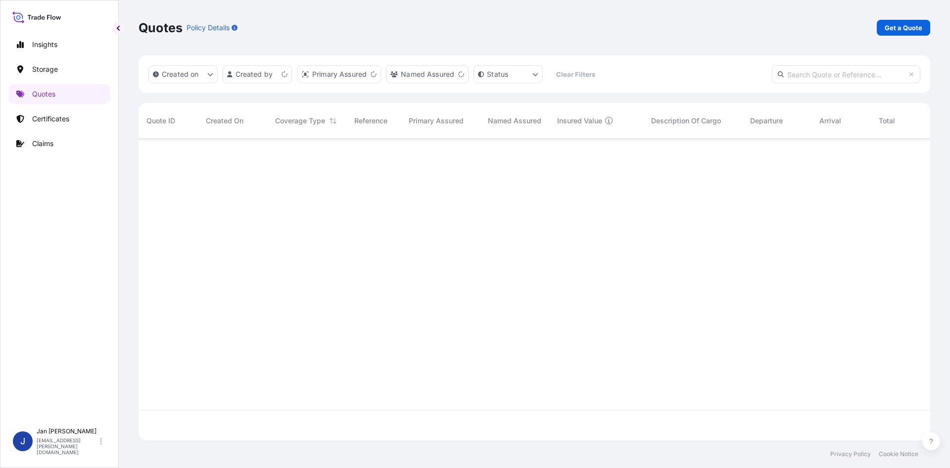
scroll to position [299, 784]
click at [920, 13] on div "Quotes Policy Details Get a Quote" at bounding box center [535, 27] width 792 height 55
click at [912, 27] on p "Get a Quote" at bounding box center [904, 28] width 38 height 10
select select "Water"
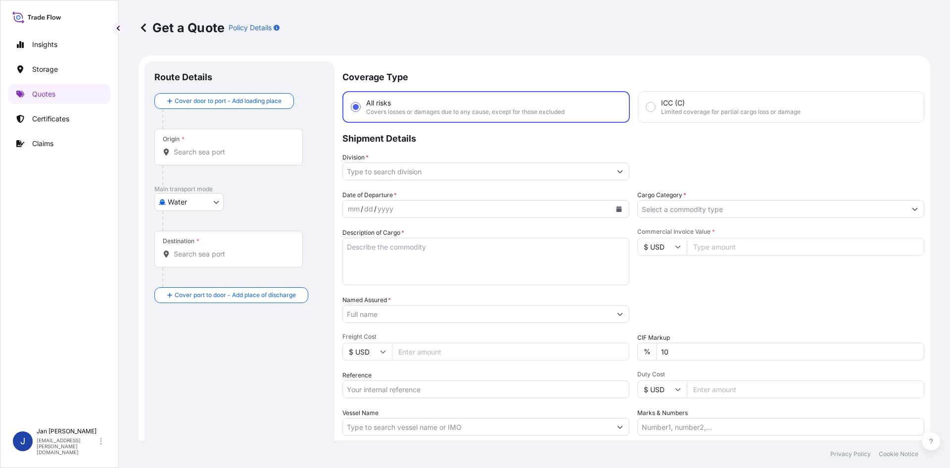
scroll to position [16, 0]
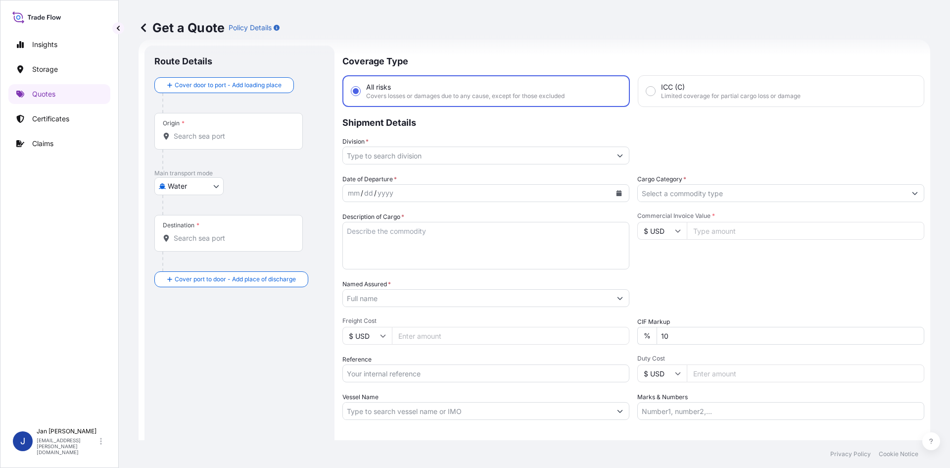
click at [412, 380] on input "Reference" at bounding box center [485, 373] width 287 height 18
paste input "1187421113"
click at [494, 366] on input "1187421113" at bounding box center [485, 373] width 287 height 18
click at [491, 376] on input "1187421113" at bounding box center [485, 373] width 287 height 18
paste input "5013147942"
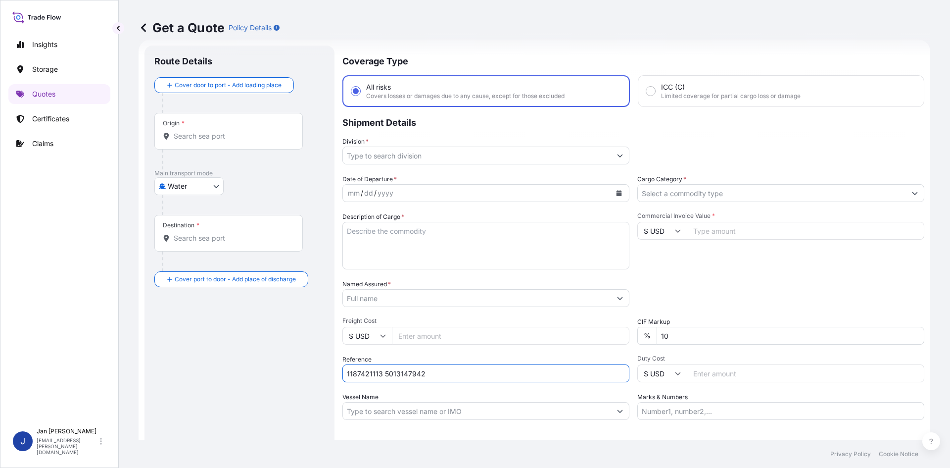
type input "1187421113 5013147942"
drag, startPoint x: 671, startPoint y: 221, endPoint x: 668, endPoint y: 226, distance: 5.4
click at [671, 221] on div "Commercial Invoice Value * $ USD" at bounding box center [780, 240] width 287 height 57
drag, startPoint x: 643, startPoint y: 245, endPoint x: 649, endPoint y: 240, distance: 7.7
click at [647, 242] on div "Commercial Invoice Value * $ USD" at bounding box center [780, 240] width 287 height 57
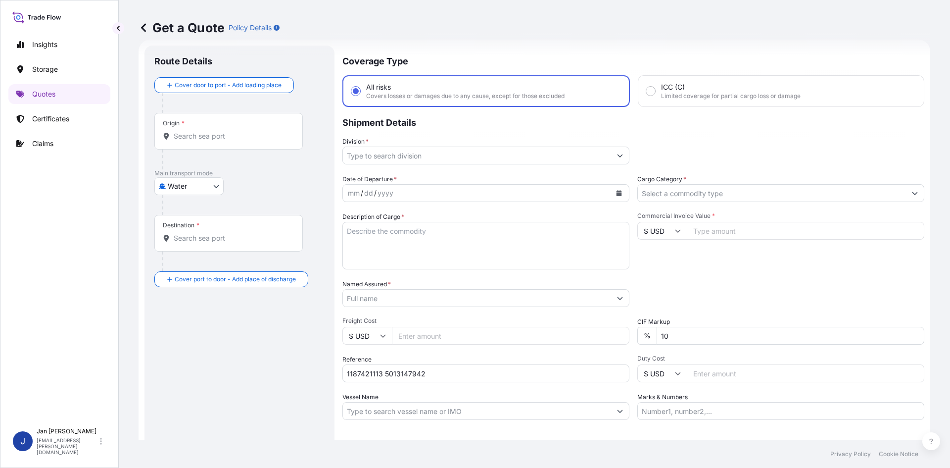
click at [654, 235] on input "$ USD" at bounding box center [661, 231] width 49 height 18
click at [653, 255] on div "€ EUR" at bounding box center [659, 257] width 42 height 19
type input "€ EUR"
click at [727, 229] on input "Commercial Invoice Value *" at bounding box center [806, 231] width 238 height 18
type input "22803"
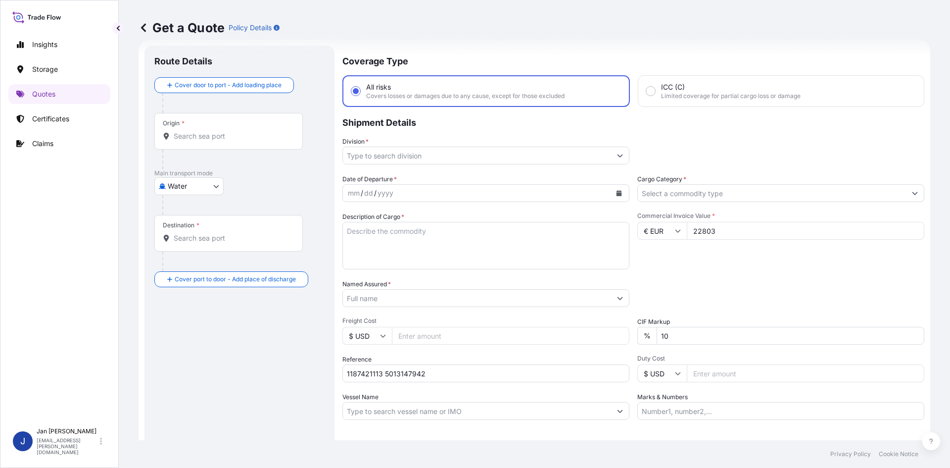
click at [715, 201] on input "Cargo Category *" at bounding box center [772, 193] width 268 height 18
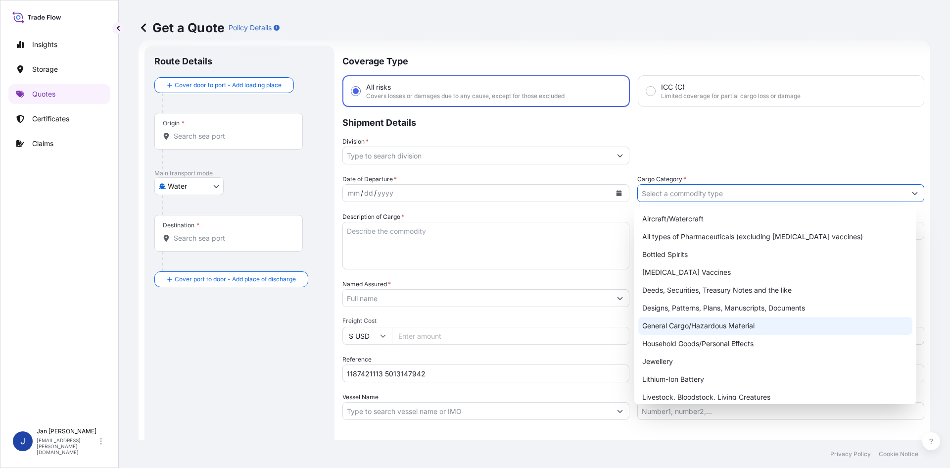
click at [695, 327] on div "General Cargo/Hazardous Material" at bounding box center [775, 326] width 275 height 18
type input "General Cargo/Hazardous Material"
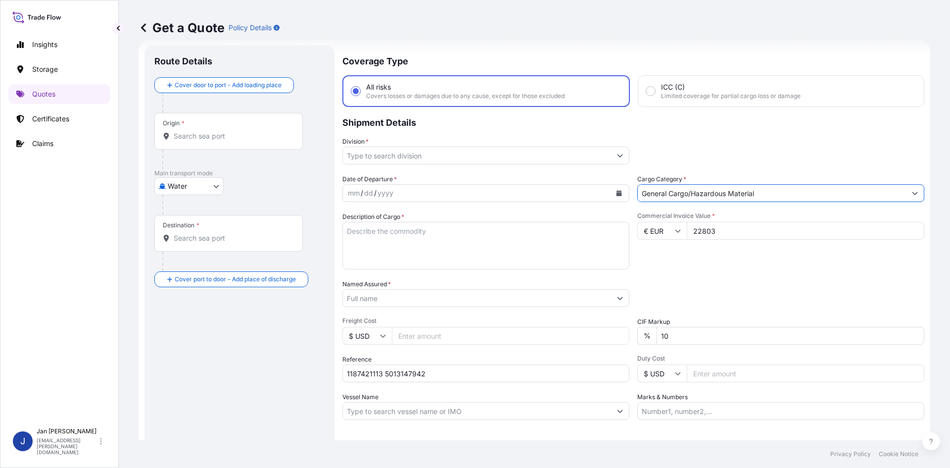
click at [524, 148] on input "Division *" at bounding box center [477, 155] width 268 height 18
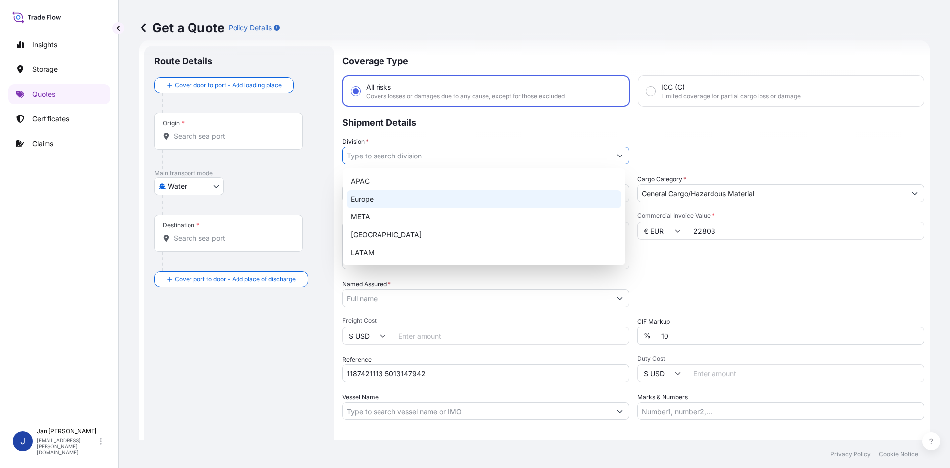
click at [446, 199] on div "Europe" at bounding box center [484, 199] width 275 height 18
type input "Europe"
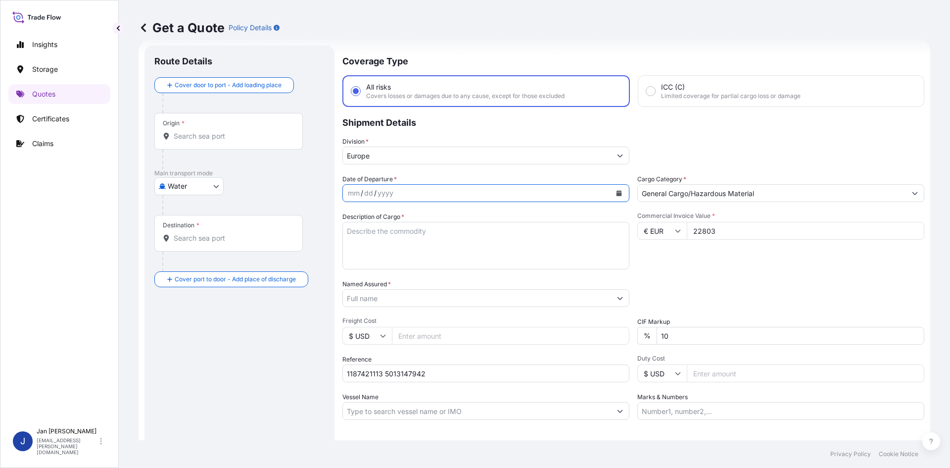
click at [614, 190] on button "Calendar" at bounding box center [619, 193] width 16 height 16
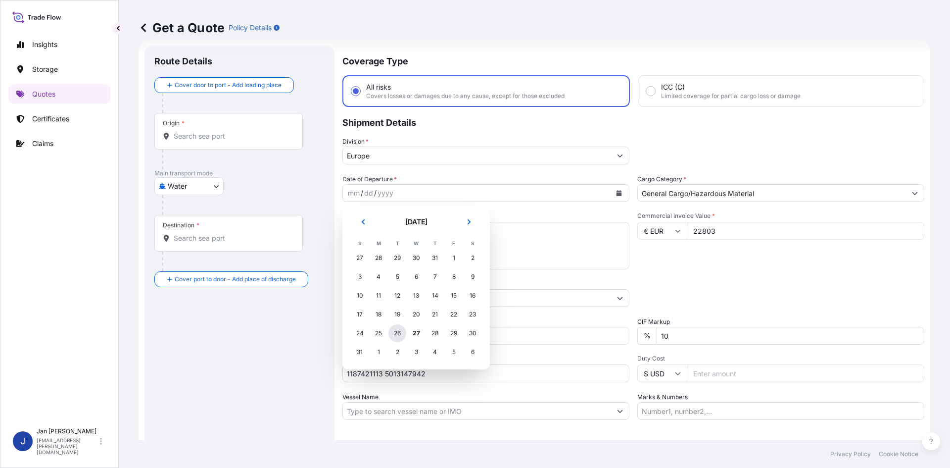
click at [395, 335] on div "26" at bounding box center [397, 333] width 18 height 18
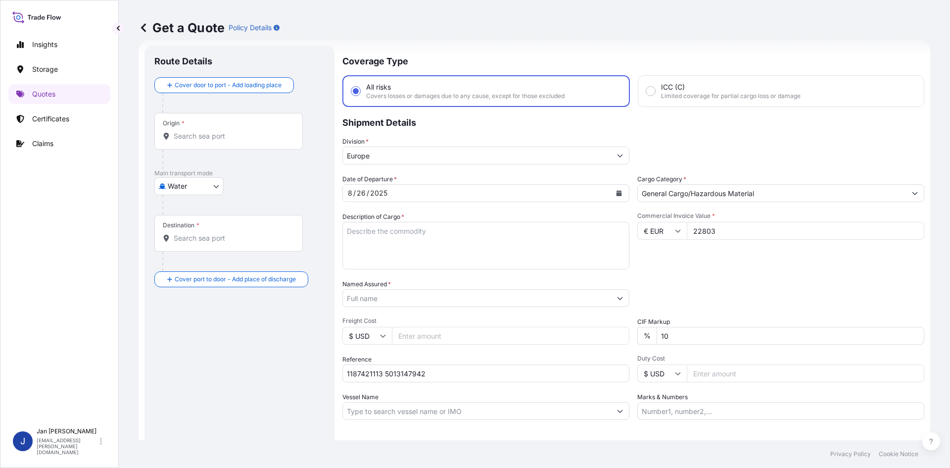
click at [704, 270] on div "Date of Departure * [DATE] Cargo Category * General Cargo/Hazardous Material De…" at bounding box center [633, 296] width 582 height 245
click at [376, 251] on textarea "Description of Cargo *" at bounding box center [485, 246] width 287 height 48
paste textarea "BAGS LOADED ONTO 8 PALLETS LOADED INTO 1 20' CONTAINER(S) HOSTACOM TRC 2352N C1…"
click at [345, 234] on textarea "BAGS LOADED ONTO 8 PALLETS LOADED INTO 1 20' CONTAINER(S) HOSTACOM TRC 2352N C1…" at bounding box center [485, 246] width 287 height 48
type textarea "440 BAGS LOADED ONTO 8 PALLETS LOADED INTO 1 20' CONTAINER(S) HOSTACOM TRC 2352…"
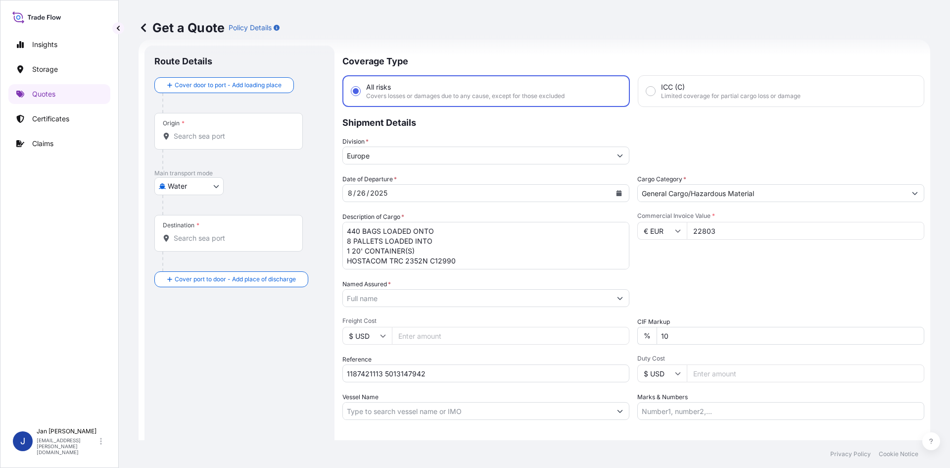
click at [437, 300] on input "Named Assured *" at bounding box center [477, 298] width 268 height 18
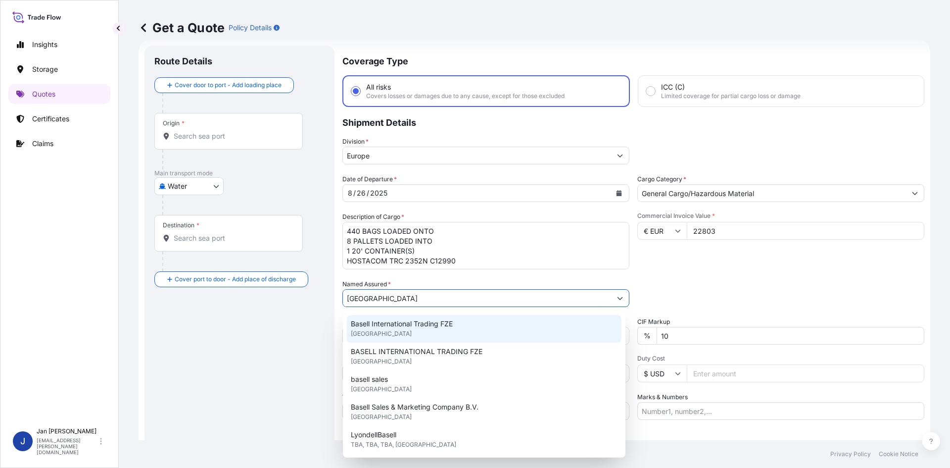
click at [442, 325] on span "Basell International Trading FZE" at bounding box center [402, 324] width 102 height 10
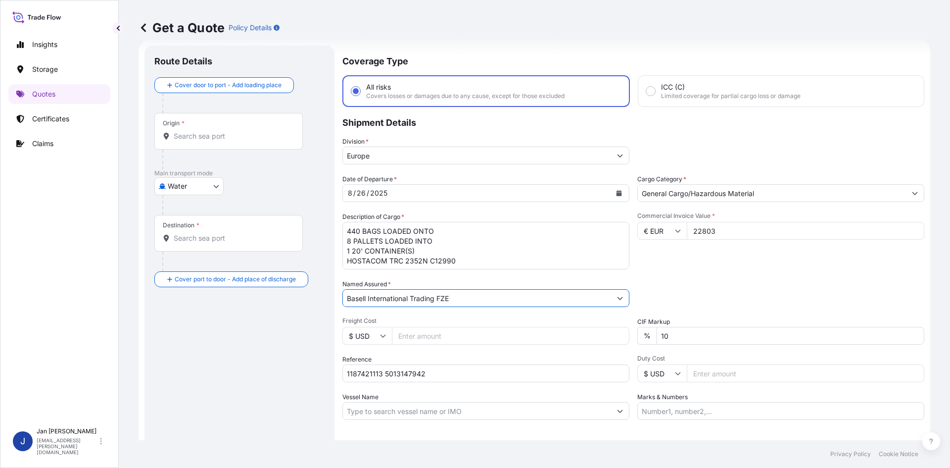
drag, startPoint x: 470, startPoint y: 297, endPoint x: 253, endPoint y: 314, distance: 217.4
click at [253, 314] on form "Route Details Cover door to port - Add loading place Place of loading Road / [G…" at bounding box center [535, 270] width 792 height 460
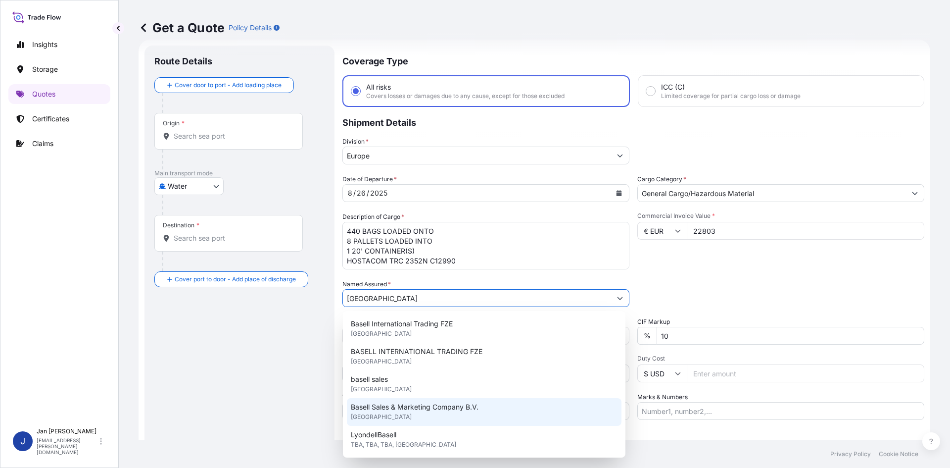
click at [415, 411] on span "Basell Sales & Marketing Company B.V." at bounding box center [415, 407] width 128 height 10
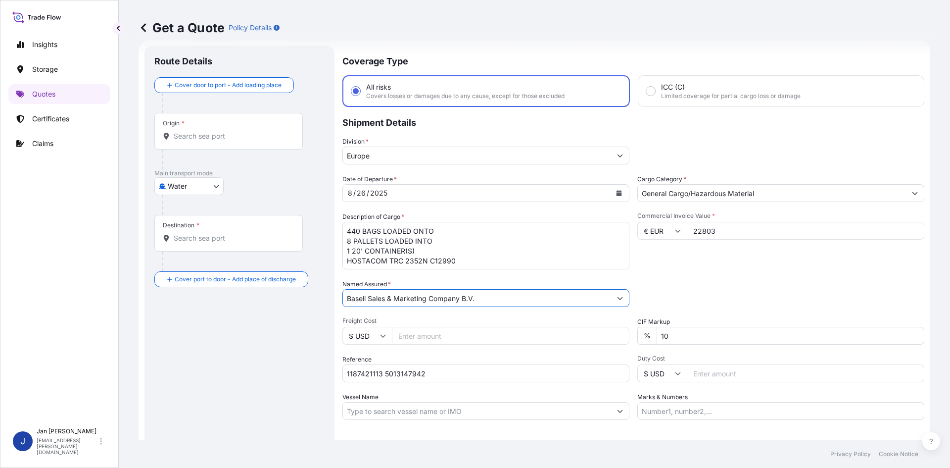
type input "Basell Sales & Marketing Company B.V."
click at [646, 299] on div "Packing Category Type to search a container mode Please select a primary mode o…" at bounding box center [780, 293] width 287 height 28
click at [142, 144] on form "Route Details Cover door to port - Add loading place Place of loading Road / [G…" at bounding box center [535, 270] width 792 height 460
click at [183, 141] on input "Origin *" at bounding box center [232, 136] width 117 height 10
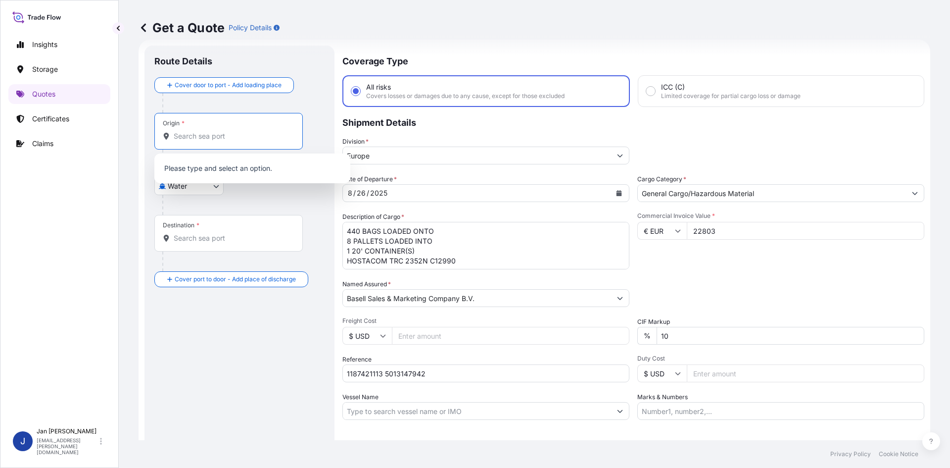
paste input "FELIXSTOWE"
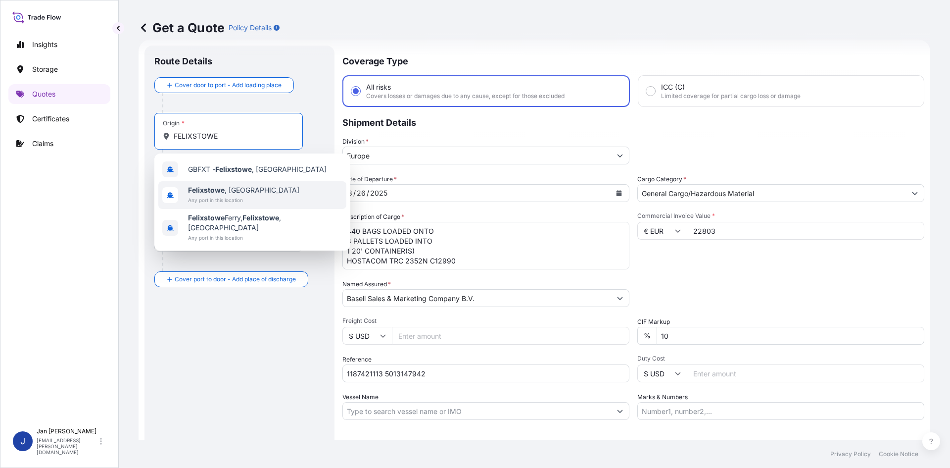
click at [251, 192] on div "[GEOGRAPHIC_DATA] , [GEOGRAPHIC_DATA] Any port in this location" at bounding box center [252, 195] width 188 height 28
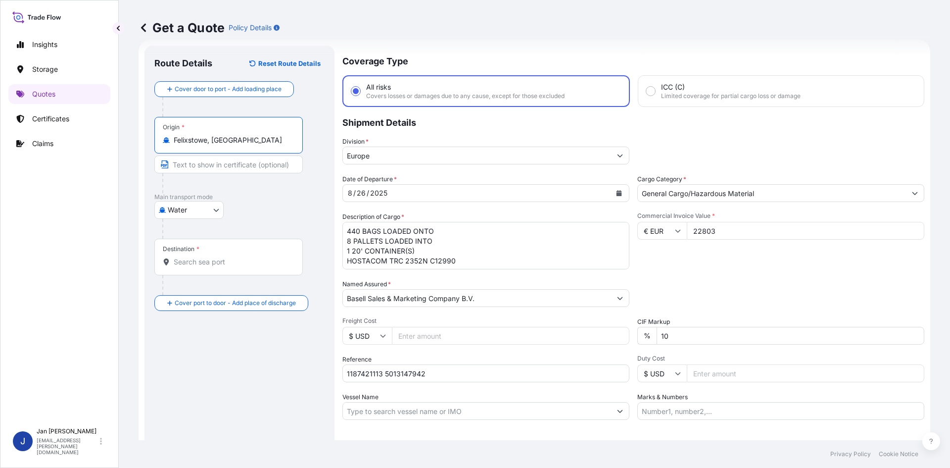
type input "Felixstowe, [GEOGRAPHIC_DATA]"
click at [278, 197] on p "Main transport mode" at bounding box center [239, 197] width 170 height 8
click at [206, 262] on input "Destination *" at bounding box center [232, 262] width 117 height 10
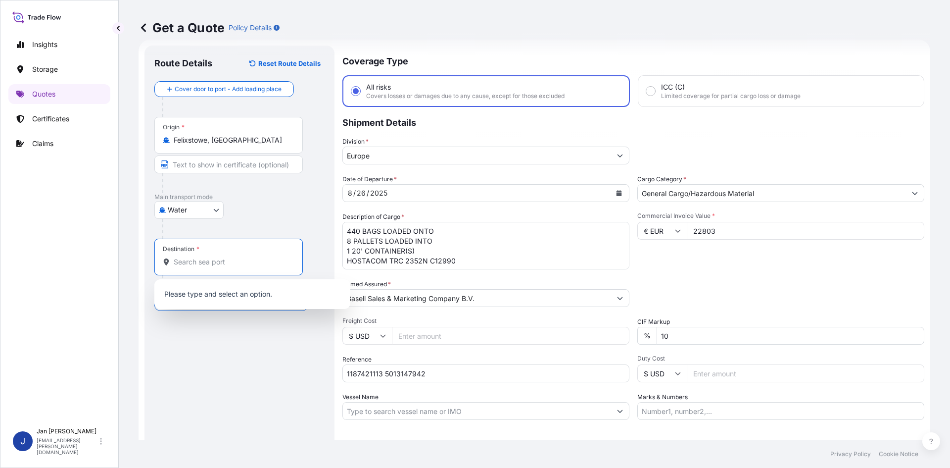
paste input "IZMIT"
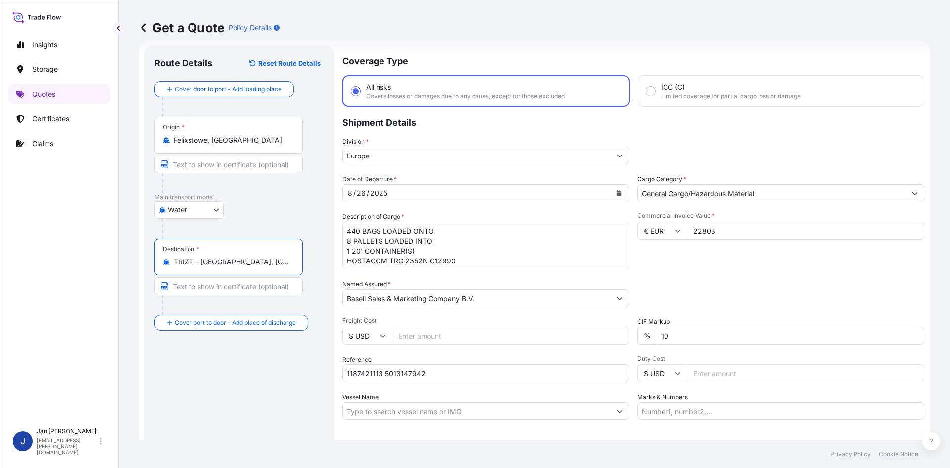
type input "TRIZT - [GEOGRAPHIC_DATA], [GEOGRAPHIC_DATA]"
click at [262, 371] on div "Route Details Reset Route Details Cover door to port - Add loading place Place …" at bounding box center [239, 269] width 170 height 428
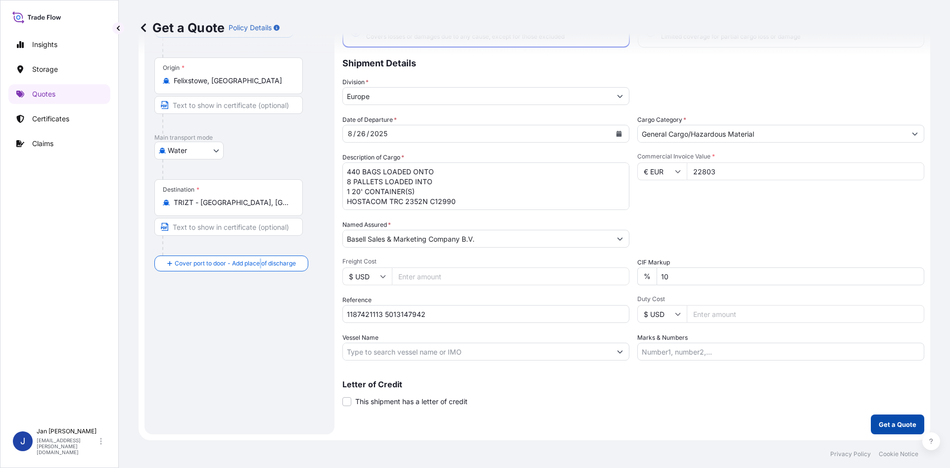
click at [883, 415] on button "Get a Quote" at bounding box center [897, 424] width 53 height 20
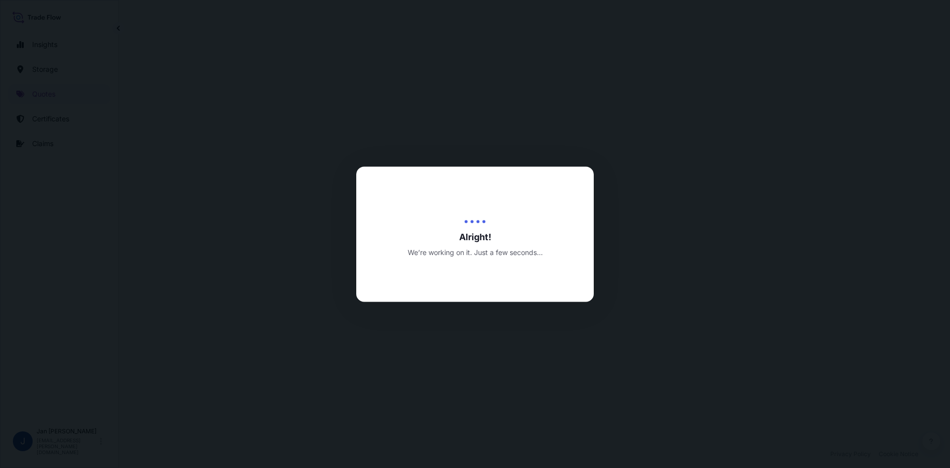
select select "Water"
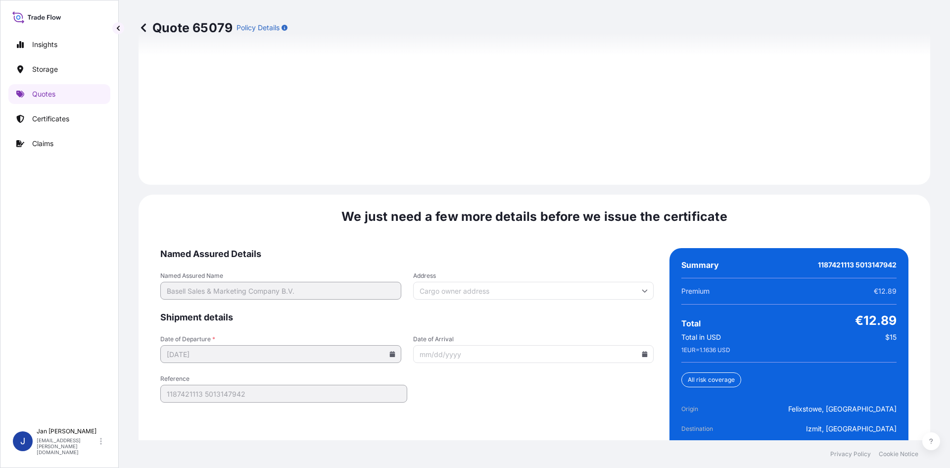
scroll to position [1420, 0]
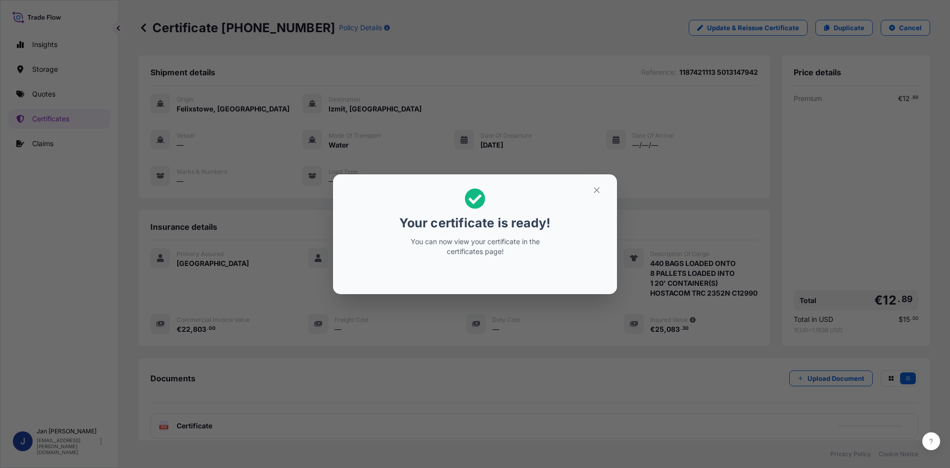
click at [594, 372] on div "Your certificate is ready! You can now view your certificate in the certificate…" at bounding box center [475, 234] width 950 height 468
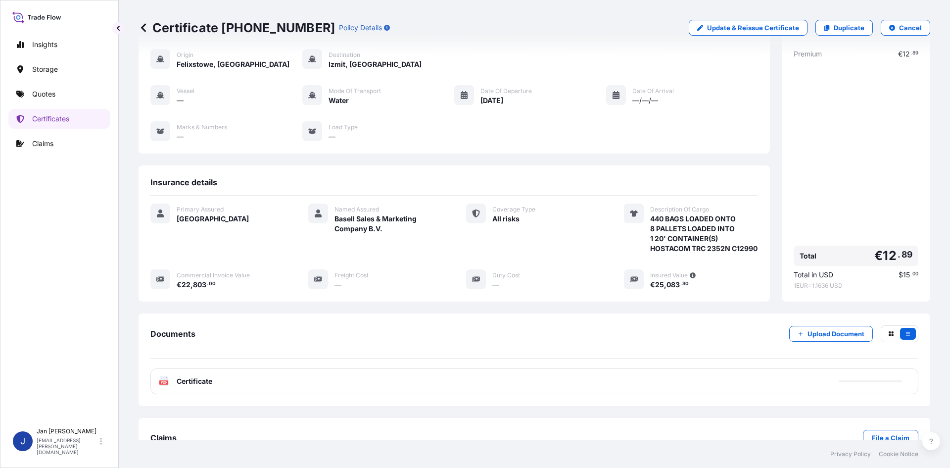
scroll to position [82, 0]
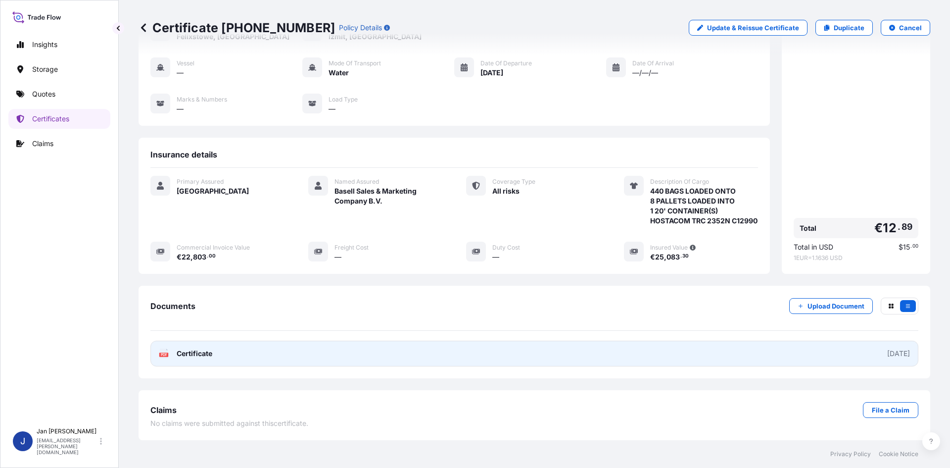
drag, startPoint x: 474, startPoint y: 340, endPoint x: 472, endPoint y: 345, distance: 5.3
click at [473, 342] on link "PDF Certificate [DATE]" at bounding box center [534, 353] width 768 height 26
